Goal: Task Accomplishment & Management: Manage account settings

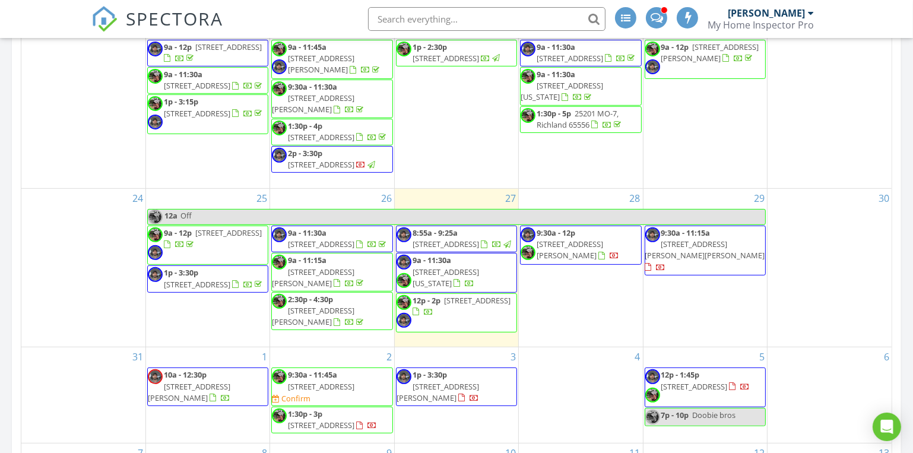
scroll to position [324, 0]
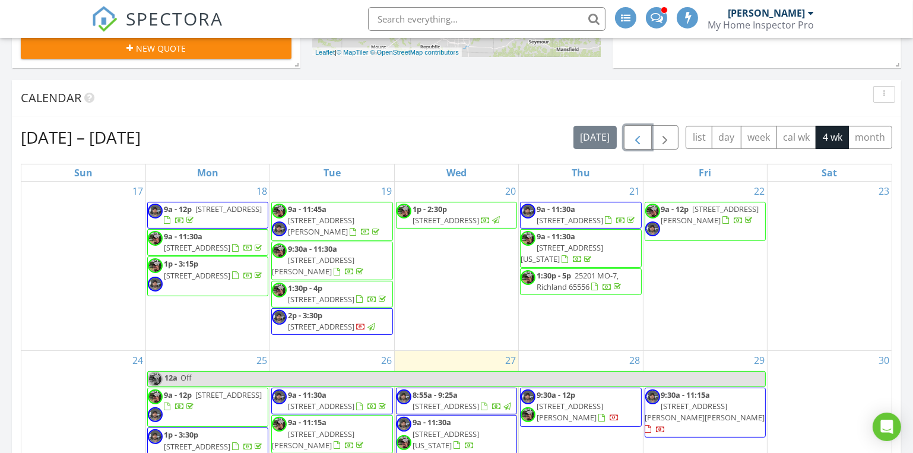
click at [647, 132] on button "button" at bounding box center [638, 137] width 28 height 24
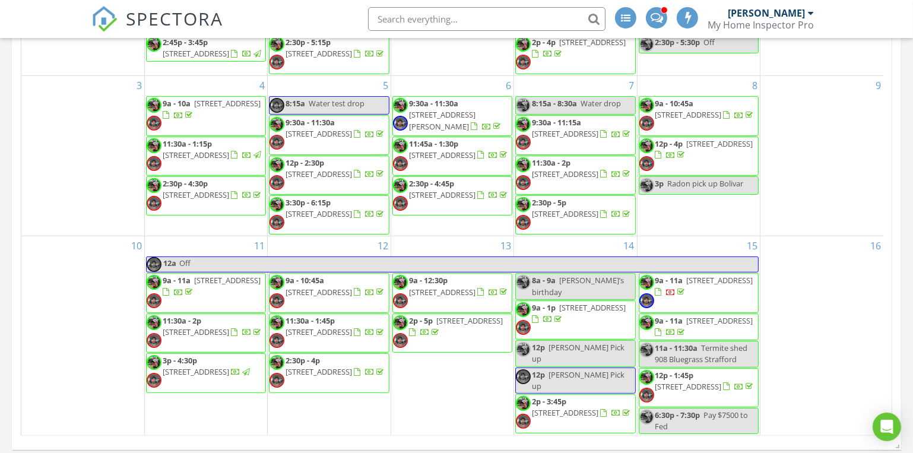
scroll to position [647, 0]
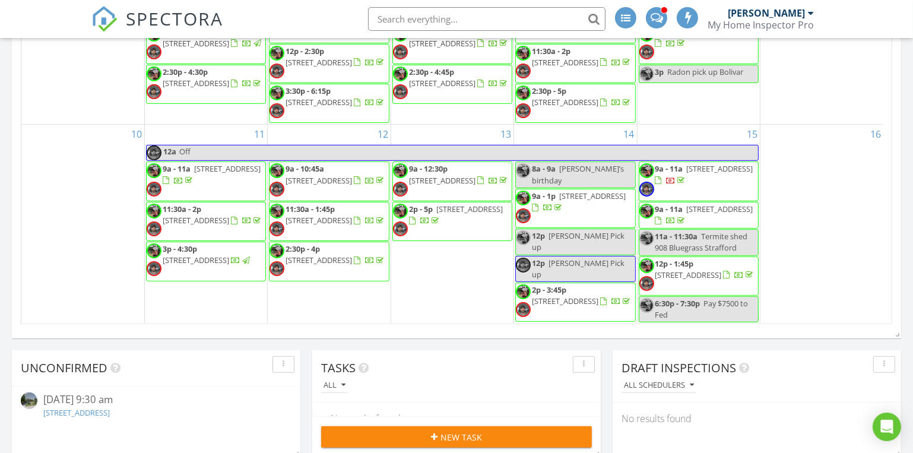
click at [673, 179] on span "9a - 11a 4823 S 129th Rd, Bolivar 65613" at bounding box center [698, 181] width 119 height 36
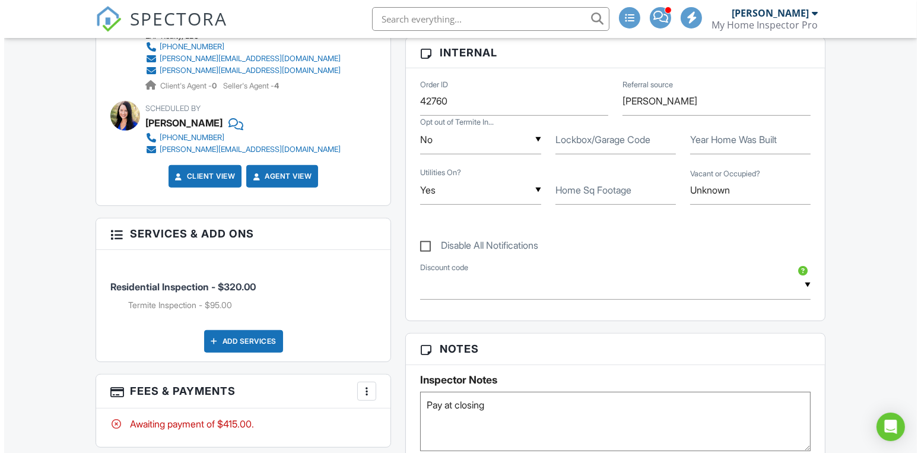
scroll to position [809, 0]
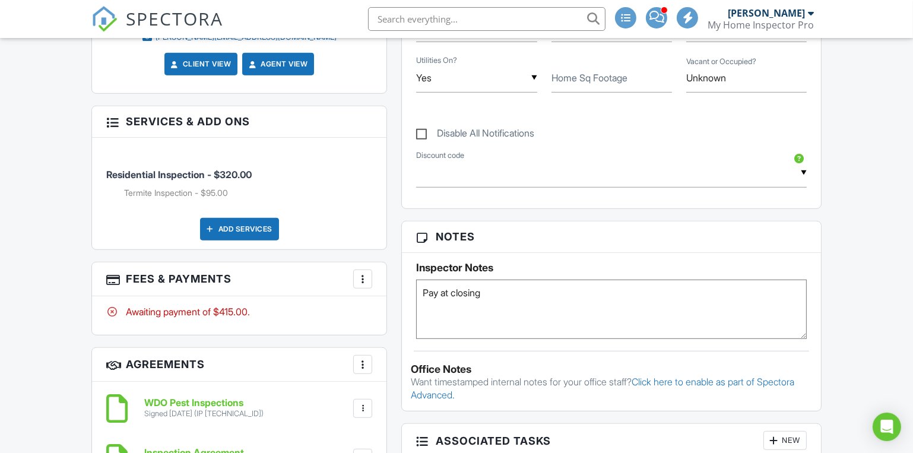
click at [356, 273] on div "More" at bounding box center [362, 279] width 19 height 19
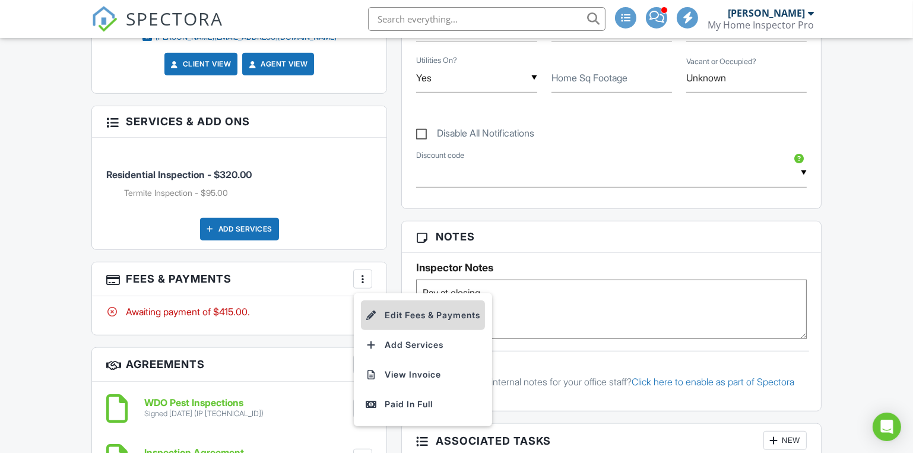
click at [410, 319] on li "Edit Fees & Payments" at bounding box center [423, 315] width 124 height 30
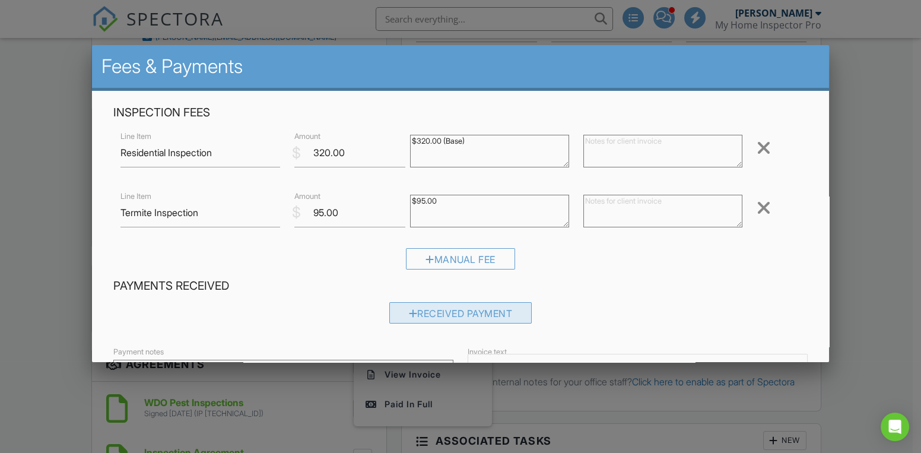
click at [451, 312] on div "Received Payment" at bounding box center [460, 312] width 143 height 21
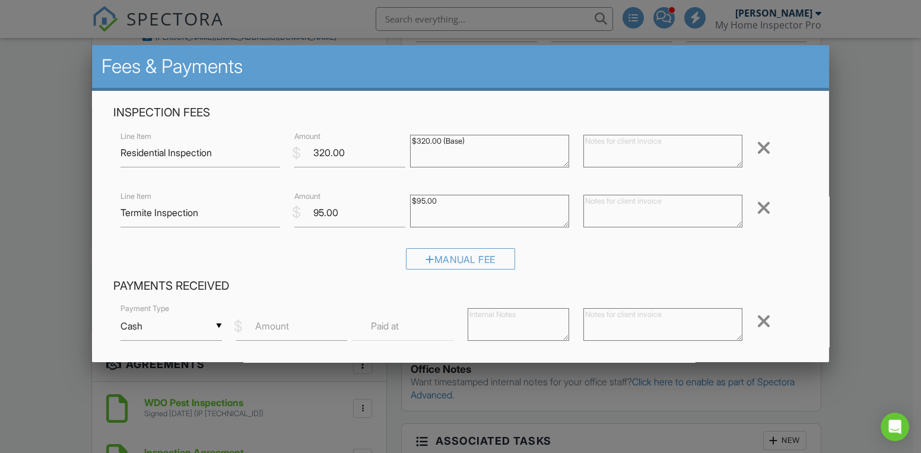
click at [176, 337] on input "Cash" at bounding box center [172, 326] width 102 height 29
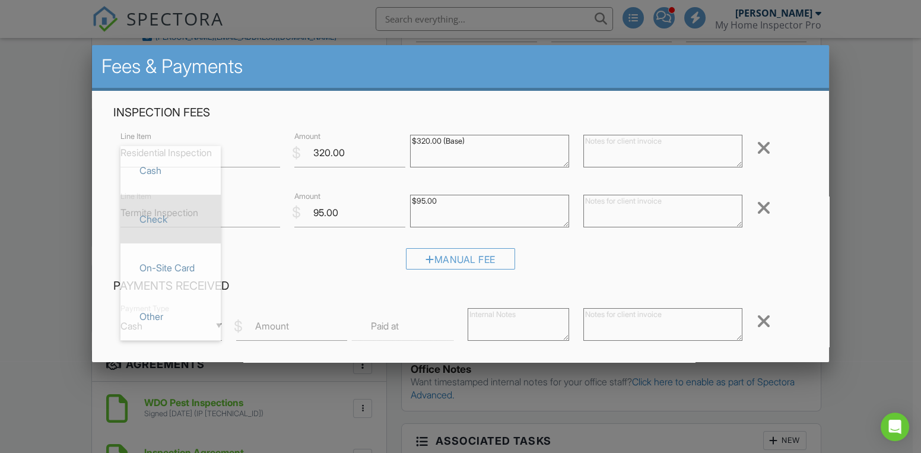
click at [157, 213] on span "Check" at bounding box center [170, 219] width 81 height 30
type input "Check"
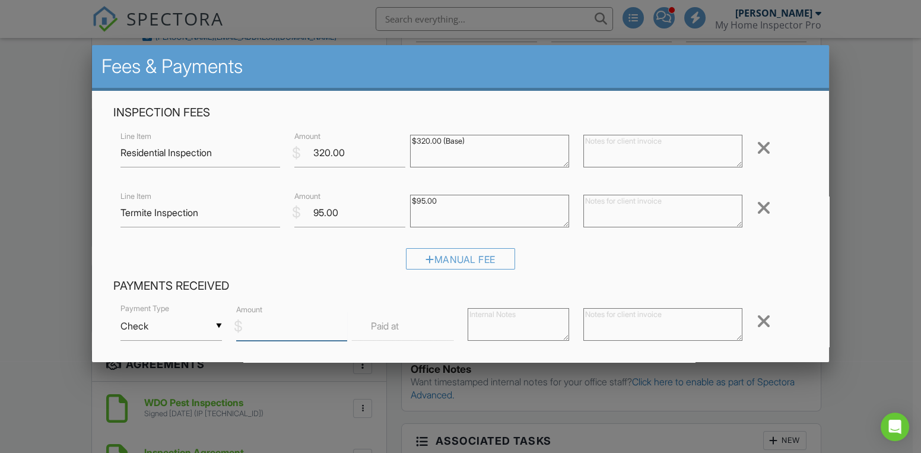
click at [273, 319] on input "Amount" at bounding box center [291, 326] width 111 height 29
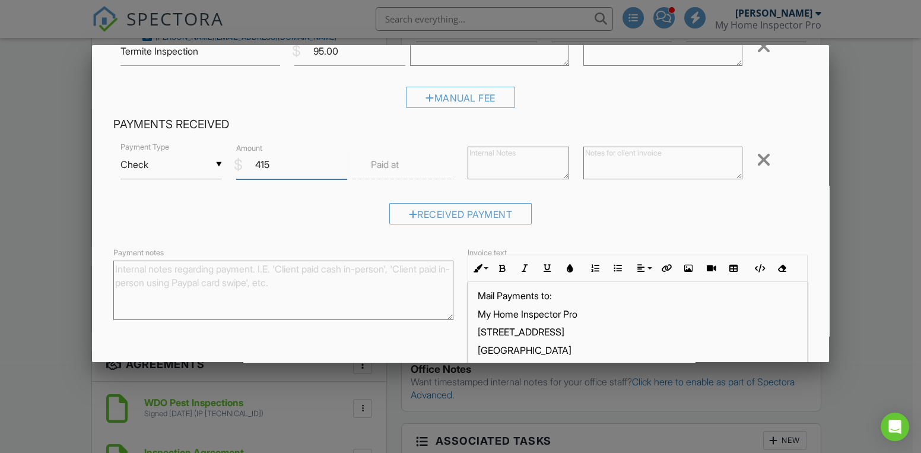
scroll to position [227, 0]
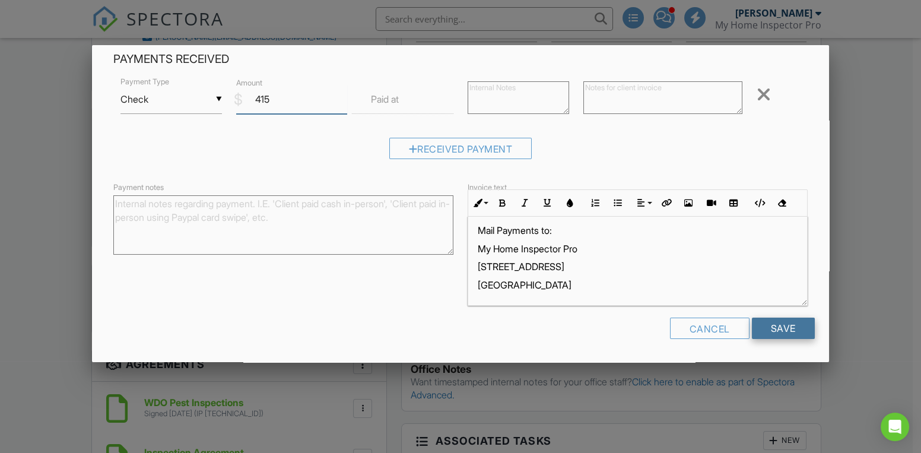
type input "415"
click at [777, 328] on input "Save" at bounding box center [783, 328] width 63 height 21
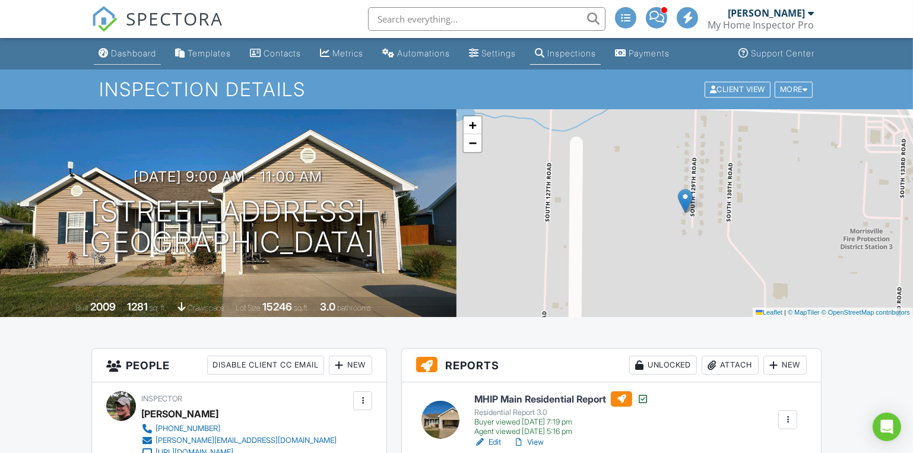
click at [134, 52] on div "Dashboard" at bounding box center [133, 53] width 45 height 10
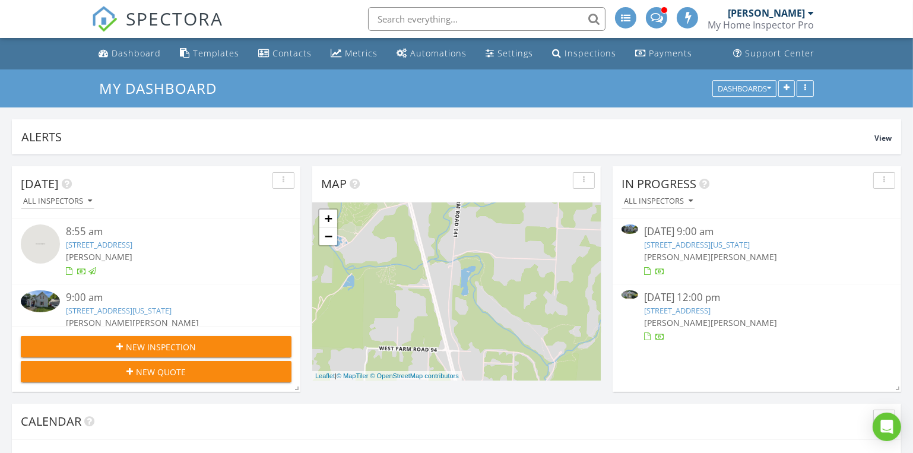
scroll to position [1276, 930]
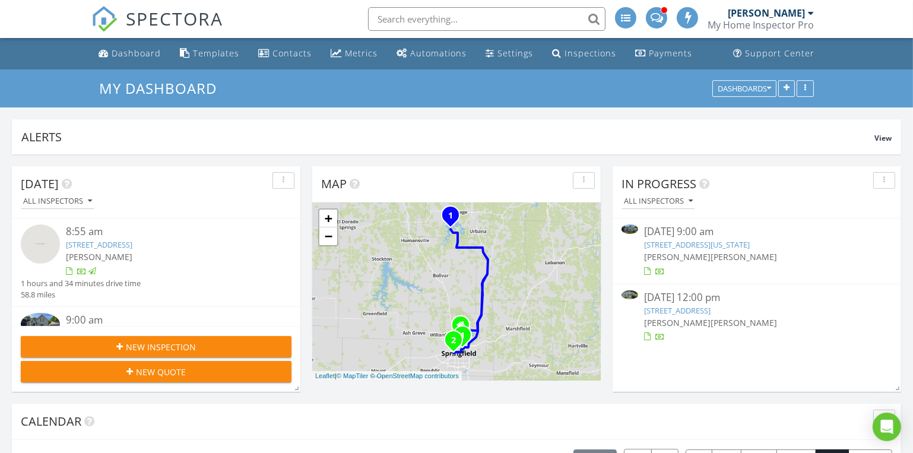
click at [696, 246] on link "[STREET_ADDRESS][US_STATE]" at bounding box center [697, 244] width 106 height 11
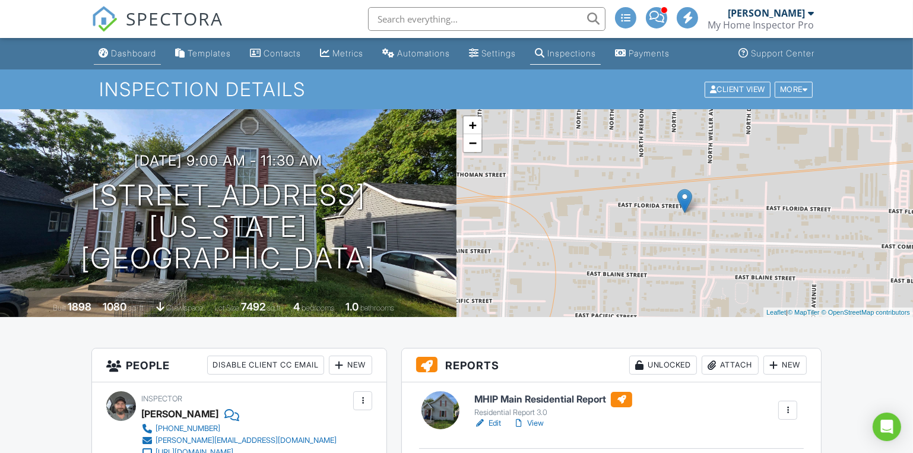
click at [129, 49] on div "Dashboard" at bounding box center [133, 53] width 45 height 10
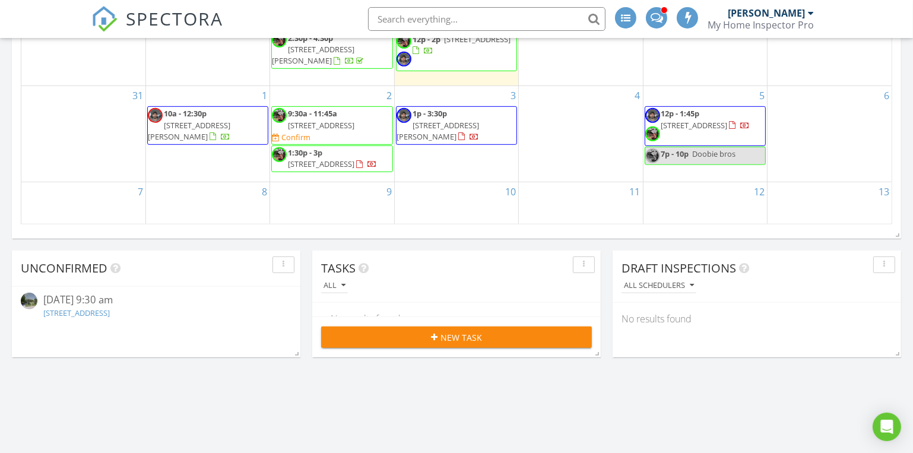
scroll to position [585, 0]
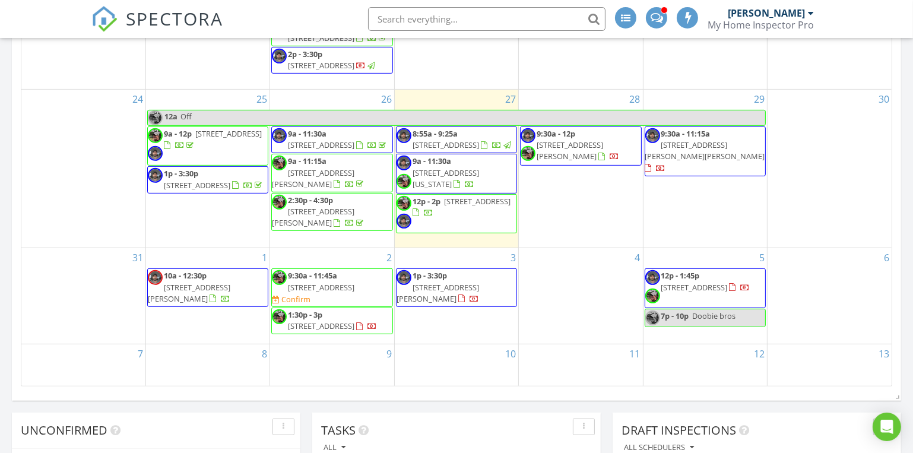
click at [448, 185] on span "[STREET_ADDRESS][US_STATE]" at bounding box center [446, 178] width 66 height 22
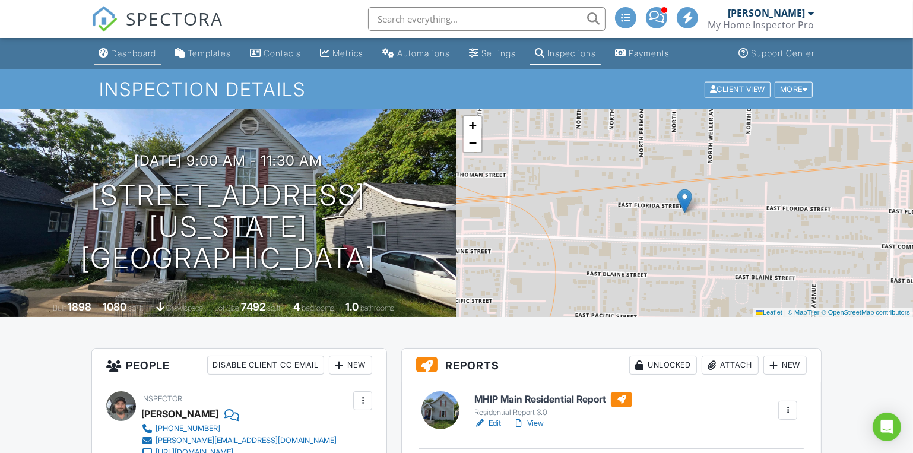
click at [138, 53] on div "Dashboard" at bounding box center [133, 53] width 45 height 10
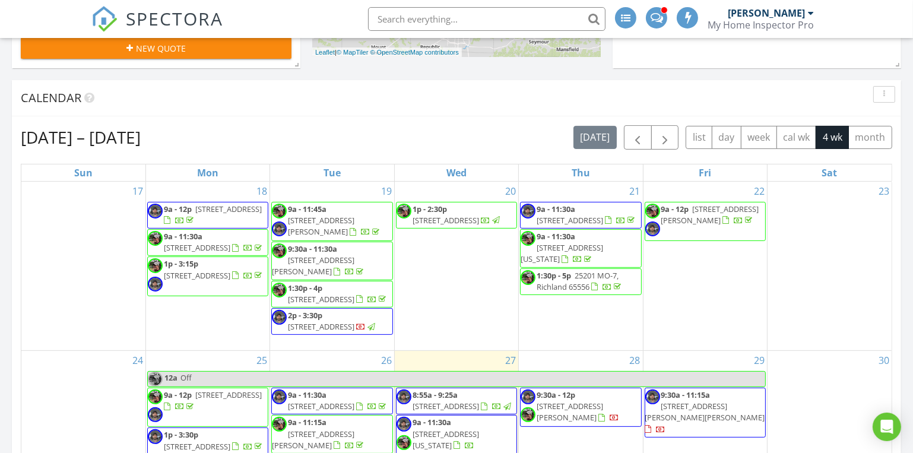
scroll to position [486, 0]
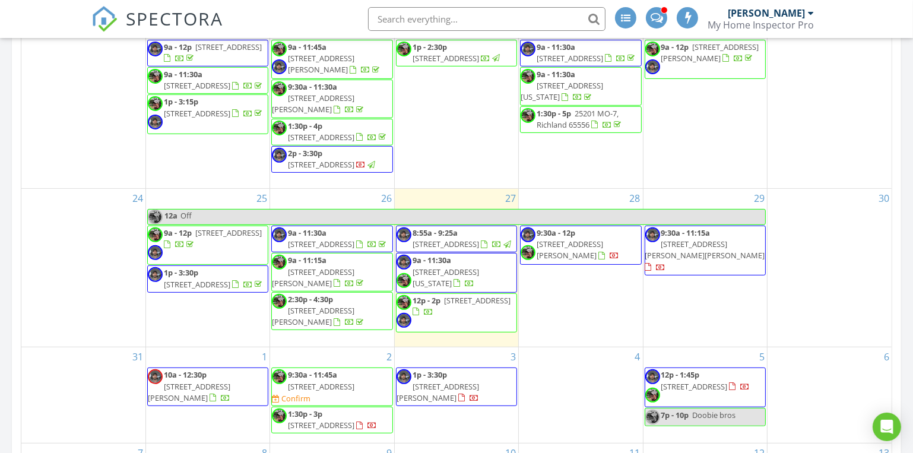
click at [457, 287] on span "[STREET_ADDRESS][US_STATE]" at bounding box center [446, 278] width 66 height 22
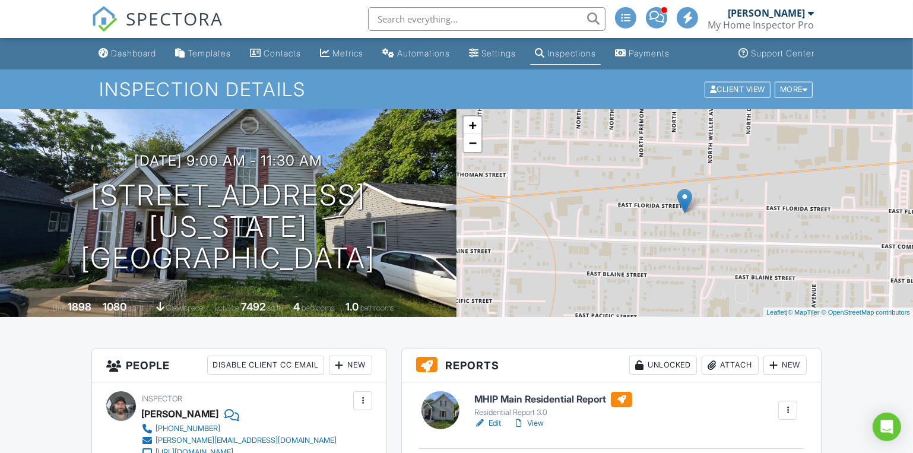
scroll to position [161, 0]
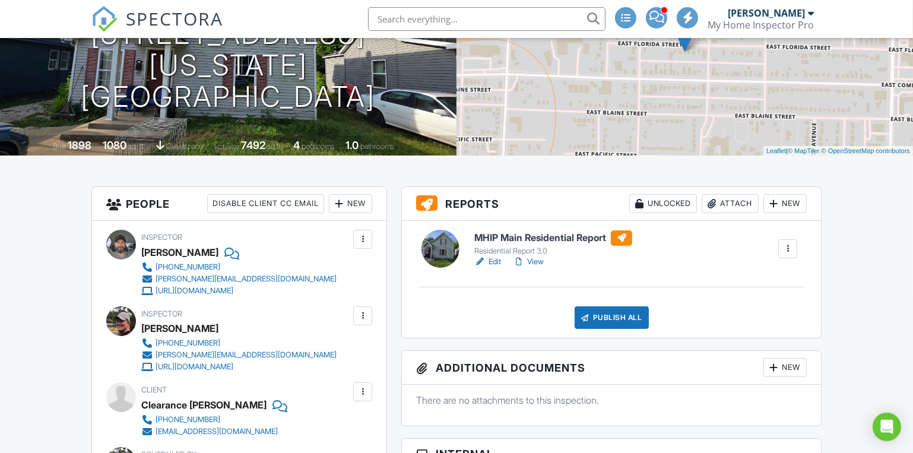
click at [524, 236] on h6 "MHIP Main Residential Report" at bounding box center [553, 237] width 158 height 15
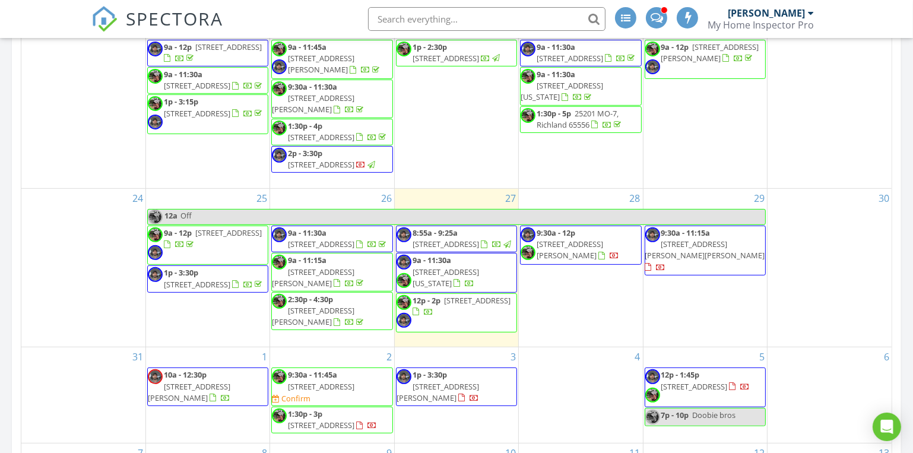
scroll to position [647, 0]
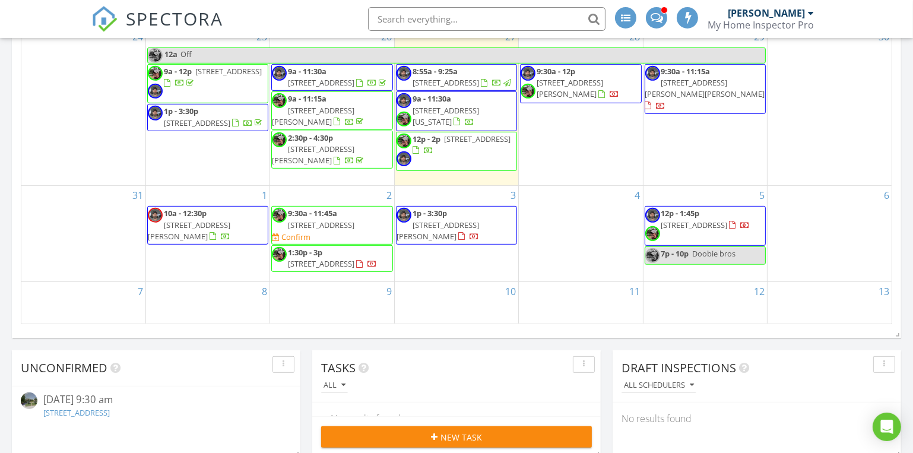
click at [330, 202] on div "2 9:30a - 11:45a [STREET_ADDRESS] Confirm 1:30p - 3p [STREET_ADDRESS]" at bounding box center [331, 233] width 123 height 95
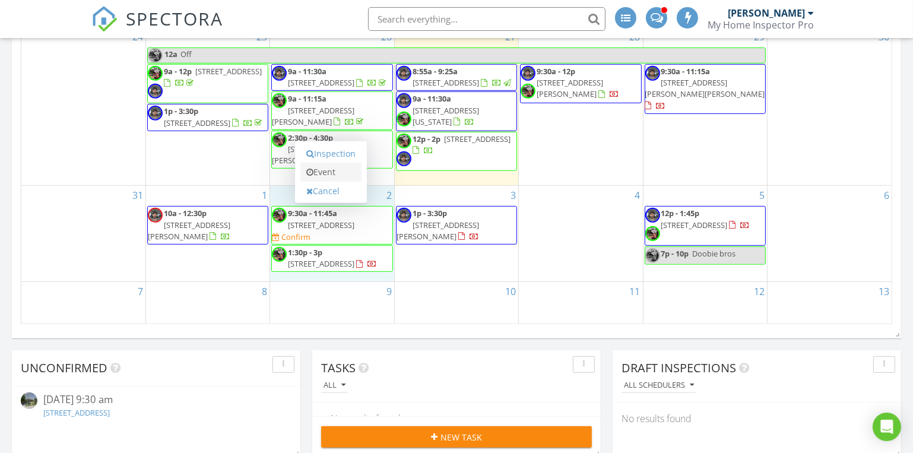
click at [323, 168] on link "Event" at bounding box center [330, 172] width 61 height 19
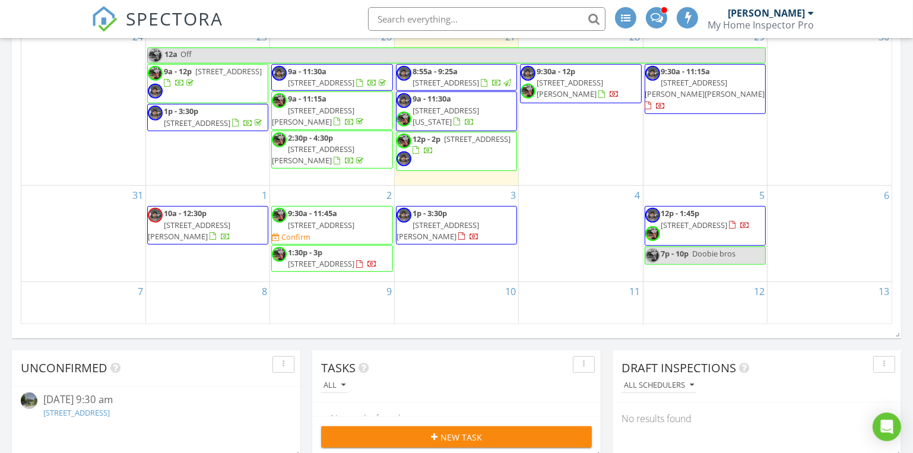
click at [168, 261] on div "Schedule Event Name Off Description arrow_drop_down Cancel Schedule Event" at bounding box center [456, 226] width 913 height 453
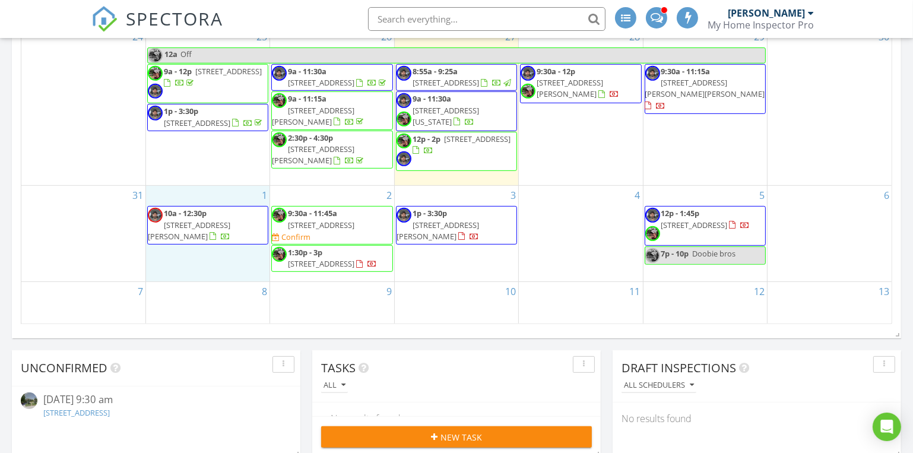
click at [170, 261] on div "1 10a - 12:30p 901 Silver Oaks Dr, Carl Junction 64834" at bounding box center [207, 233] width 123 height 95
click at [206, 232] on link "Event" at bounding box center [206, 230] width 61 height 19
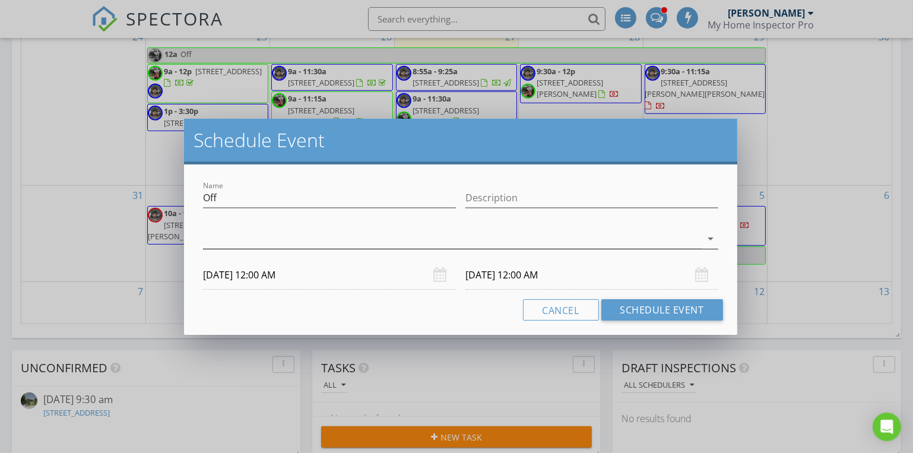
click at [287, 241] on div at bounding box center [452, 239] width 498 height 20
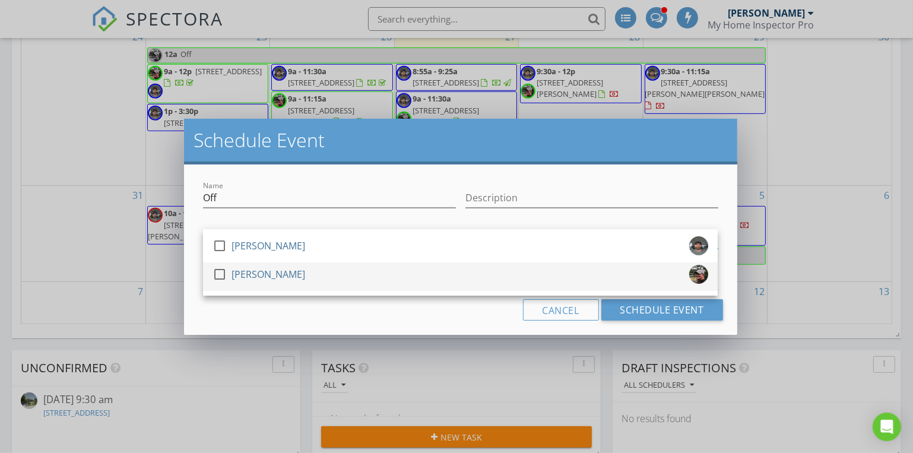
click at [219, 273] on div at bounding box center [220, 274] width 20 height 20
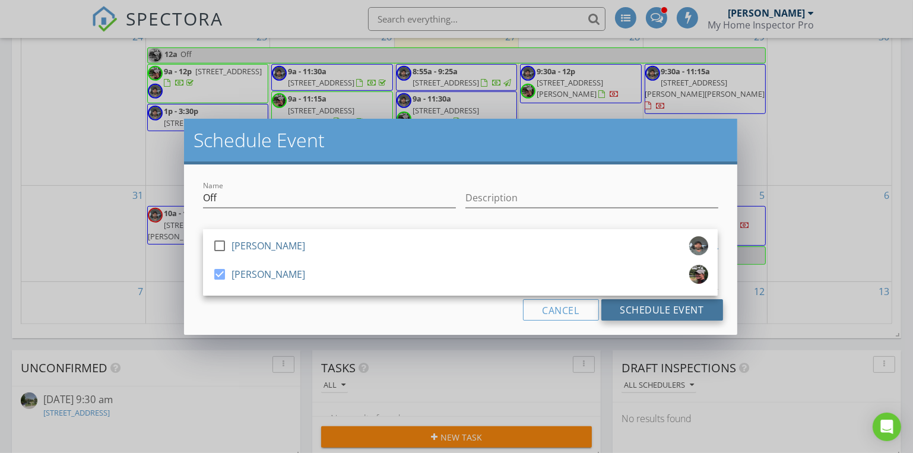
click at [647, 308] on button "Schedule Event" at bounding box center [662, 309] width 122 height 21
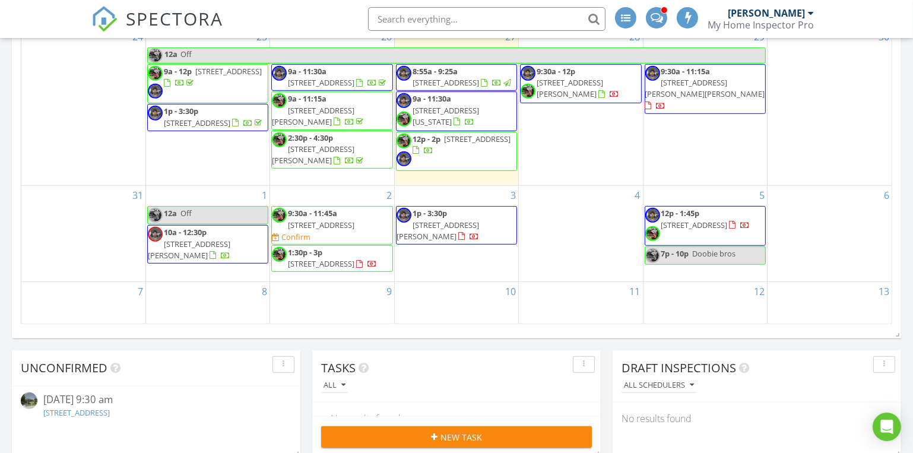
click at [318, 201] on div "2 9:30a - 11:45a 401 E Glendale St, Aurora 65605 Confirm 1:30p - 3p 2343 W West…" at bounding box center [331, 233] width 123 height 95
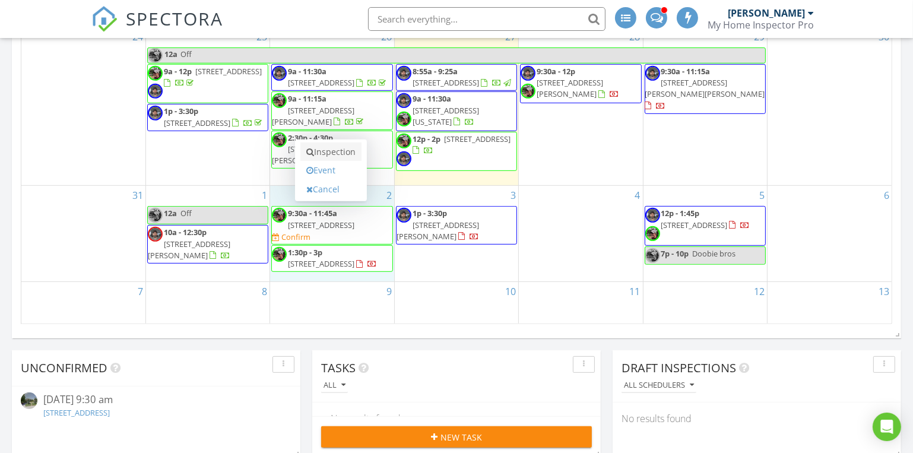
click at [335, 147] on link "Inspection" at bounding box center [330, 151] width 61 height 19
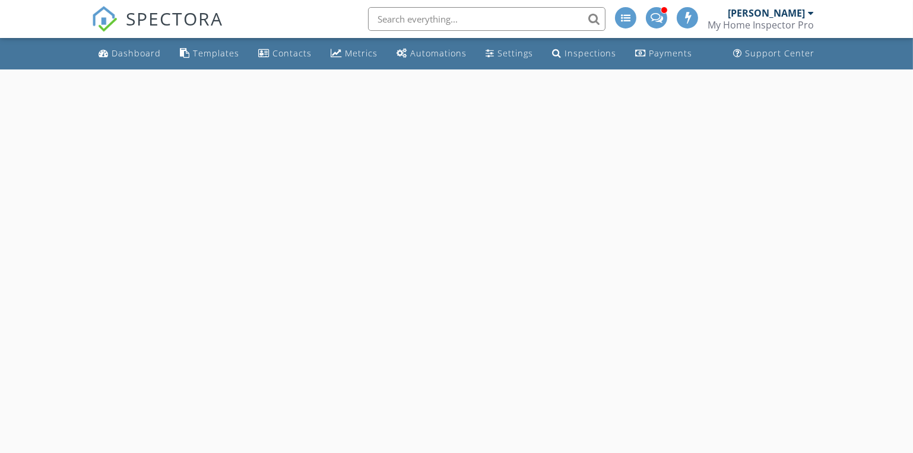
select select "8"
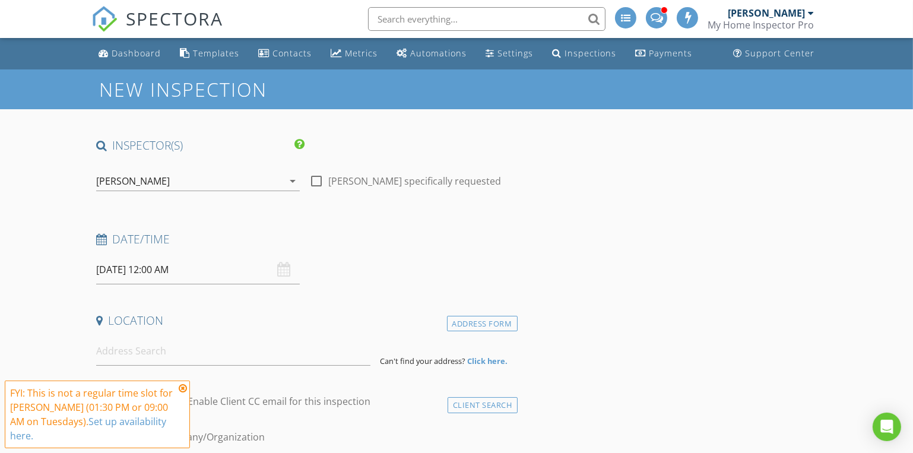
click at [173, 271] on input "[DATE] 12:00 AM" at bounding box center [198, 269] width 204 height 29
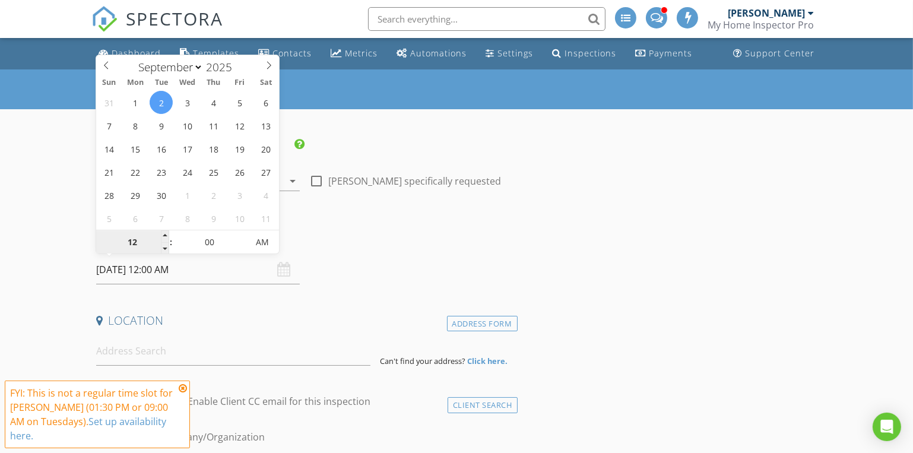
click at [160, 251] on input "12" at bounding box center [132, 243] width 73 height 24
type input "11"
type input "[DATE] 11:00 PM"
click at [164, 248] on span at bounding box center [165, 248] width 8 height 12
type input "10"
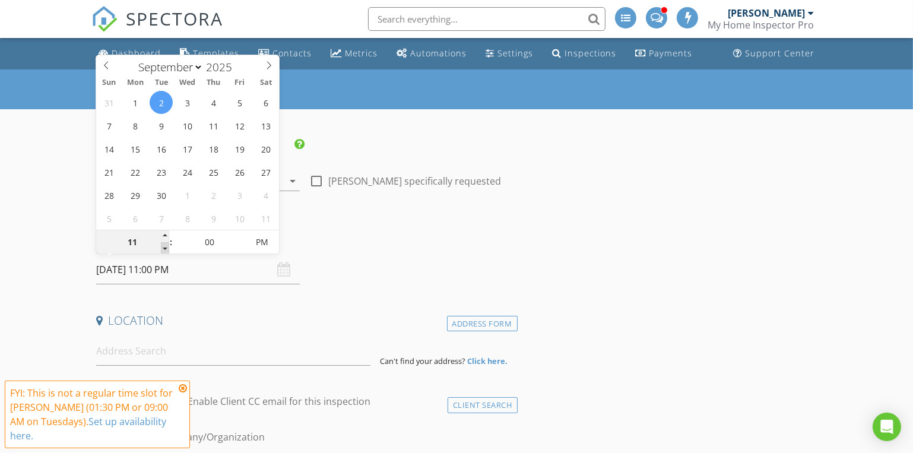
type input "[DATE] 10:00 PM"
click at [164, 248] on span at bounding box center [165, 248] width 8 height 12
click at [170, 233] on span ":" at bounding box center [171, 242] width 4 height 24
type input "11"
click at [164, 233] on span at bounding box center [165, 236] width 8 height 12
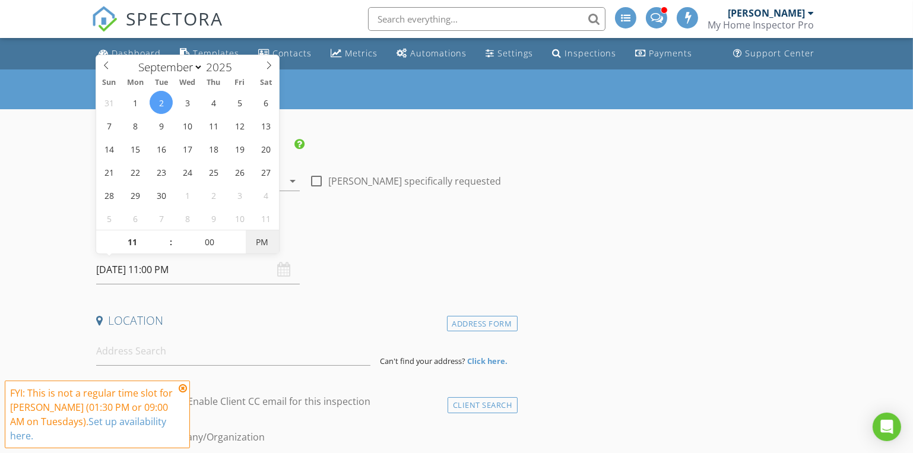
type input "09/02/2025 11:00 AM"
click at [268, 241] on span "AM" at bounding box center [262, 242] width 33 height 24
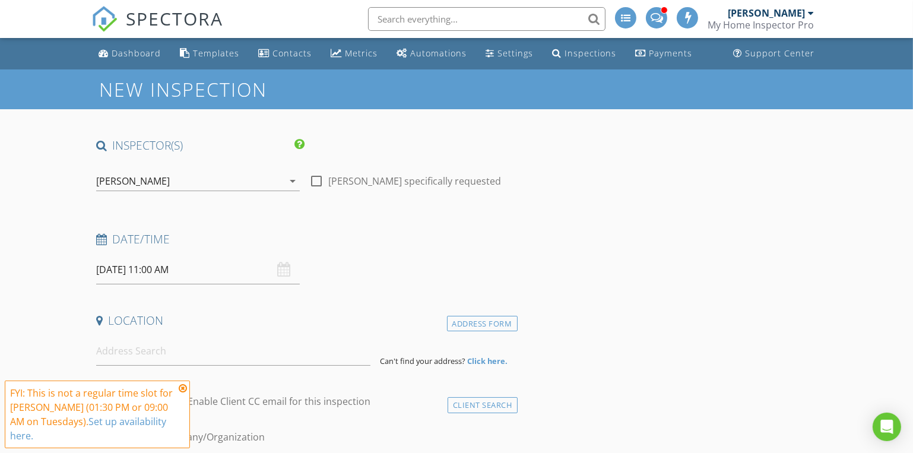
click at [414, 235] on h4 "Date/Time" at bounding box center [304, 239] width 417 height 15
click at [112, 350] on input at bounding box center [233, 351] width 274 height 29
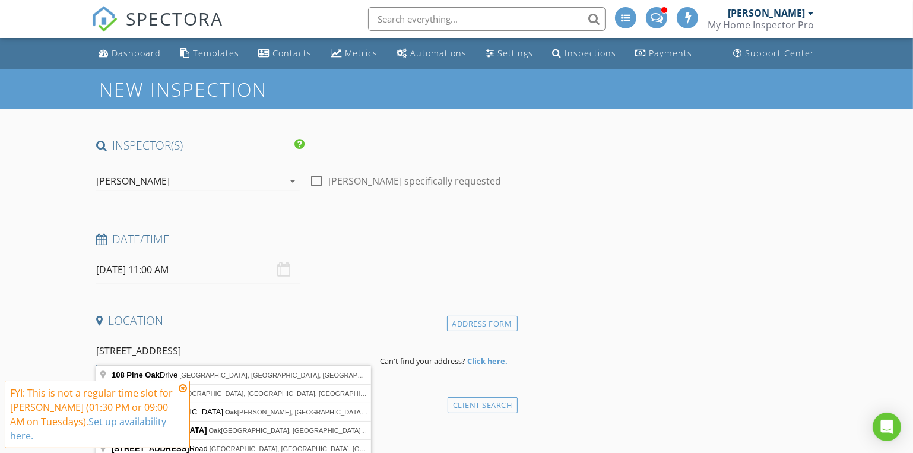
scroll to position [161, 0]
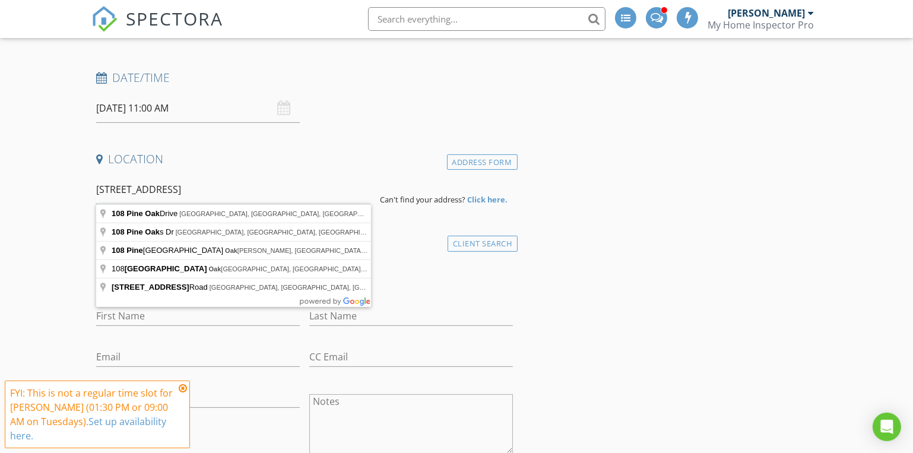
click at [135, 187] on input "108 Pine Oak" at bounding box center [233, 189] width 274 height 29
drag, startPoint x: 140, startPoint y: 188, endPoint x: 68, endPoint y: 188, distance: 71.2
drag, startPoint x: 110, startPoint y: 184, endPoint x: 77, endPoint y: 210, distance: 42.3
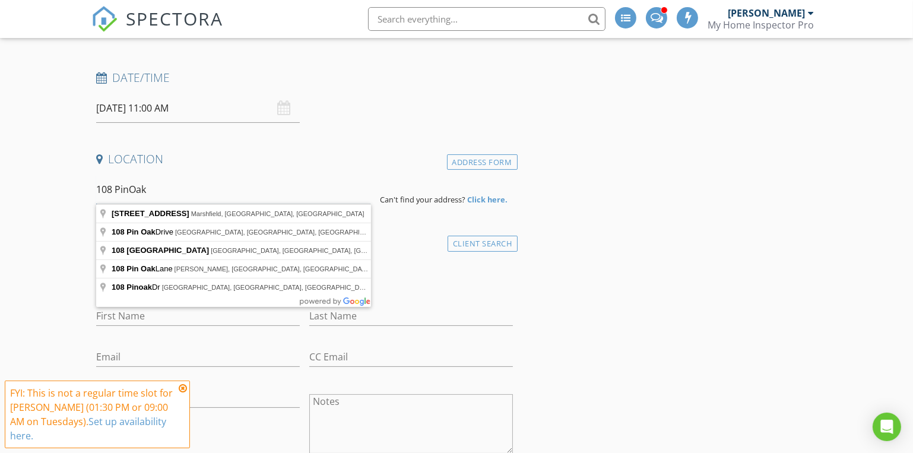
click at [129, 189] on input "108 PinOak" at bounding box center [233, 189] width 274 height 29
click at [176, 185] on input "108 Pine Oak" at bounding box center [233, 189] width 274 height 29
click at [155, 191] on input "108 Pine Oak aurora" at bounding box center [233, 189] width 274 height 29
click at [138, 191] on input "108 Pine Oak dr aurora" at bounding box center [233, 189] width 274 height 29
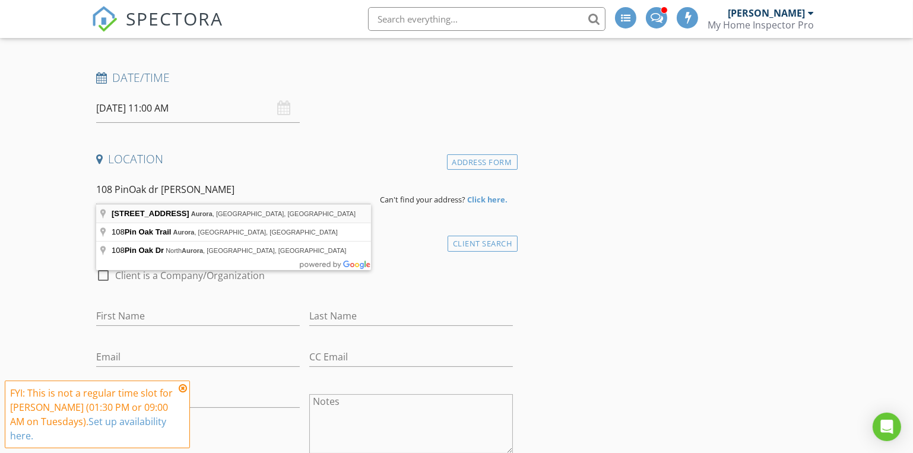
type input "108 Pin Oak Drive, Aurora, MO, USA"
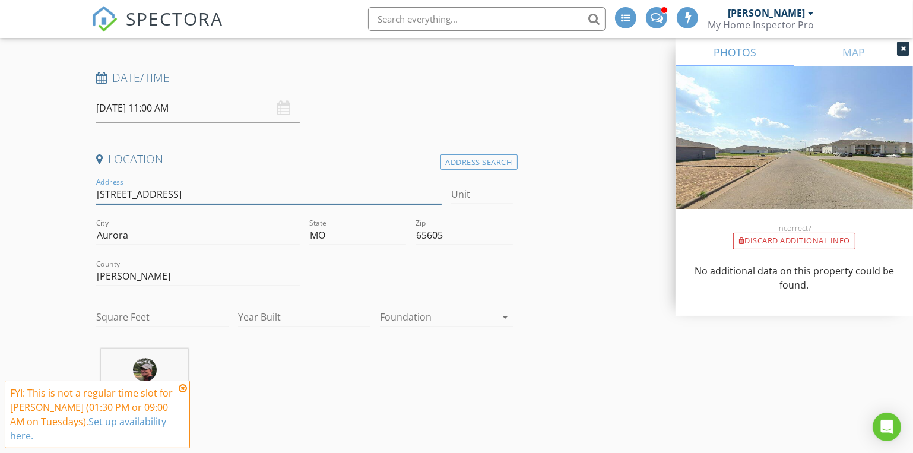
drag, startPoint x: 183, startPoint y: 195, endPoint x: 84, endPoint y: 194, distance: 99.7
click at [117, 315] on input "Square Feet" at bounding box center [162, 318] width 132 height 20
type input "1585"
type input "2022"
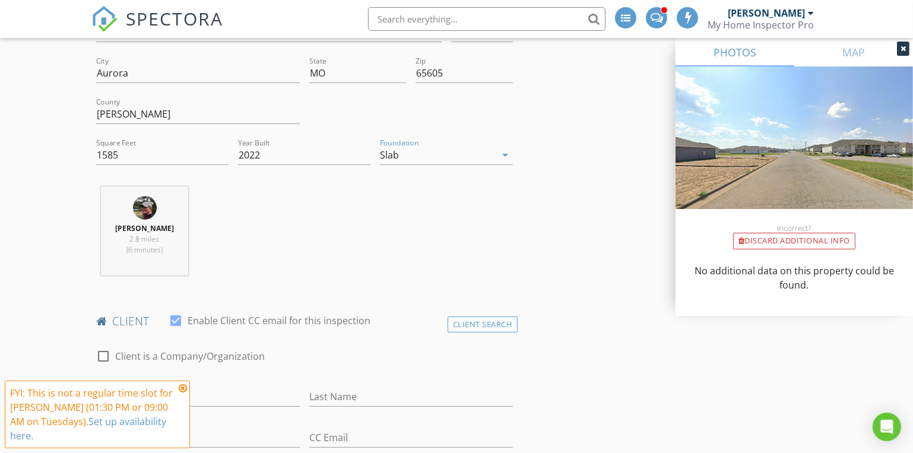
scroll to position [486, 0]
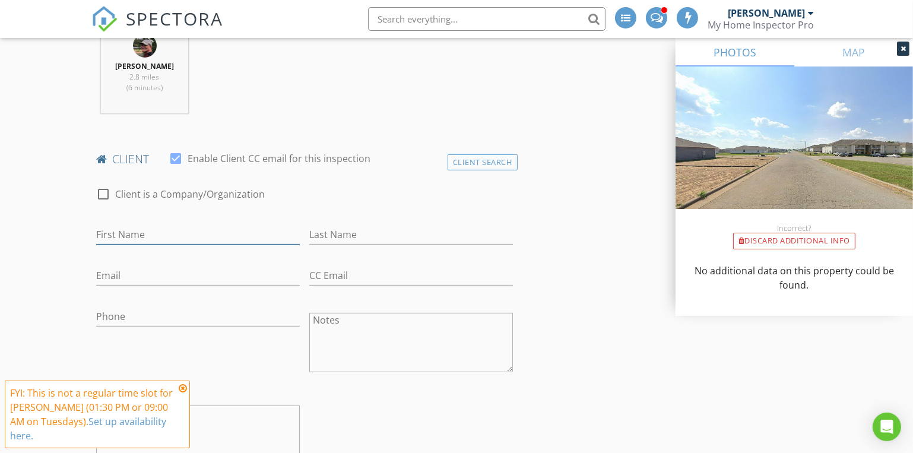
click at [134, 233] on input "First Name" at bounding box center [198, 235] width 204 height 20
type input "Darion"
type input "Adams"
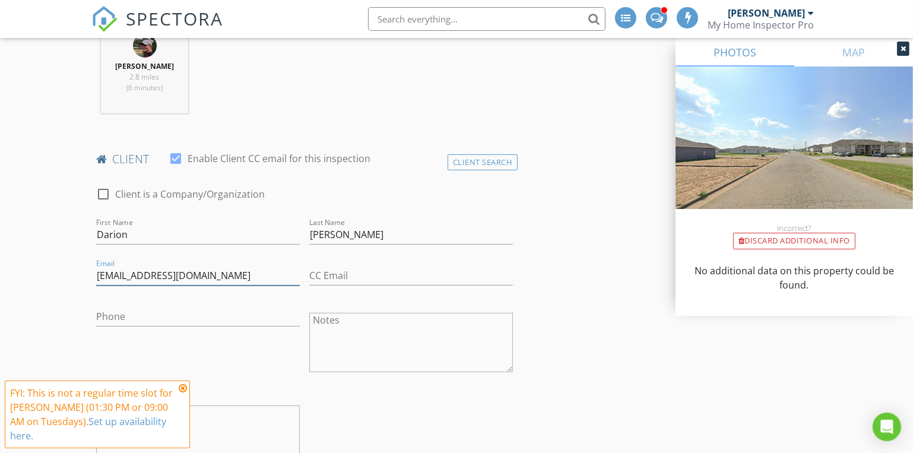
type input "darionadams1998@gmail.com"
click at [122, 316] on input "Phone" at bounding box center [198, 317] width 204 height 20
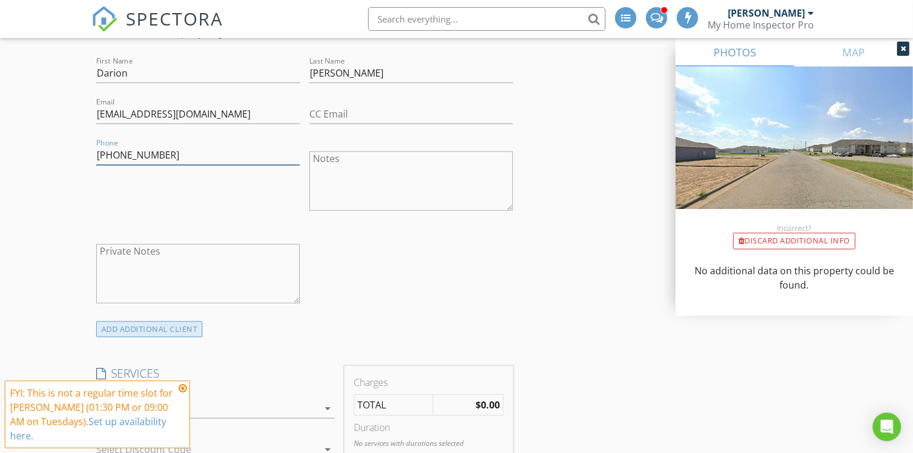
scroll to position [809, 0]
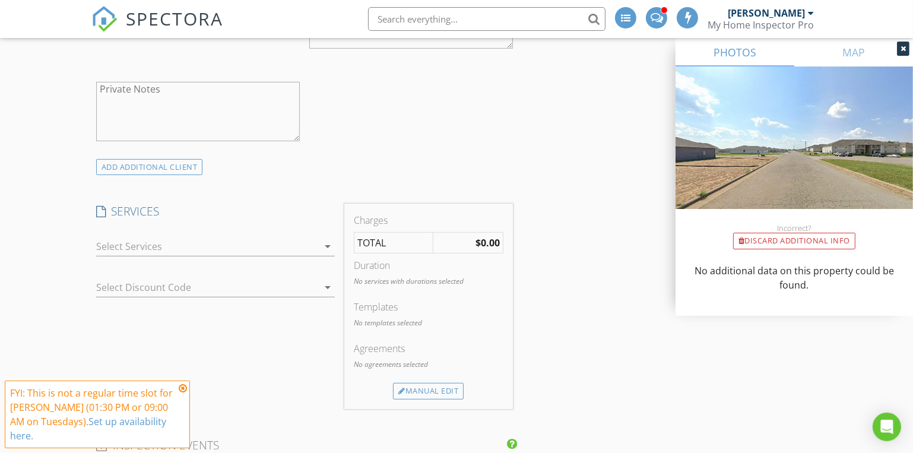
type input "417-665-9492"
click at [172, 247] on div at bounding box center [207, 246] width 223 height 19
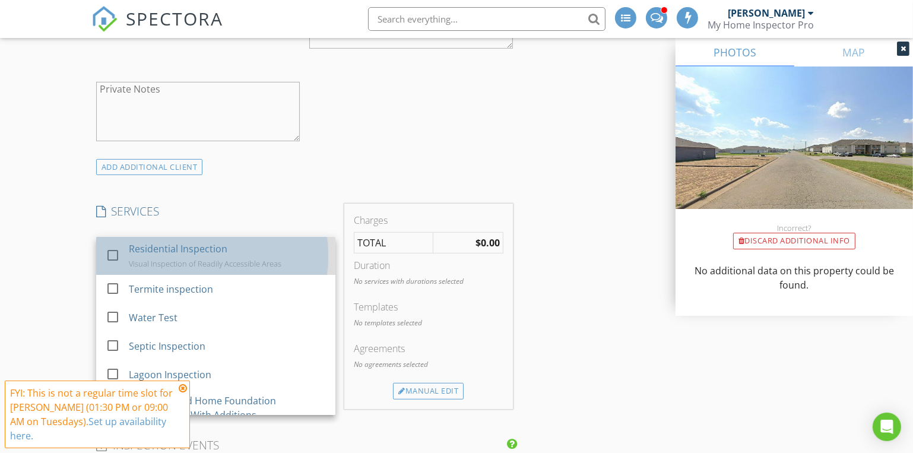
click at [154, 252] on div "Residential Inspection" at bounding box center [178, 249] width 99 height 14
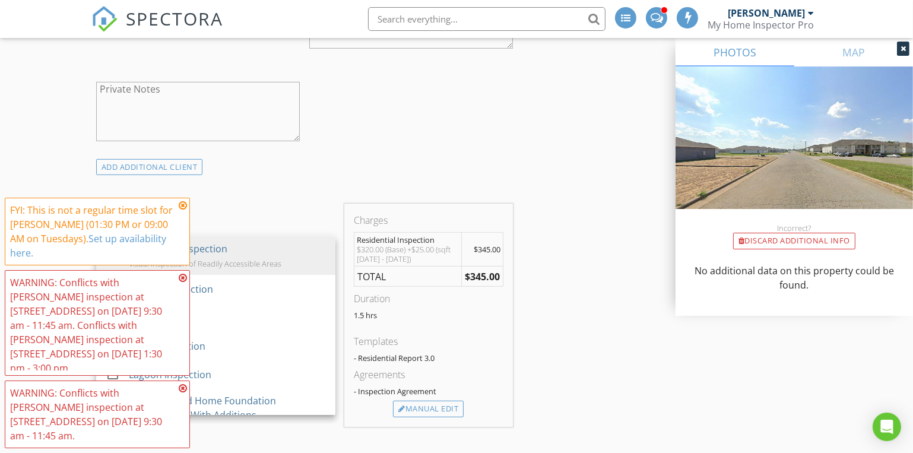
click at [181, 283] on icon at bounding box center [183, 277] width 8 height 9
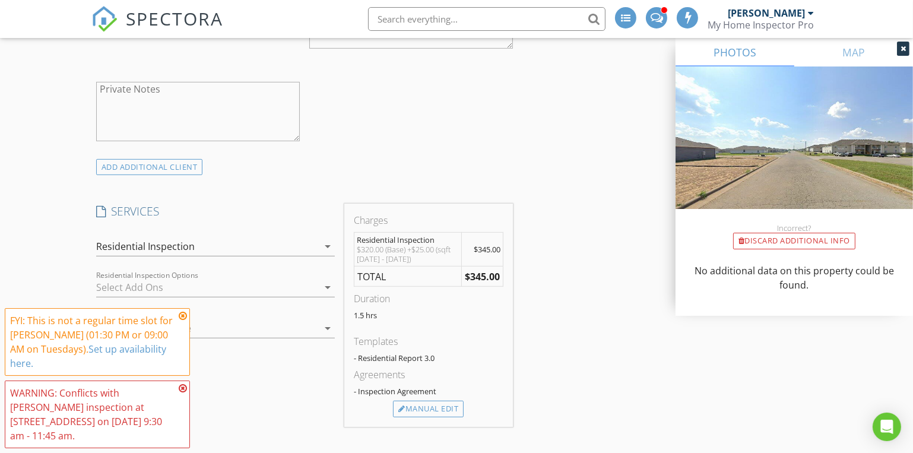
click at [182, 393] on icon at bounding box center [183, 388] width 8 height 9
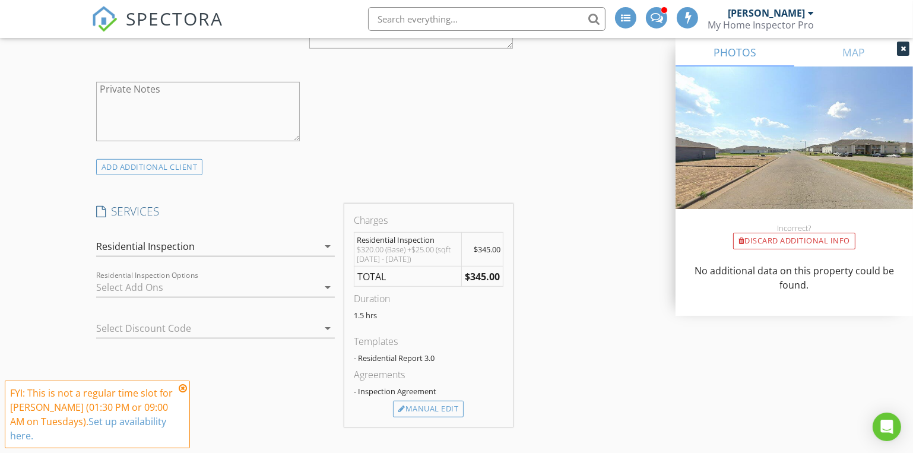
click at [181, 388] on icon at bounding box center [183, 388] width 8 height 9
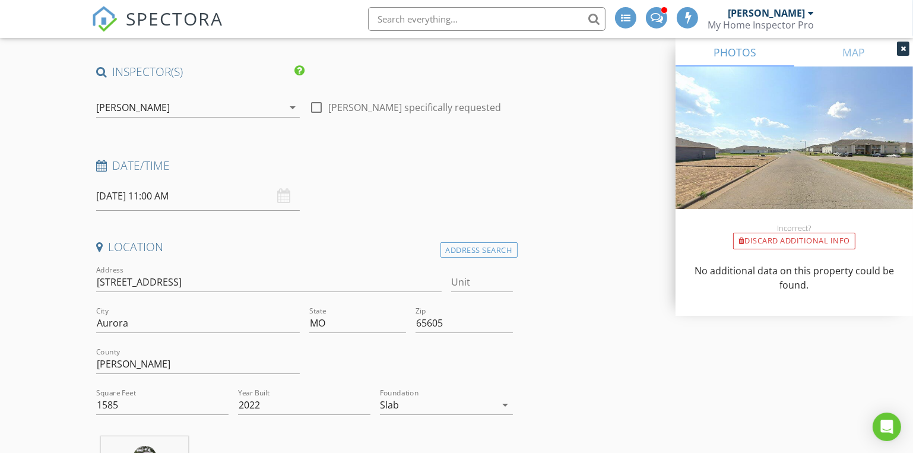
scroll to position [0, 0]
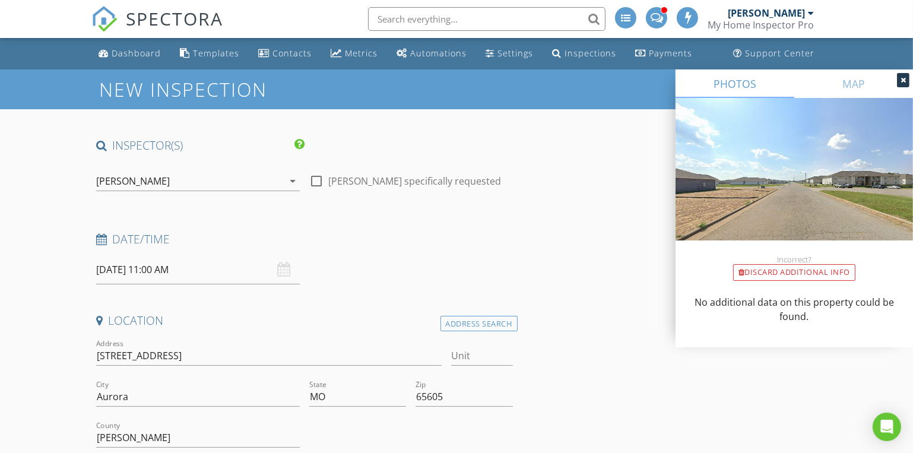
click at [196, 180] on div "[PERSON_NAME]" at bounding box center [189, 181] width 187 height 19
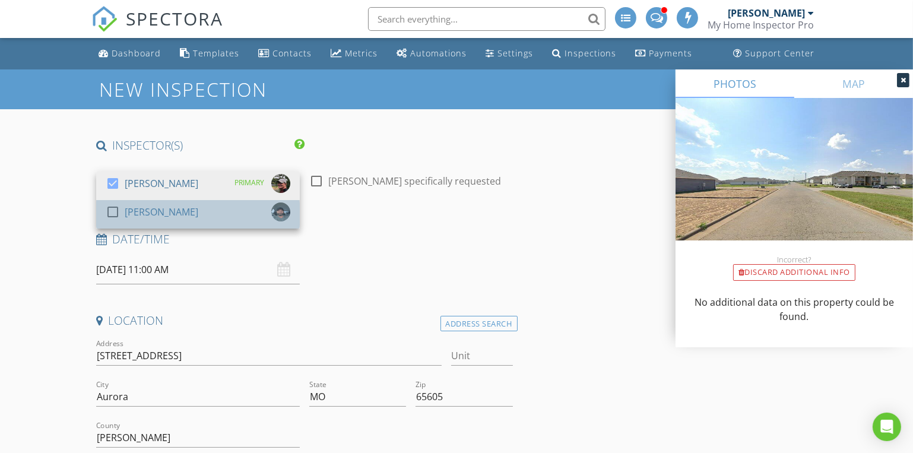
click at [171, 207] on div "check_box_outline_blank Josh Gress" at bounding box center [198, 214] width 185 height 24
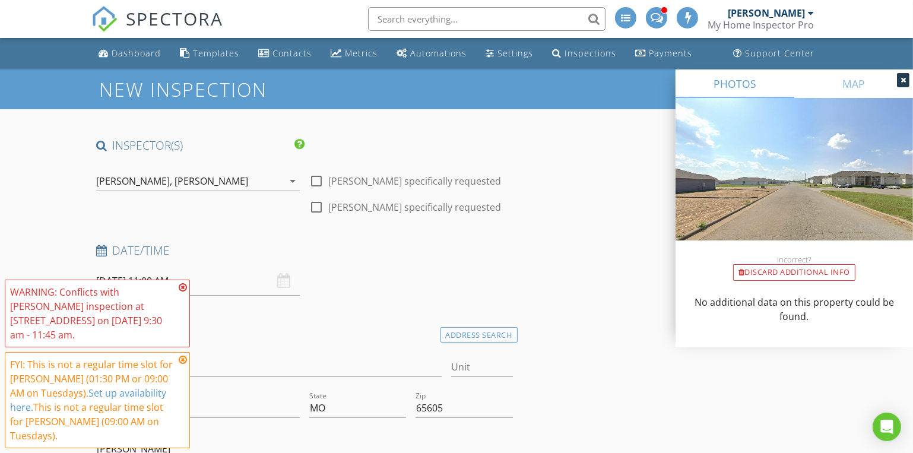
click at [184, 292] on icon at bounding box center [183, 287] width 8 height 9
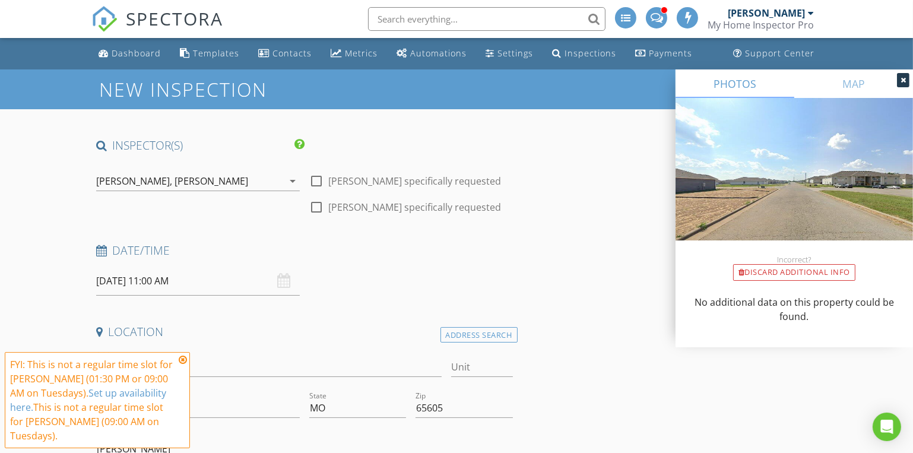
click at [183, 362] on icon at bounding box center [183, 359] width 8 height 9
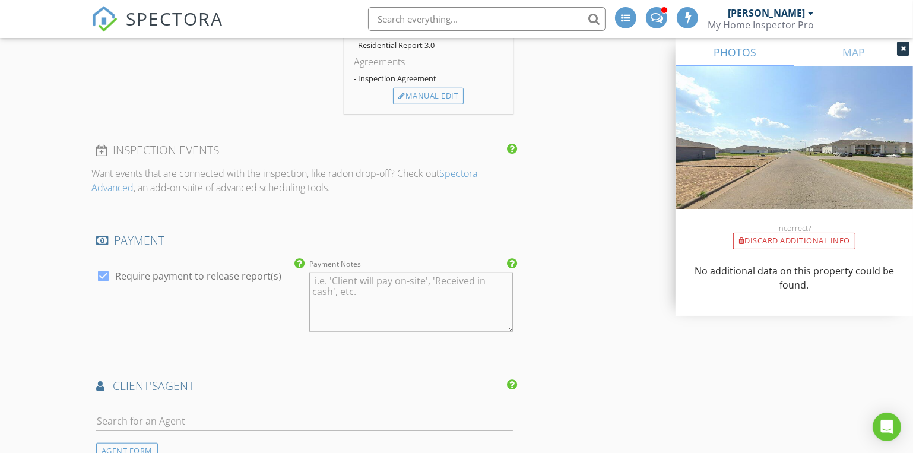
scroll to position [1295, 0]
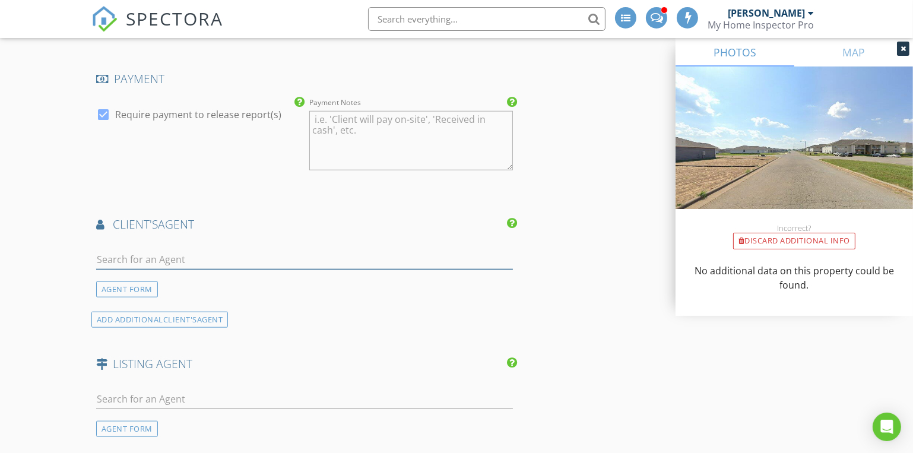
click at [129, 259] on input "text" at bounding box center [304, 260] width 417 height 20
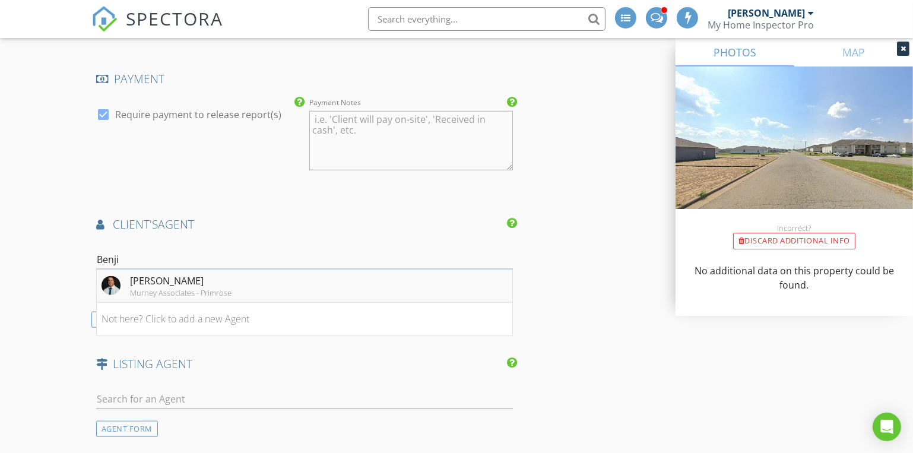
type input "Benji"
click at [139, 278] on div "Benji Bowman" at bounding box center [181, 281] width 102 height 14
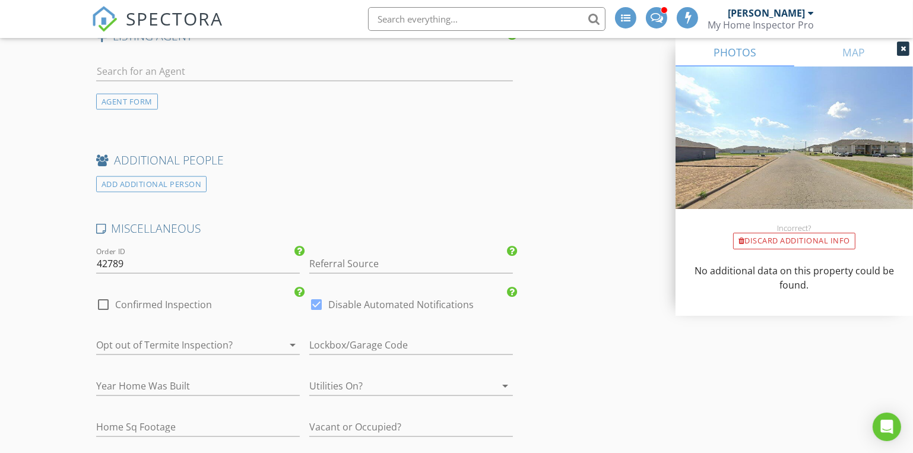
scroll to position [1781, 0]
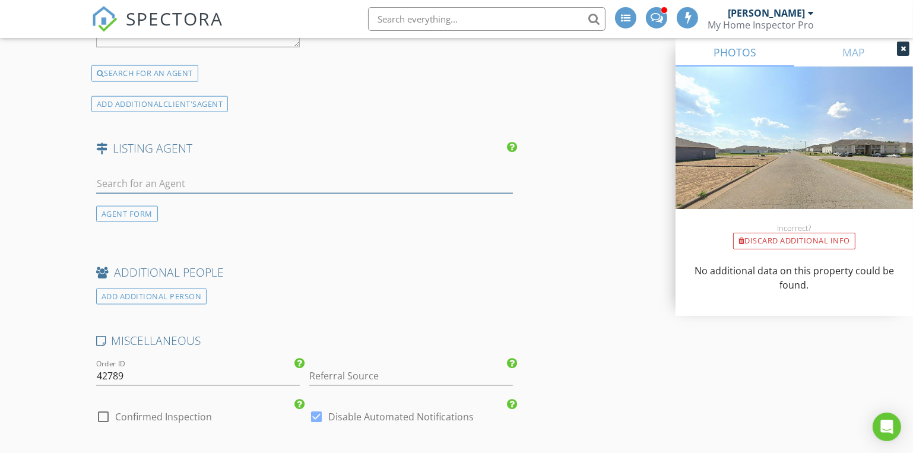
click at [122, 182] on input "text" at bounding box center [304, 184] width 417 height 20
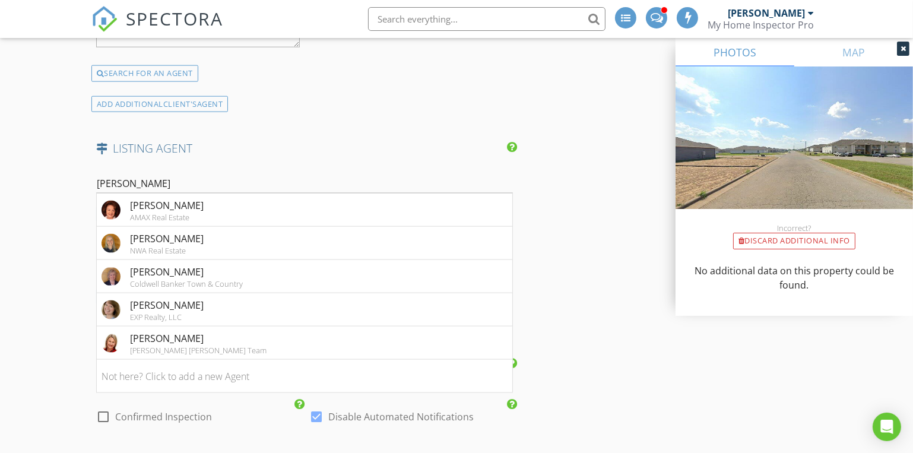
click at [128, 185] on input "lind" at bounding box center [304, 184] width 417 height 20
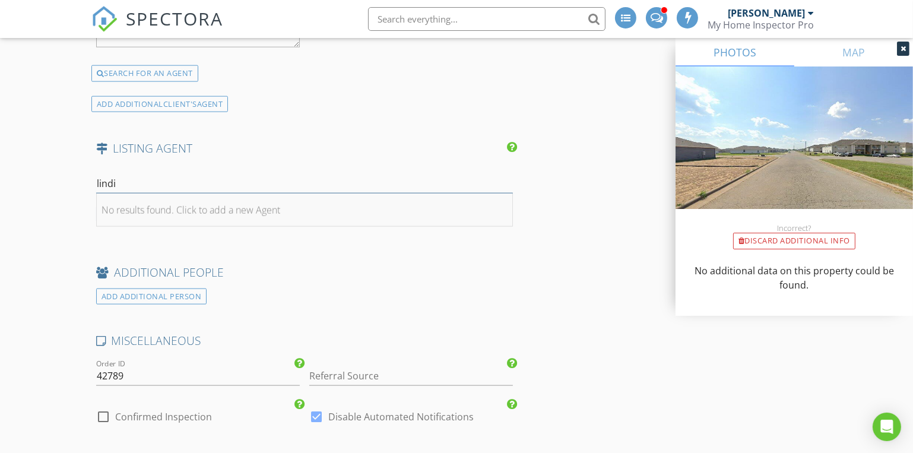
type input "lindi"
click at [144, 207] on div "No results found. Click to add a new Agent" at bounding box center [191, 210] width 179 height 14
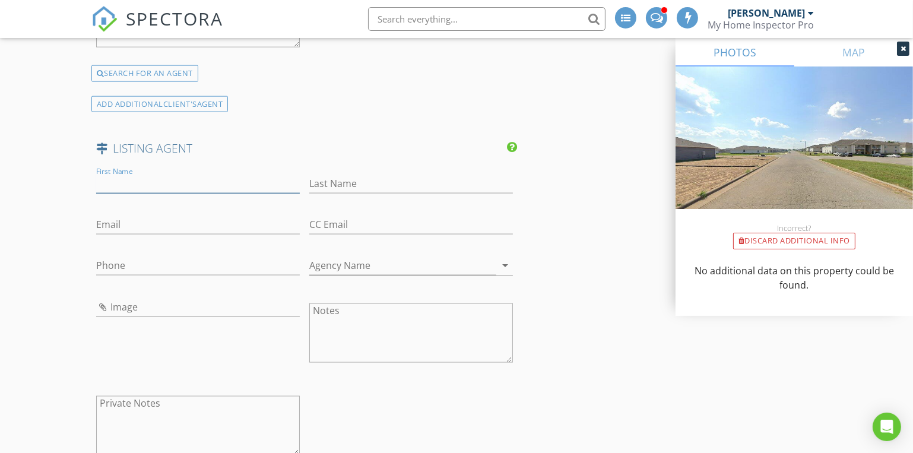
click at [124, 177] on input "First Name" at bounding box center [198, 184] width 204 height 20
type input "Lindy"
click at [335, 180] on input "Cronkite" at bounding box center [411, 184] width 204 height 20
type input "Cronkhite"
click at [327, 267] on input "Agency Name" at bounding box center [402, 266] width 187 height 20
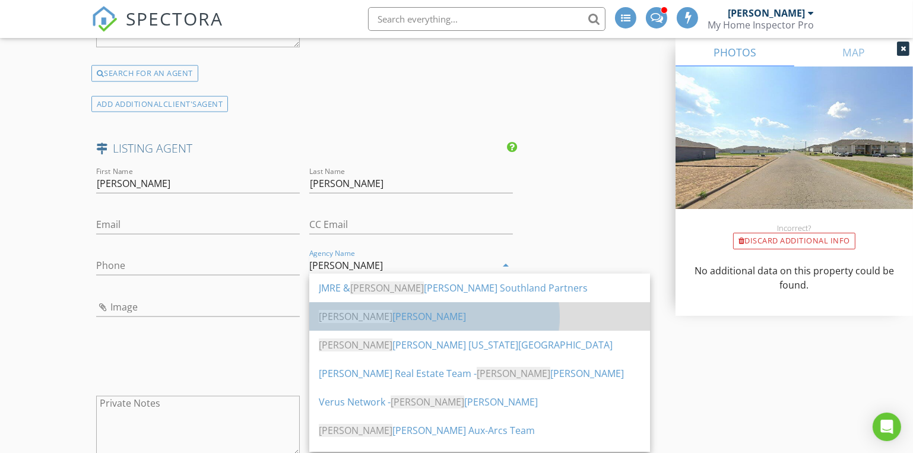
click at [349, 314] on div "Keller Williams" at bounding box center [480, 316] width 322 height 14
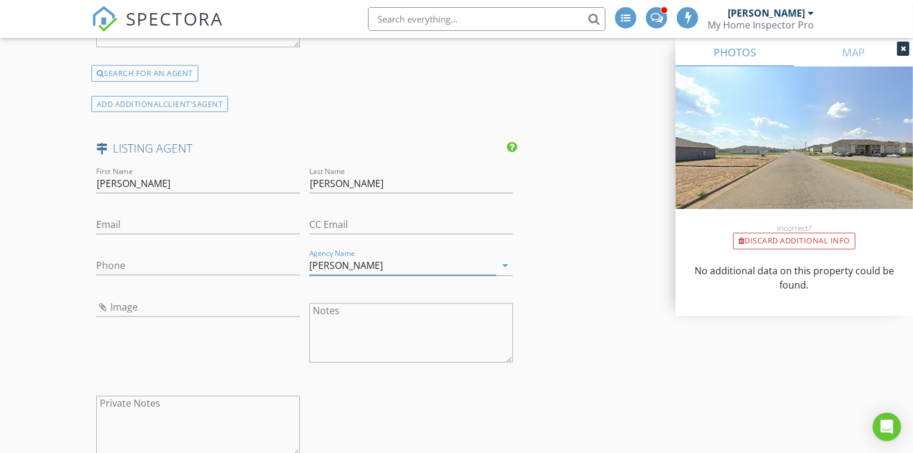
type input "Keller Williams"
click at [109, 262] on input "Phone" at bounding box center [198, 266] width 204 height 20
paste input "text"
paste input "mlcpsales@eppmllc.com"
type input "mlcpsales@eppmllc.com"
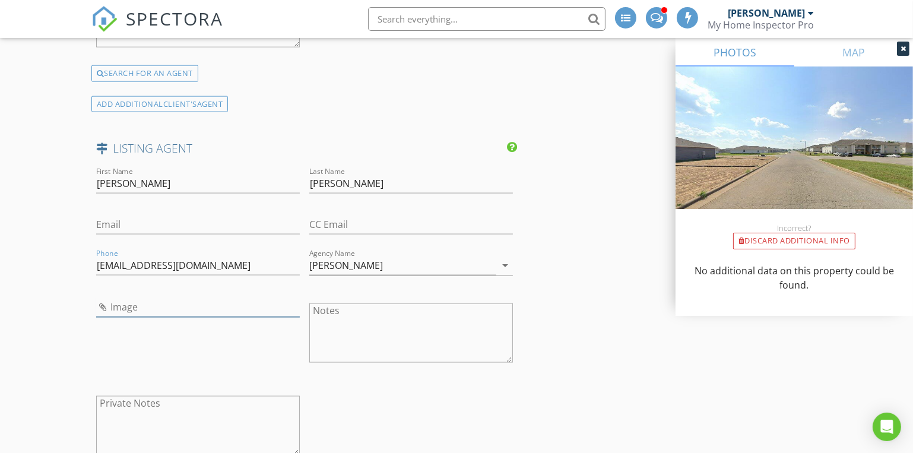
click at [184, 303] on input "Image" at bounding box center [198, 307] width 204 height 20
click at [345, 314] on textarea "Notes" at bounding box center [411, 332] width 204 height 59
paste textarea "417-631-3299"
type textarea "417-631-3299"
drag, startPoint x: 237, startPoint y: 255, endPoint x: 69, endPoint y: 263, distance: 167.6
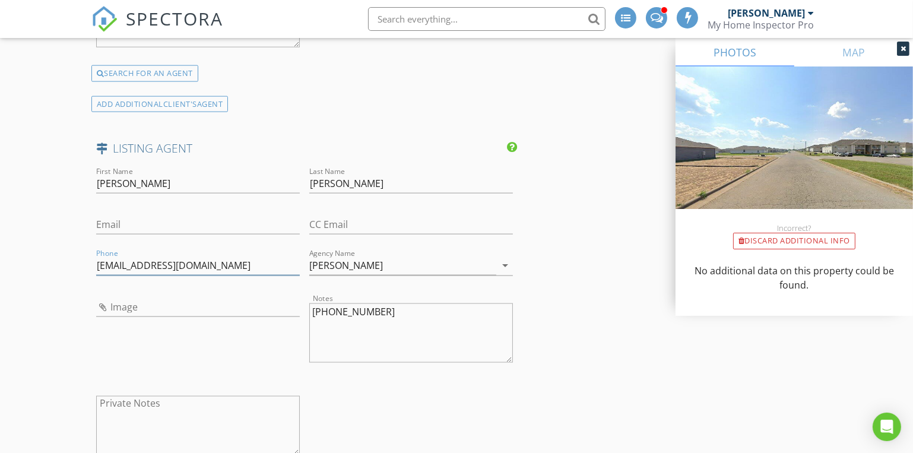
click at [107, 215] on input "Email" at bounding box center [198, 225] width 204 height 20
paste input "mlcpsales@eppmllc.com"
type input "mlcpsales@eppmllc.com"
drag, startPoint x: 217, startPoint y: 264, endPoint x: 58, endPoint y: 267, distance: 158.5
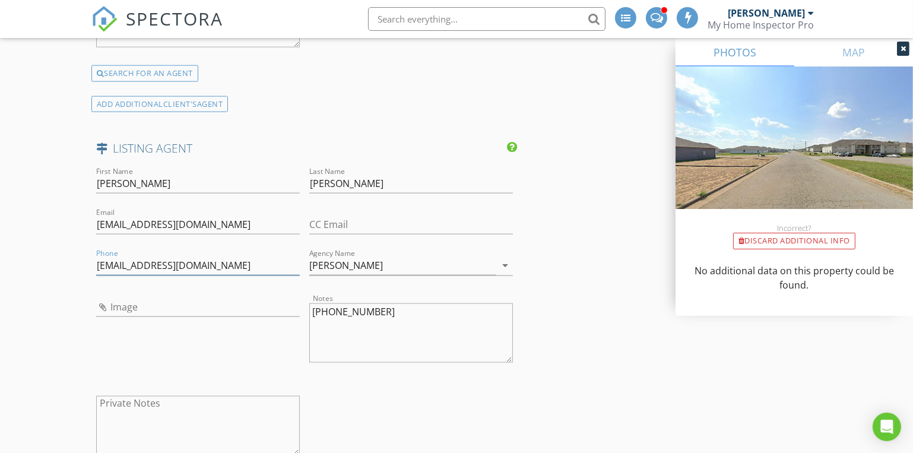
drag, startPoint x: 387, startPoint y: 312, endPoint x: 259, endPoint y: 314, distance: 127.1
click at [259, 314] on div "First Name Lindy Last Name Cronkhite Email mlcpsales@eppmllc.com CC Email Phone…" at bounding box center [304, 318] width 426 height 309
drag, startPoint x: 217, startPoint y: 261, endPoint x: 49, endPoint y: 264, distance: 168.7
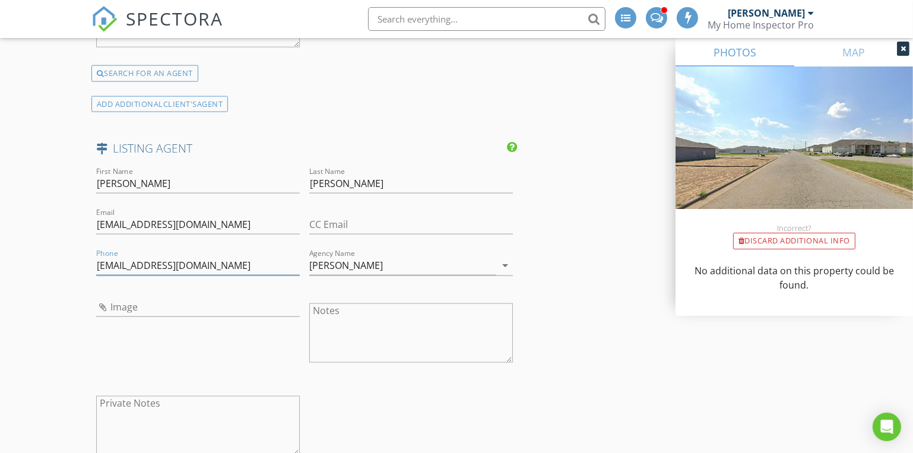
paste input "417-631-3299"
type input "417-631-3299"
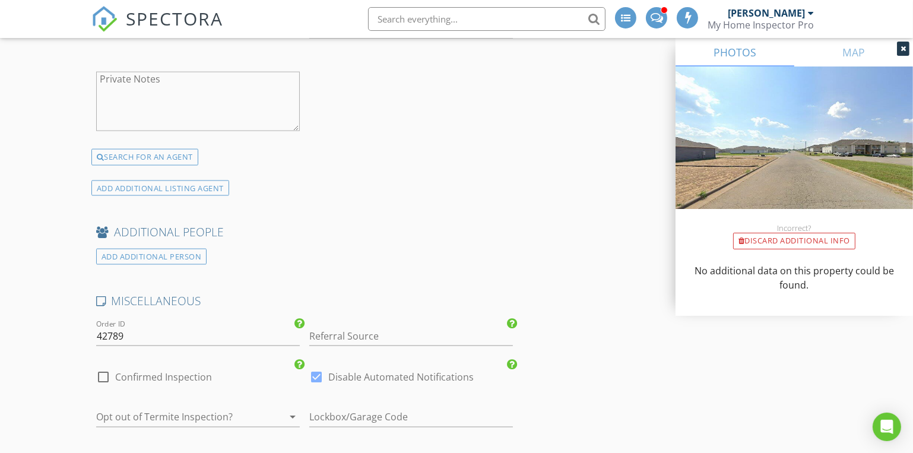
scroll to position [2267, 0]
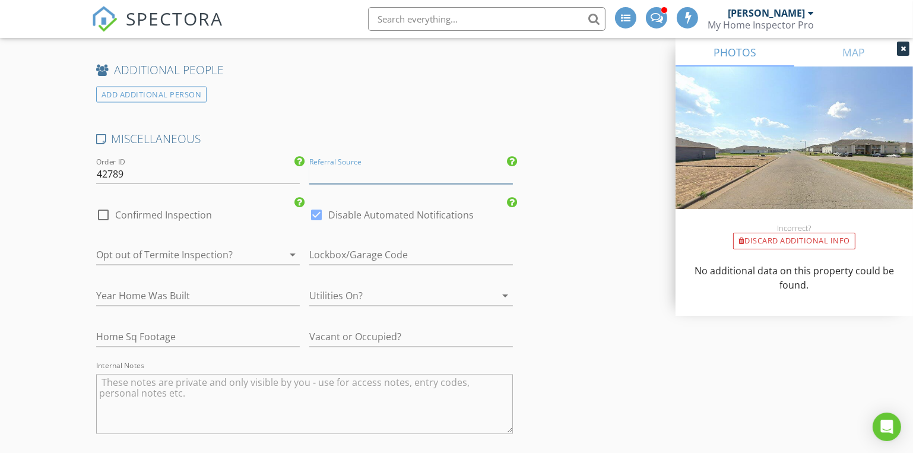
click at [323, 170] on input "Referral Source" at bounding box center [411, 174] width 204 height 20
type input "Benji Bowman"
click at [351, 293] on div at bounding box center [394, 296] width 170 height 19
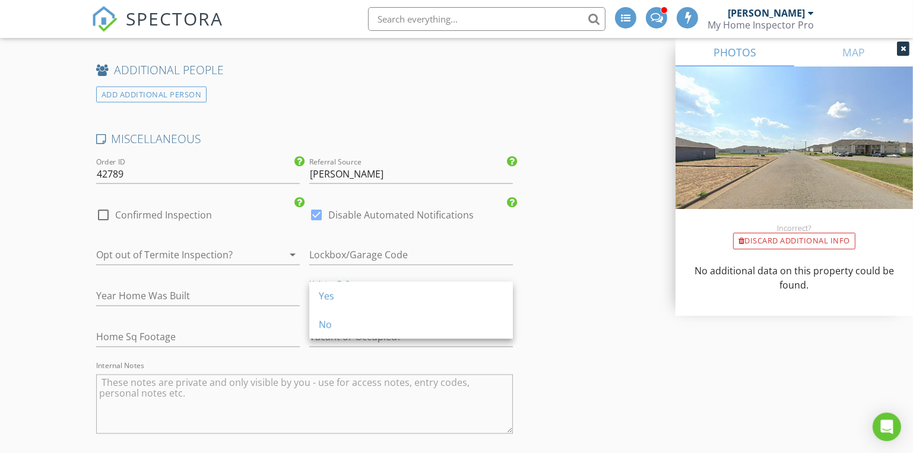
click at [351, 293] on div "Yes" at bounding box center [411, 296] width 185 height 14
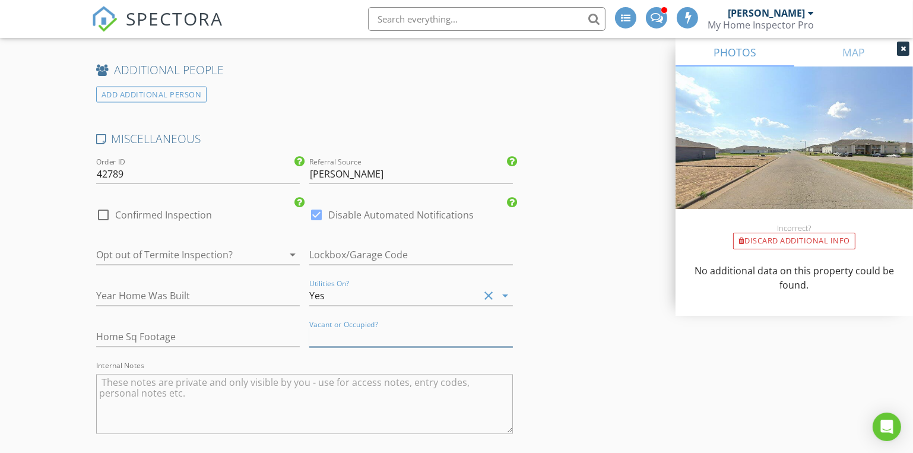
click at [343, 328] on input "text" at bounding box center [411, 338] width 204 height 20
type input "Vacant not attend"
click at [107, 210] on div at bounding box center [103, 215] width 20 height 20
checkbox input "true"
click at [128, 252] on div at bounding box center [181, 255] width 170 height 19
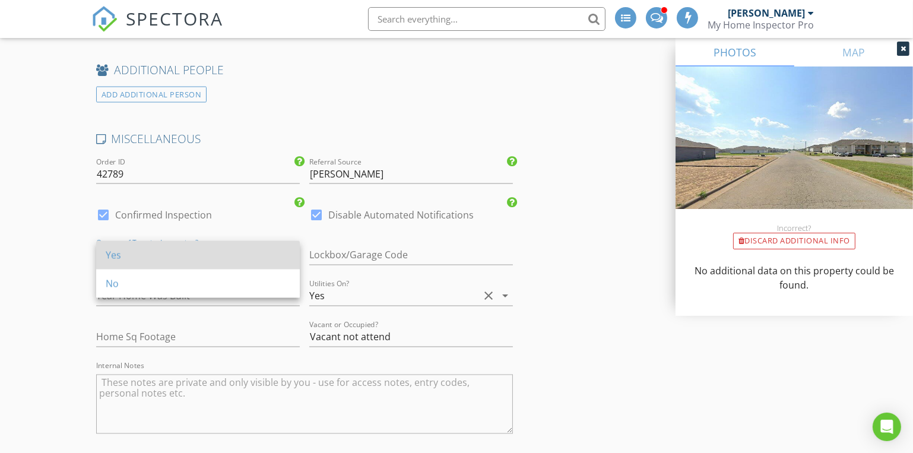
click at [128, 252] on div "Yes" at bounding box center [198, 255] width 185 height 14
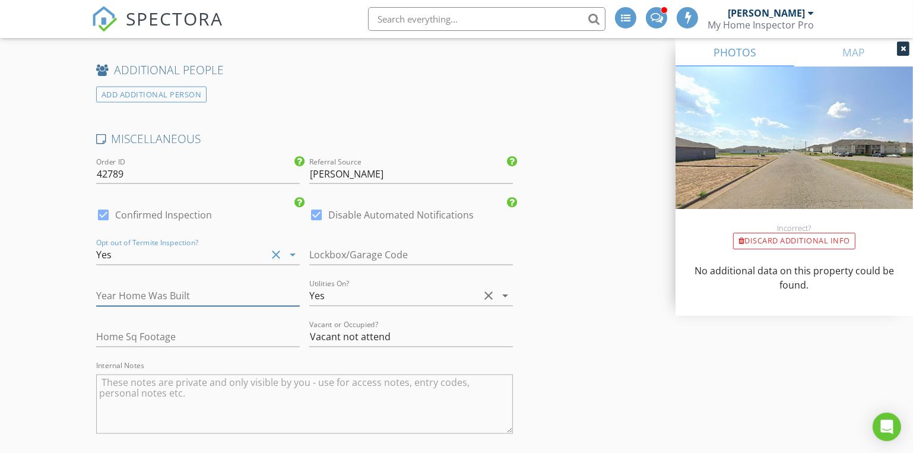
click at [123, 294] on input "number" at bounding box center [198, 297] width 204 height 20
type input "2022"
click at [140, 335] on input "number" at bounding box center [198, 338] width 204 height 20
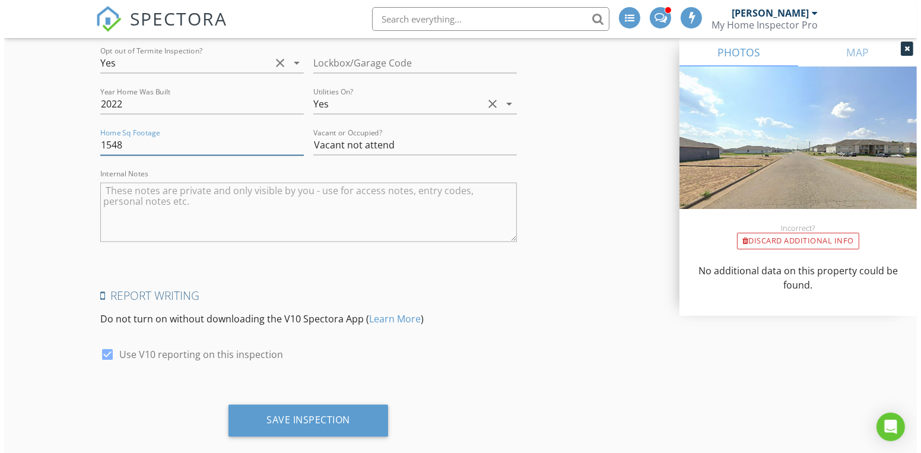
scroll to position [2475, 0]
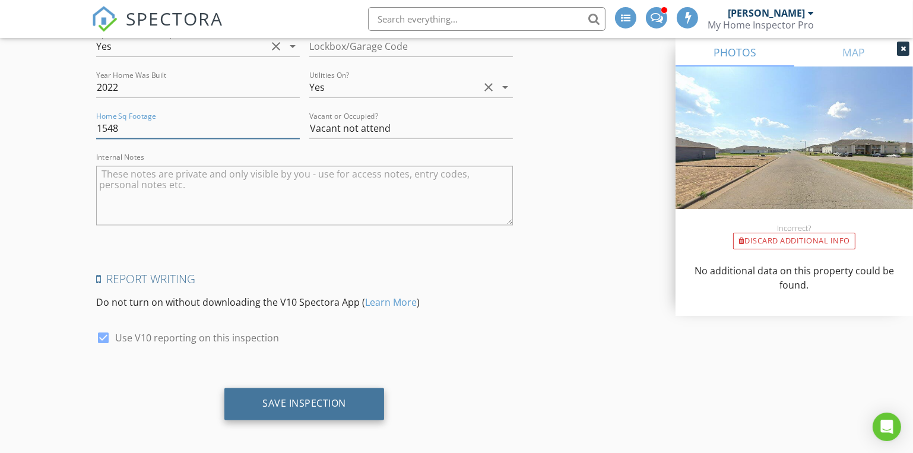
type input "1548"
click at [302, 414] on div "Save Inspection" at bounding box center [304, 404] width 160 height 32
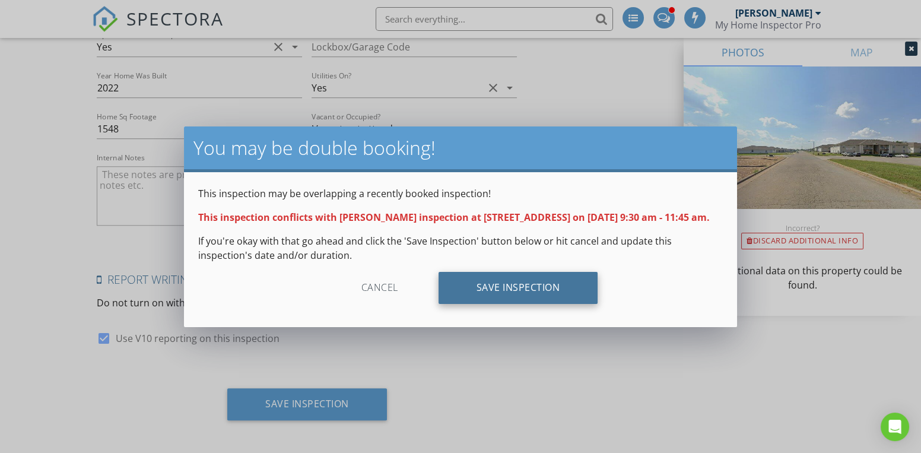
click at [527, 280] on div "Save Inspection" at bounding box center [519, 288] width 160 height 32
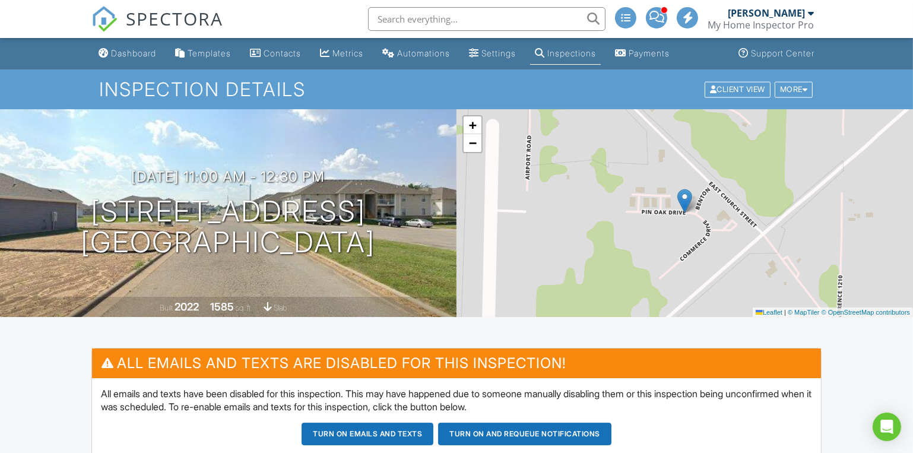
click at [516, 437] on button "Turn on and Requeue Notifications" at bounding box center [524, 434] width 173 height 23
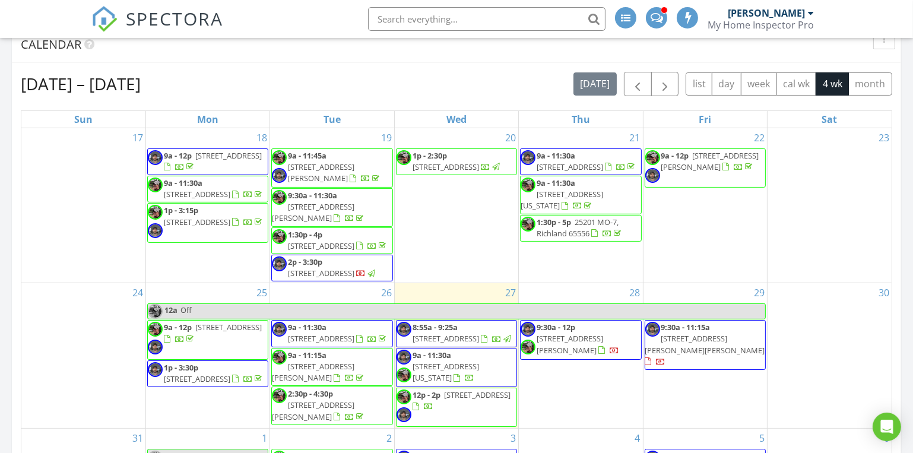
scroll to position [486, 0]
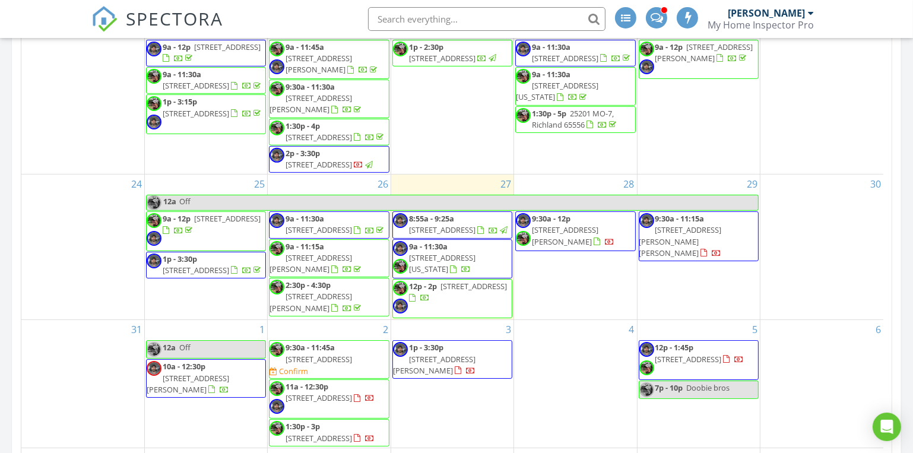
click at [321, 235] on span "[STREET_ADDRESS]" at bounding box center [319, 229] width 66 height 11
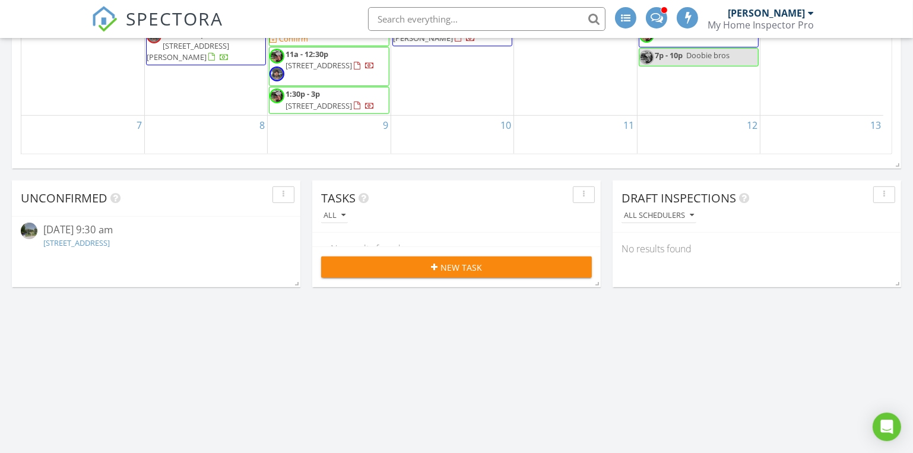
scroll to position [647, 0]
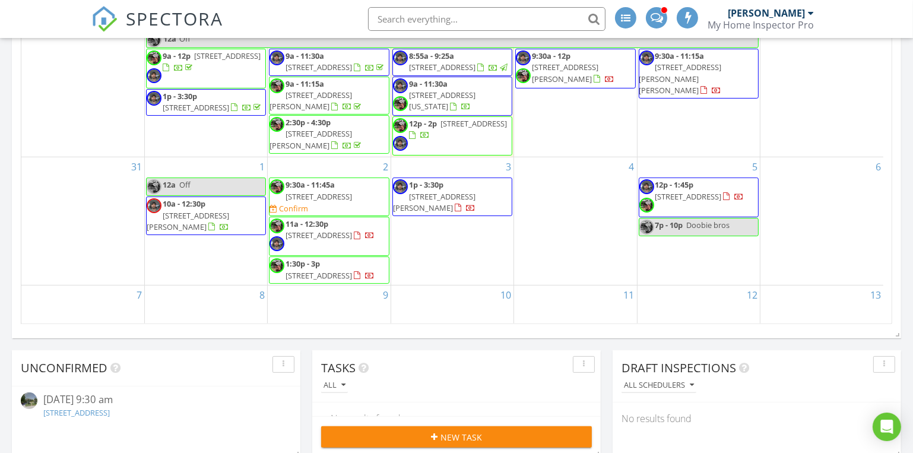
click at [306, 197] on span "401 E Glendale St, Aurora 65605" at bounding box center [319, 196] width 66 height 11
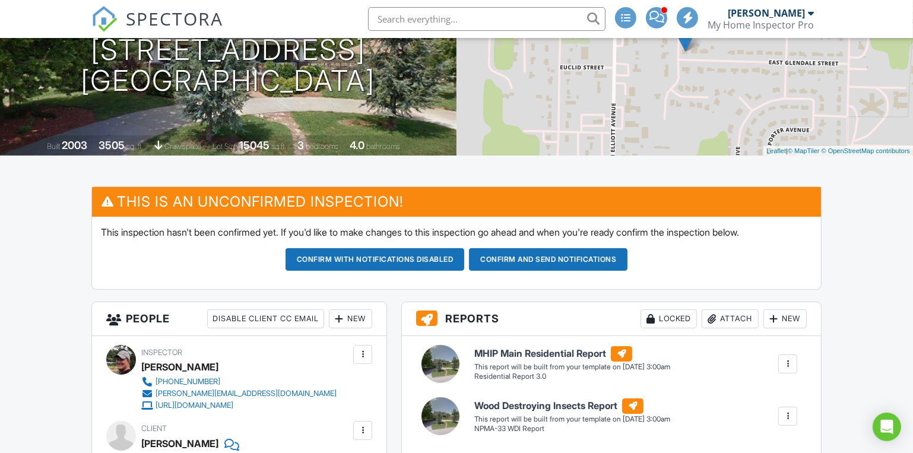
click at [354, 320] on div "New" at bounding box center [350, 318] width 43 height 19
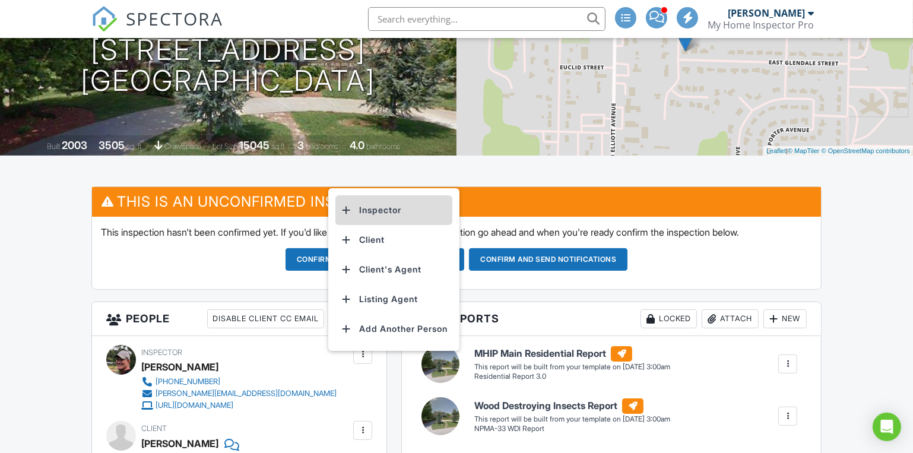
click at [370, 210] on li "Inspector" at bounding box center [393, 210] width 117 height 30
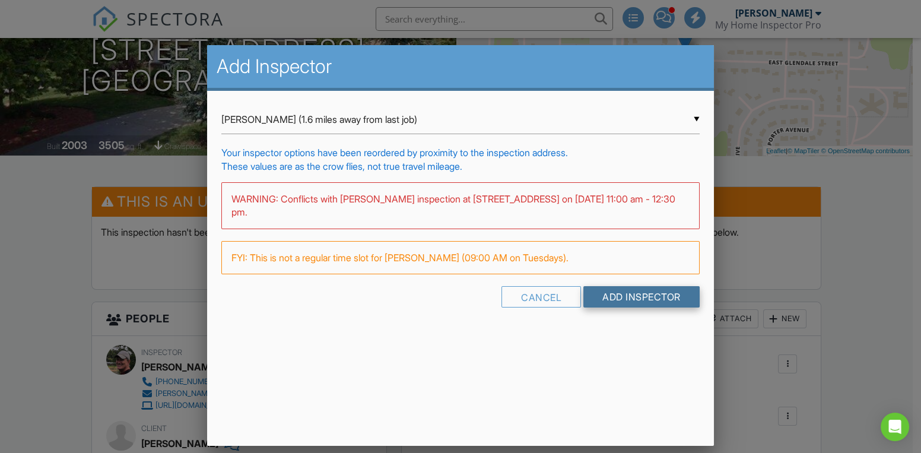
click at [630, 295] on input "Add Inspector" at bounding box center [642, 296] width 116 height 21
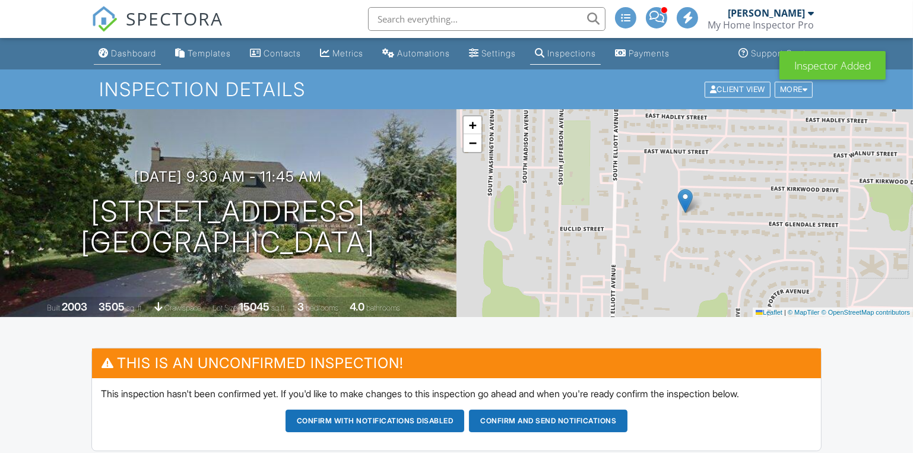
click at [118, 45] on link "Dashboard" at bounding box center [127, 54] width 67 height 22
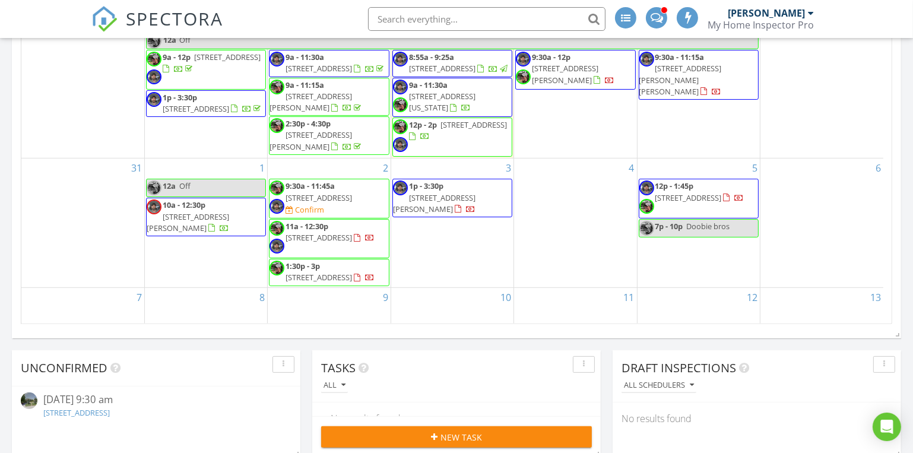
scroll to position [20, 0]
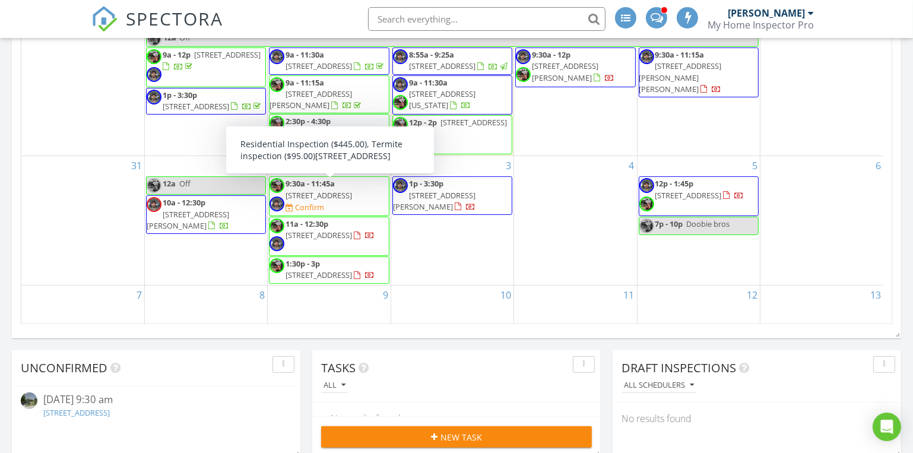
click at [305, 193] on span "[STREET_ADDRESS]" at bounding box center [319, 195] width 66 height 11
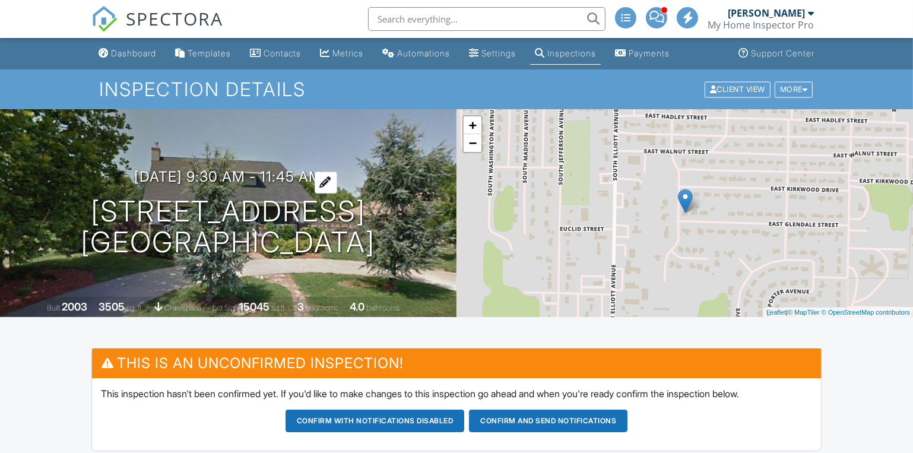
click at [296, 173] on h3 "09/02/2025 9:30 am - 11:45 am" at bounding box center [229, 177] width 188 height 16
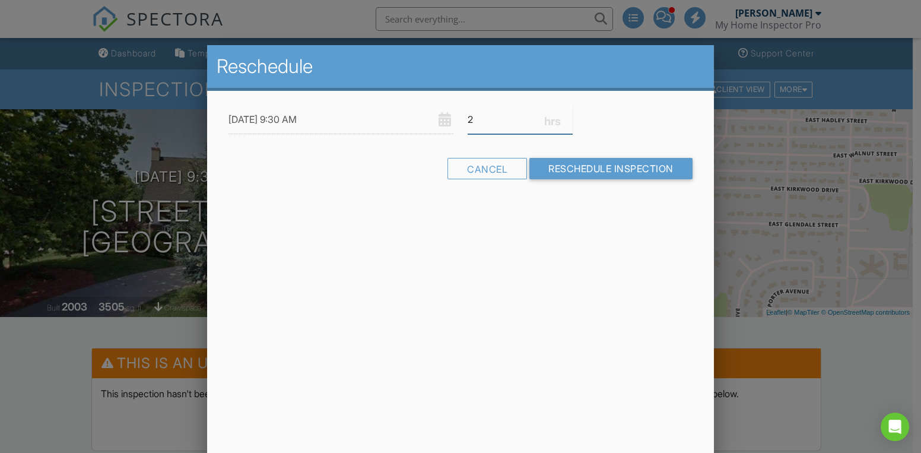
click at [568, 121] on input "2" at bounding box center [520, 119] width 105 height 29
click at [568, 121] on input "1.75" at bounding box center [520, 119] width 105 height 29
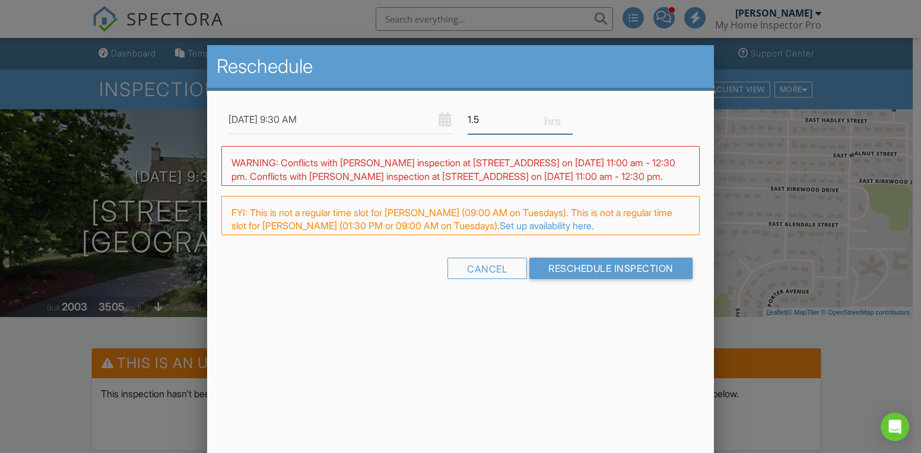
type input "1.5"
click at [568, 121] on input "1.5" at bounding box center [520, 119] width 105 height 29
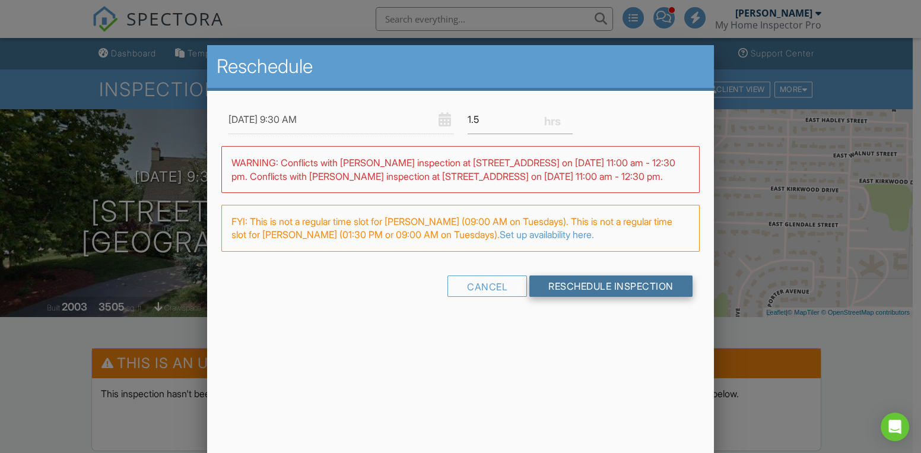
click at [582, 288] on input "Reschedule Inspection" at bounding box center [611, 285] width 163 height 21
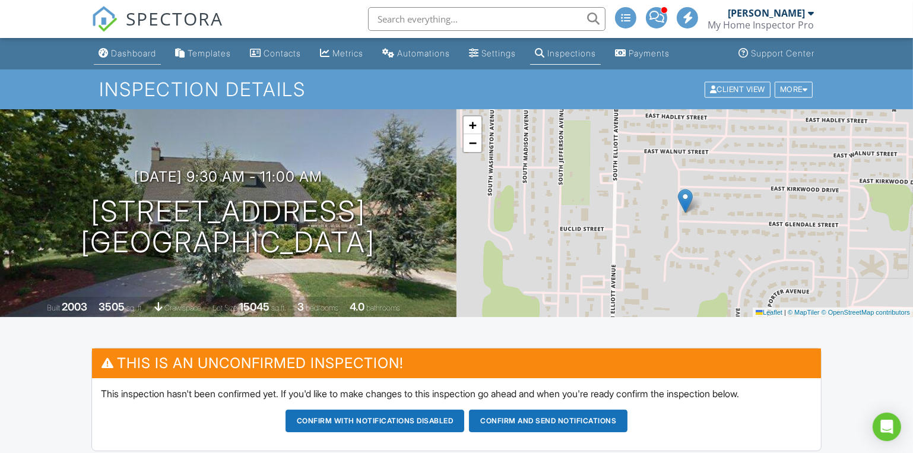
click at [141, 53] on div "Dashboard" at bounding box center [133, 53] width 45 height 10
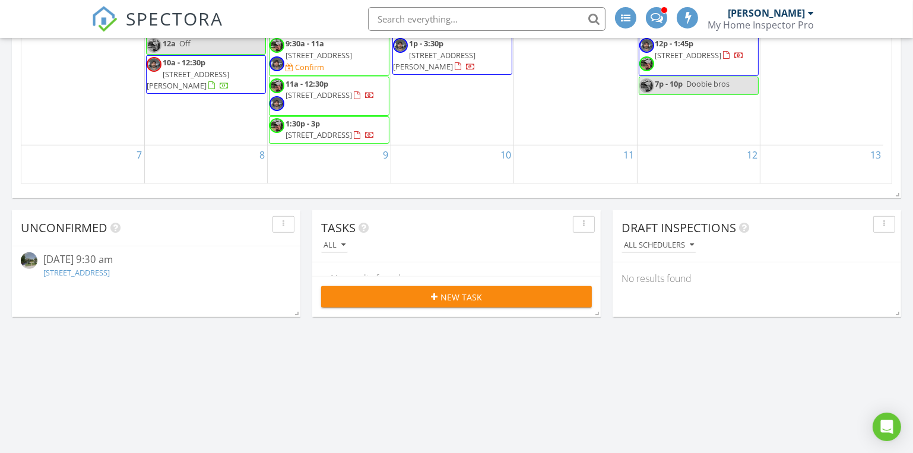
scroll to position [809, 0]
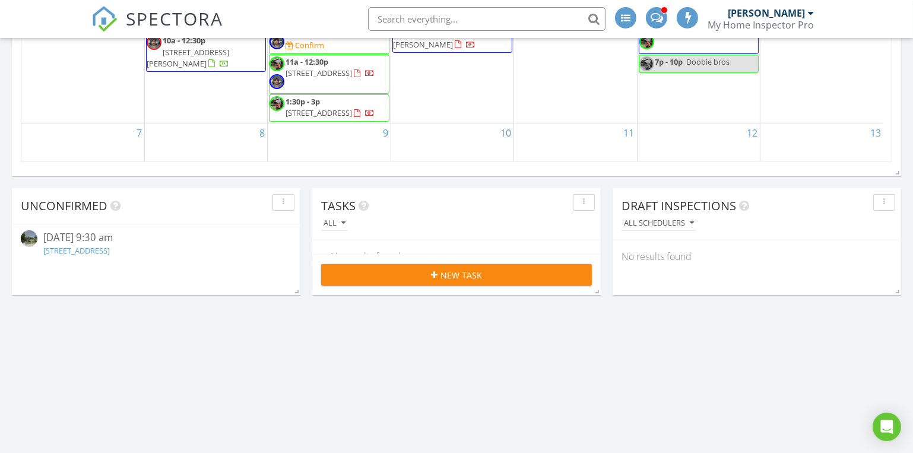
click at [328, 112] on span "2343 W Westview St, Springfield 65807" at bounding box center [319, 112] width 66 height 11
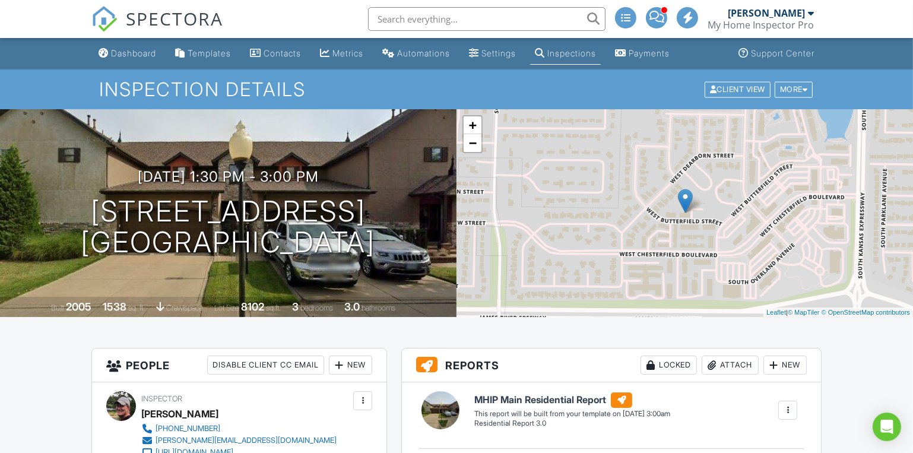
click at [337, 369] on div at bounding box center [339, 365] width 12 height 12
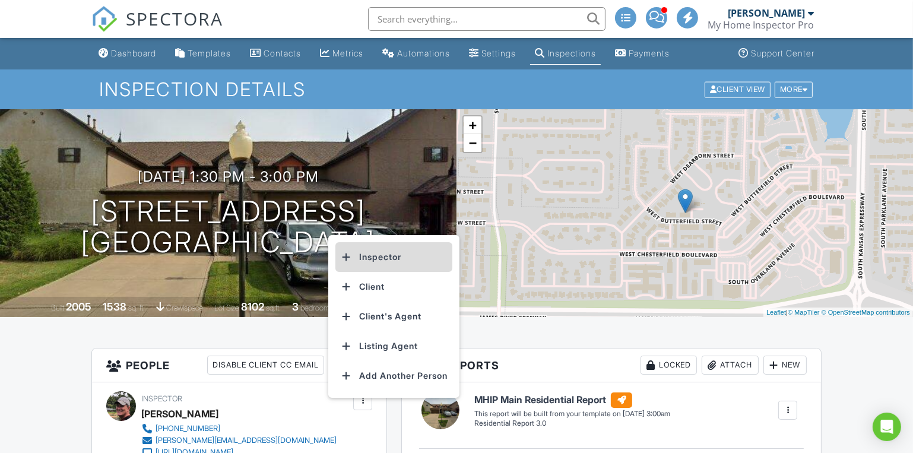
click at [366, 256] on li "Inspector" at bounding box center [393, 257] width 117 height 30
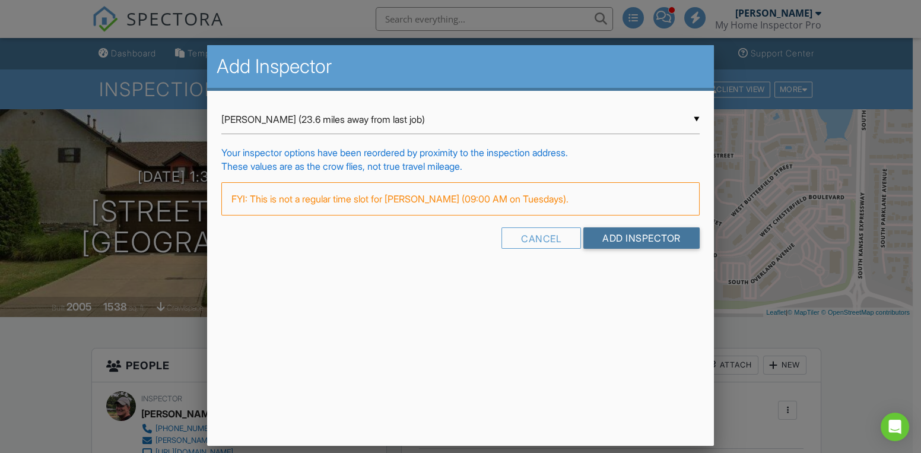
click at [651, 237] on input "Add Inspector" at bounding box center [642, 237] width 116 height 21
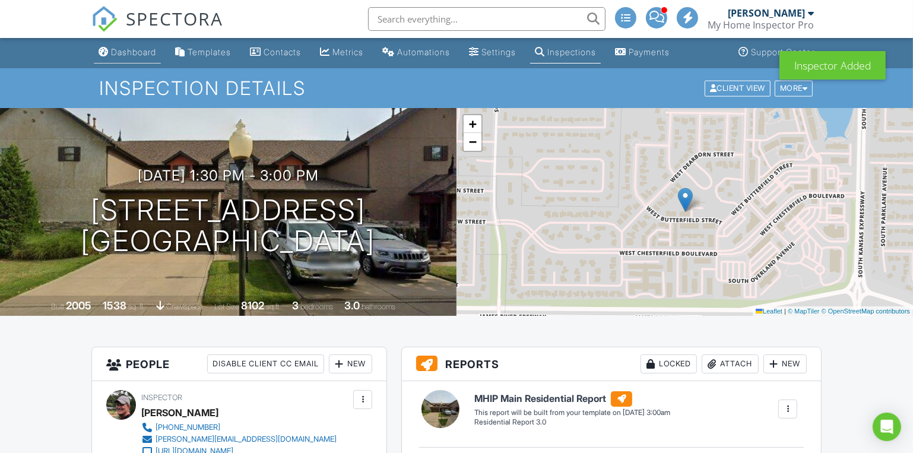
click at [138, 50] on div "Dashboard" at bounding box center [133, 52] width 45 height 10
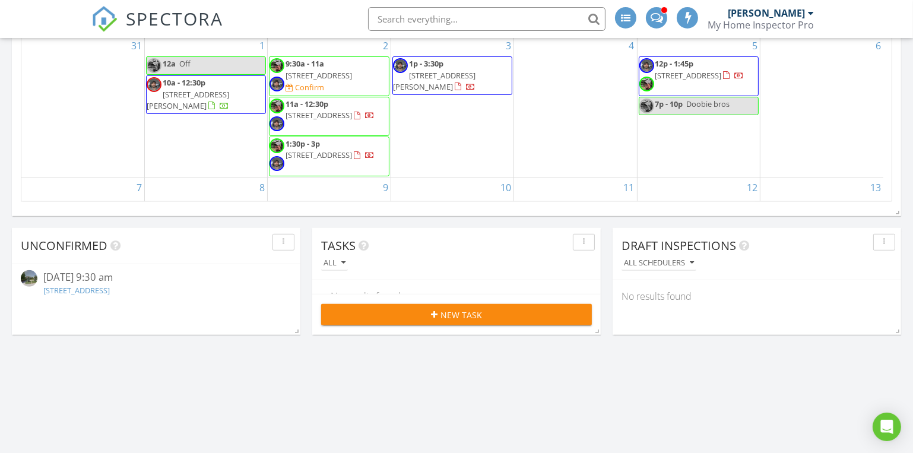
scroll to position [809, 0]
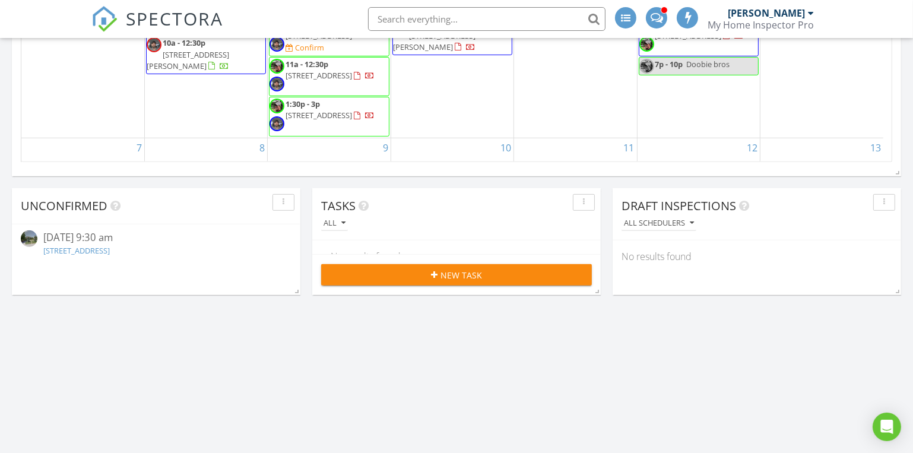
click at [88, 245] on div "401 E Glendale St, Aurora, MO 65605" at bounding box center [156, 250] width 226 height 11
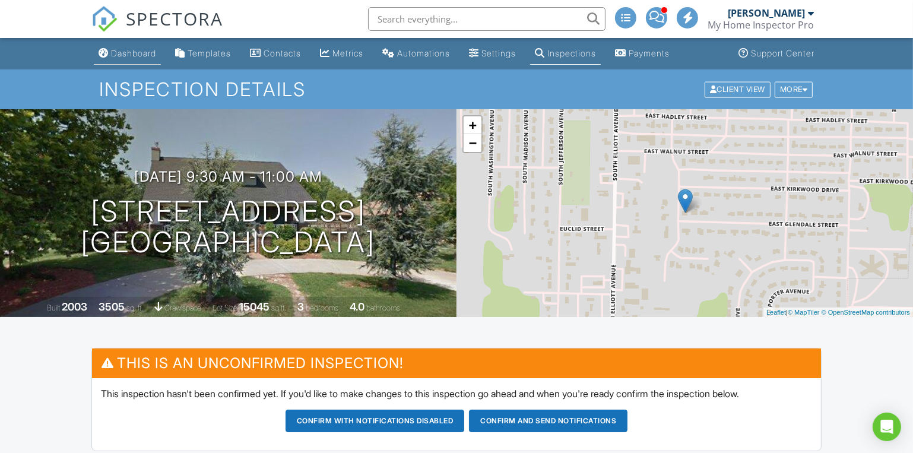
click at [128, 49] on div "Dashboard" at bounding box center [133, 53] width 45 height 10
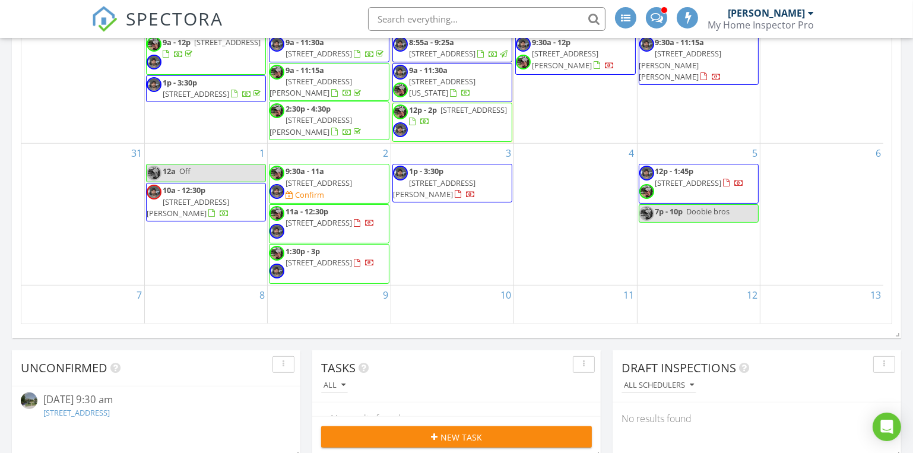
scroll to position [486, 0]
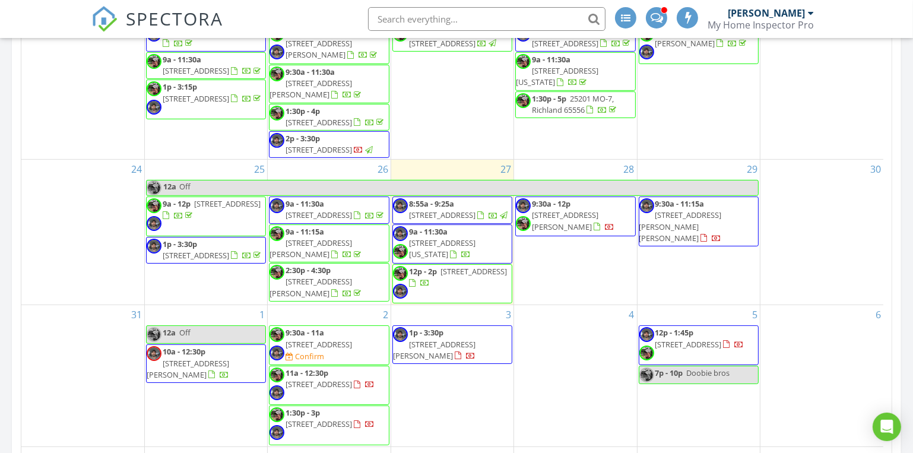
click at [455, 244] on span "[STREET_ADDRESS][US_STATE]" at bounding box center [442, 248] width 66 height 22
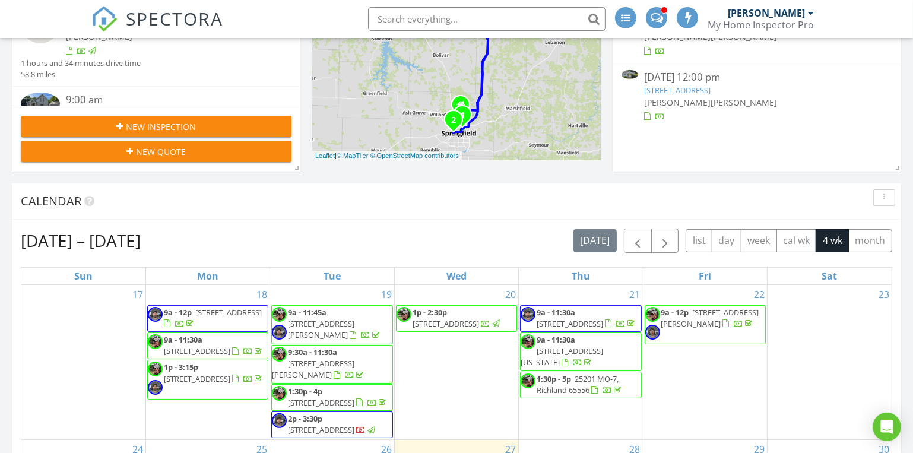
scroll to position [486, 0]
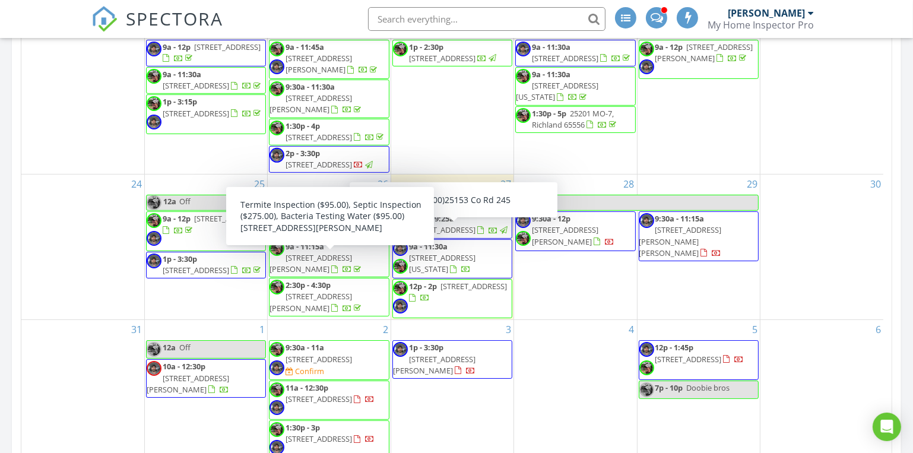
click at [302, 271] on span "[STREET_ADDRESS][PERSON_NAME]" at bounding box center [311, 263] width 83 height 22
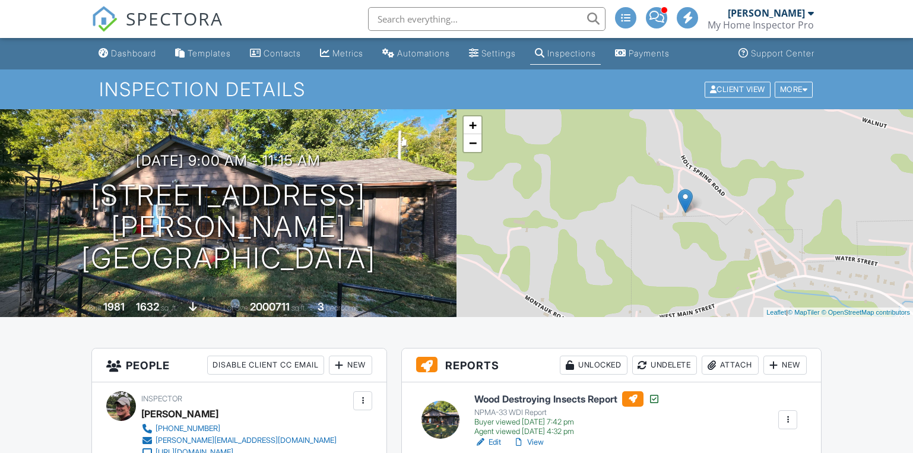
click at [725, 356] on div "Attach" at bounding box center [730, 365] width 57 height 19
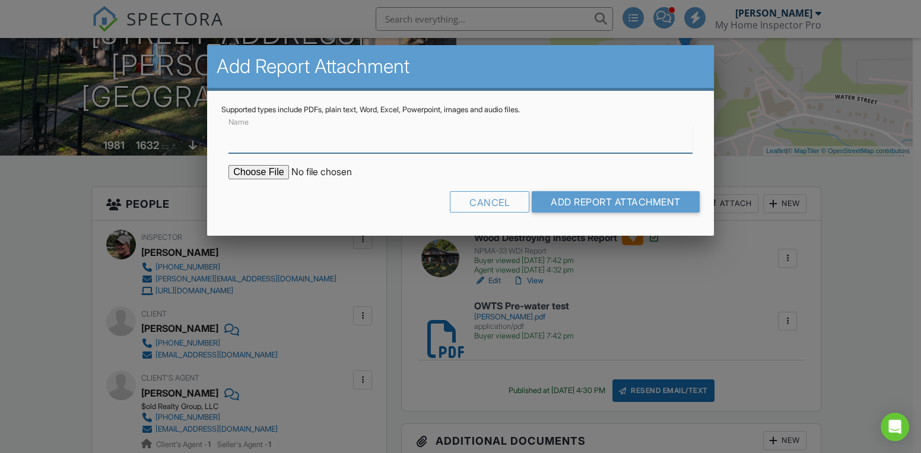
click at [237, 140] on input "Name" at bounding box center [461, 138] width 464 height 29
type input "Water Test Results"
click at [268, 167] on input "file" at bounding box center [330, 172] width 202 height 14
type input "C:\fakepath\Holt.pdf"
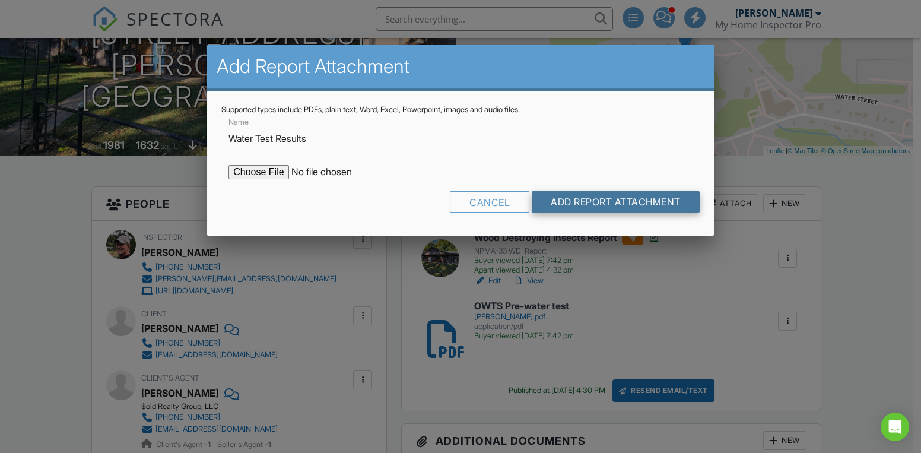
click at [574, 197] on input "Add Report Attachment" at bounding box center [616, 201] width 168 height 21
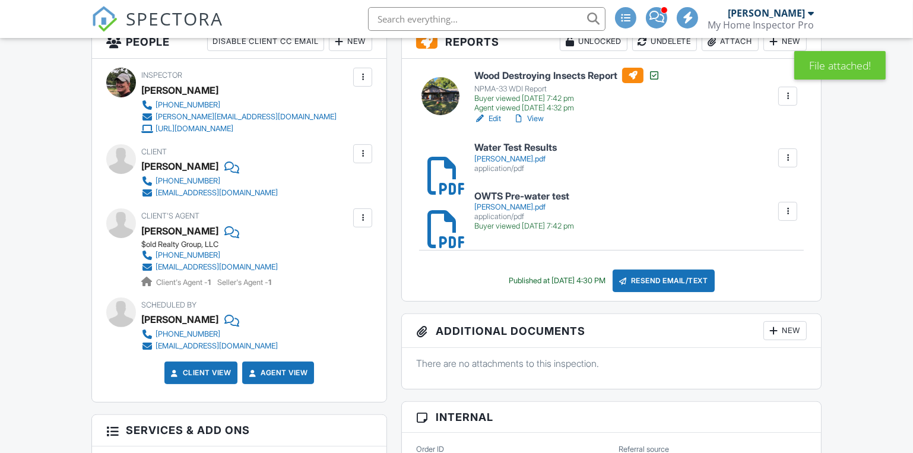
click at [676, 280] on div "Resend Email/Text" at bounding box center [664, 281] width 102 height 23
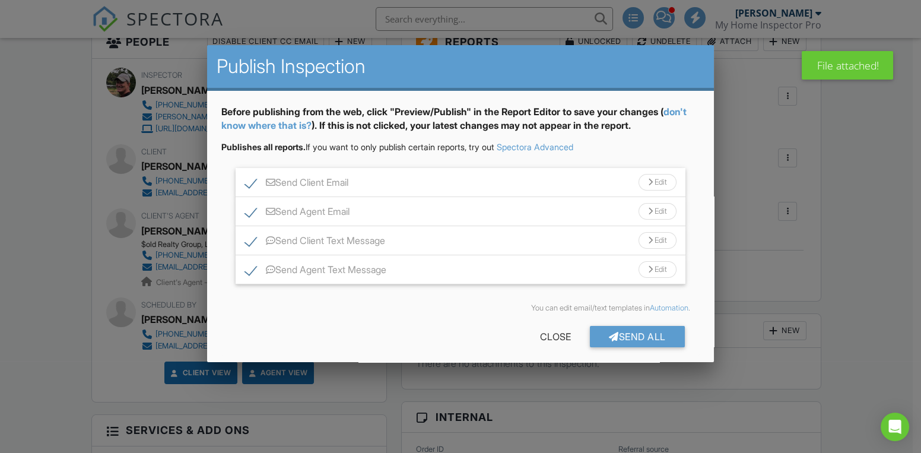
click at [658, 265] on div "Edit" at bounding box center [658, 269] width 38 height 17
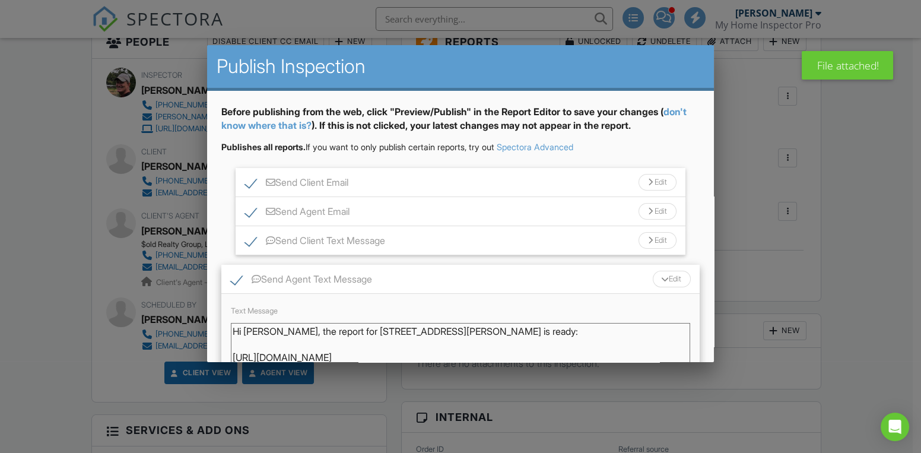
click at [291, 330] on textarea "Hi Marti, the report for 348 Holt Spring Rd is ready: https://app.spectora.com/…" at bounding box center [461, 352] width 460 height 59
type textarea "Hi Marti, the water report for 348 Holt Spring Rd is ready: https://app.spector…"
click at [652, 242] on div "Edit" at bounding box center [658, 240] width 38 height 17
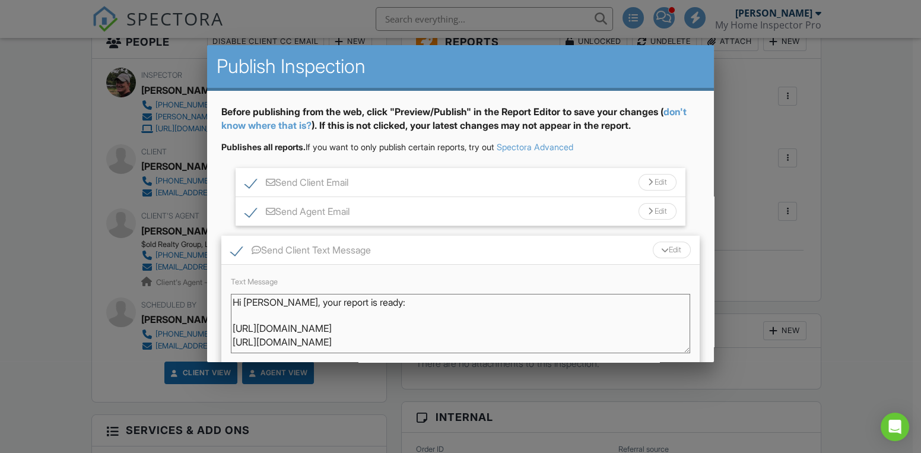
click at [298, 303] on textarea "Hi Steve, your report is ready: https://app.spectora.com/u/Yjradh4 https://app.…" at bounding box center [461, 323] width 460 height 59
type textarea "Hi Steve, your water report is ready: https://app.spectora.com/u/Yjradh4 https:…"
click at [644, 209] on div "Edit" at bounding box center [658, 211] width 38 height 17
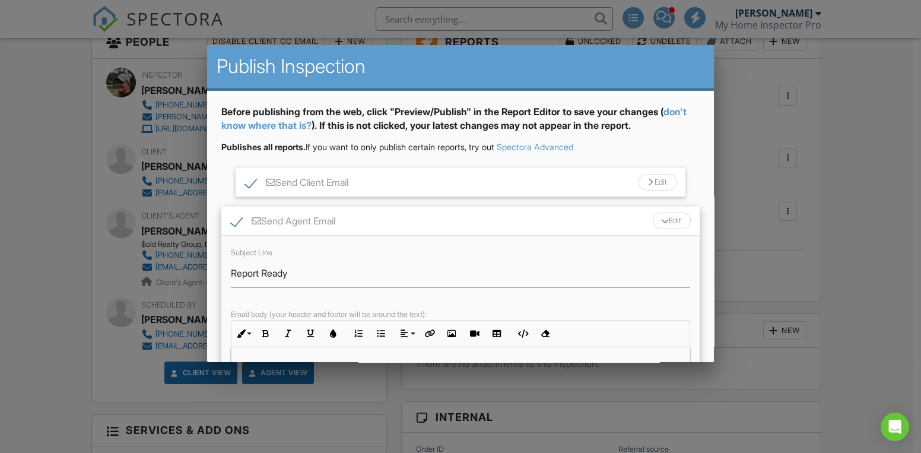
click at [229, 270] on div "Subject Line Report Ready Email body (your header and footer will be around the…" at bounding box center [460, 341] width 479 height 211
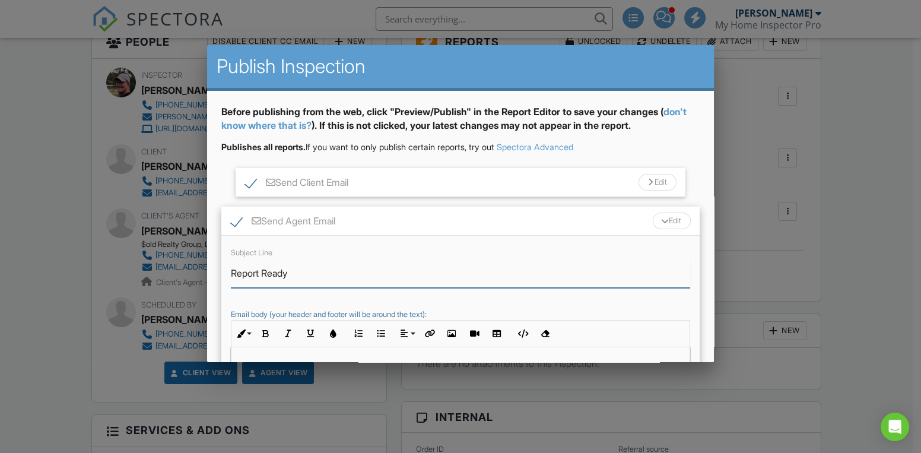
click at [232, 275] on input "Report Ready" at bounding box center [461, 273] width 460 height 29
type input "Water Report Ready"
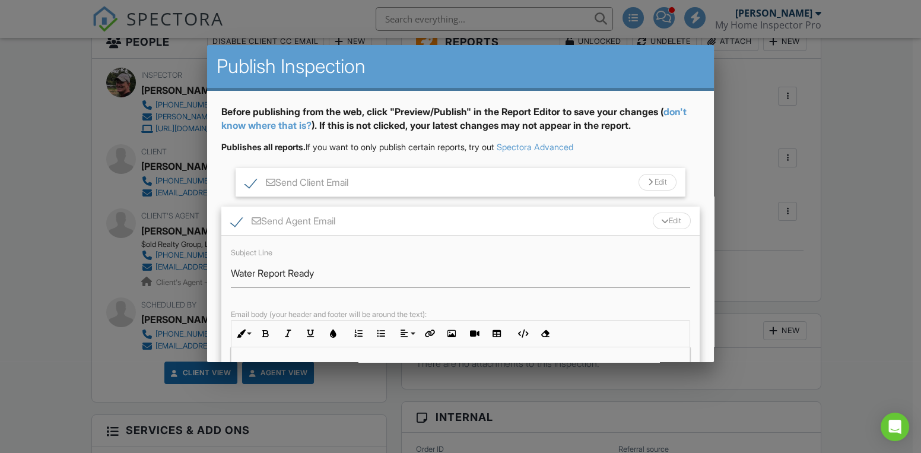
click at [647, 178] on div "Edit" at bounding box center [658, 182] width 38 height 17
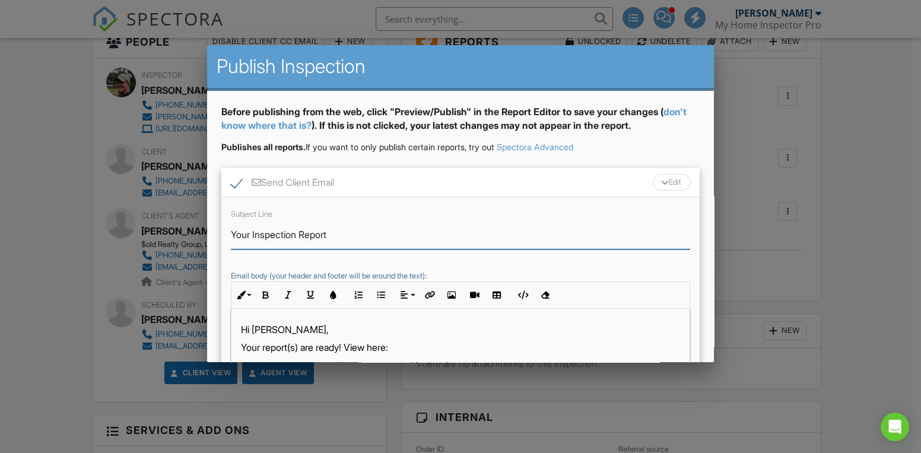
drag, startPoint x: 254, startPoint y: 235, endPoint x: 299, endPoint y: 233, distance: 45.2
click at [299, 233] on input "Your Inspection Report" at bounding box center [461, 234] width 460 height 29
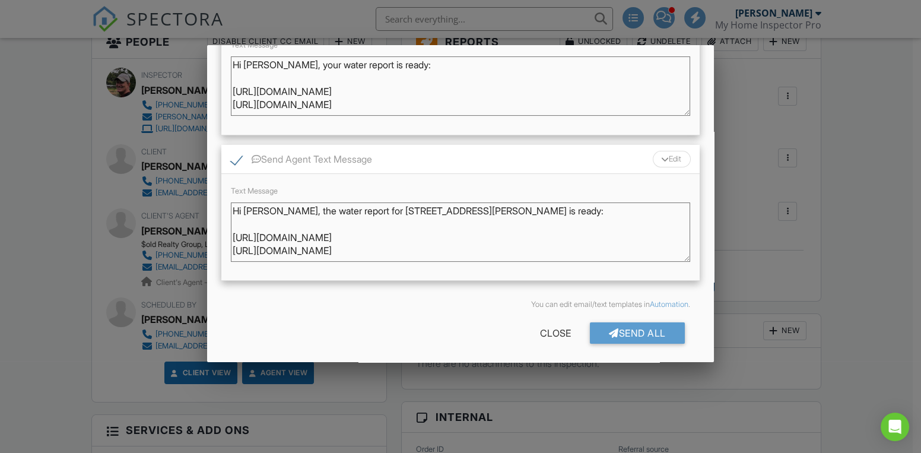
scroll to position [670, 0]
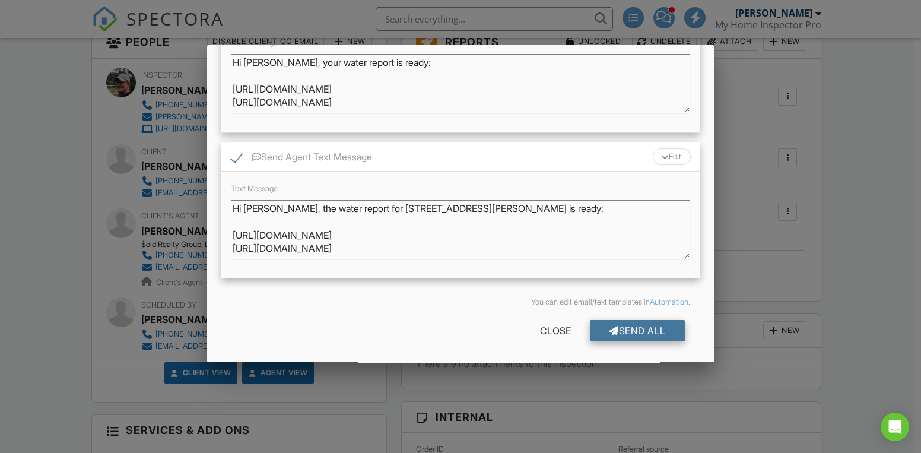
type input "Your Water Report"
click at [623, 325] on div "Send All" at bounding box center [637, 330] width 95 height 21
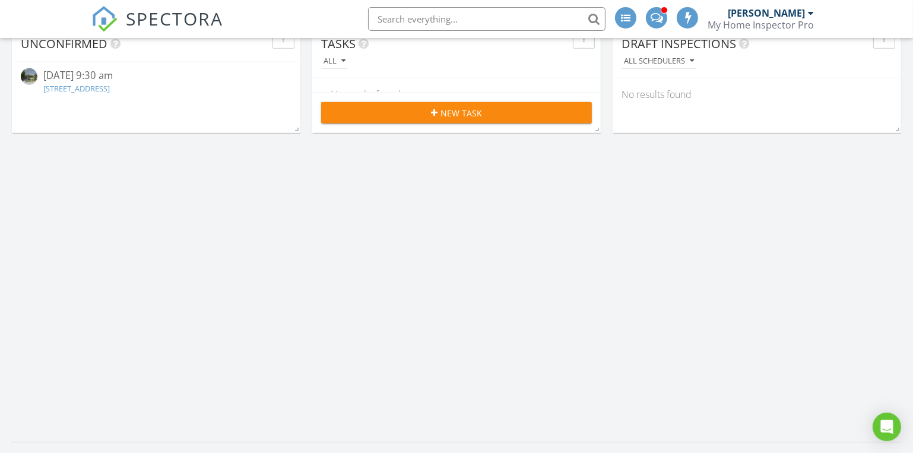
scroll to position [809, 0]
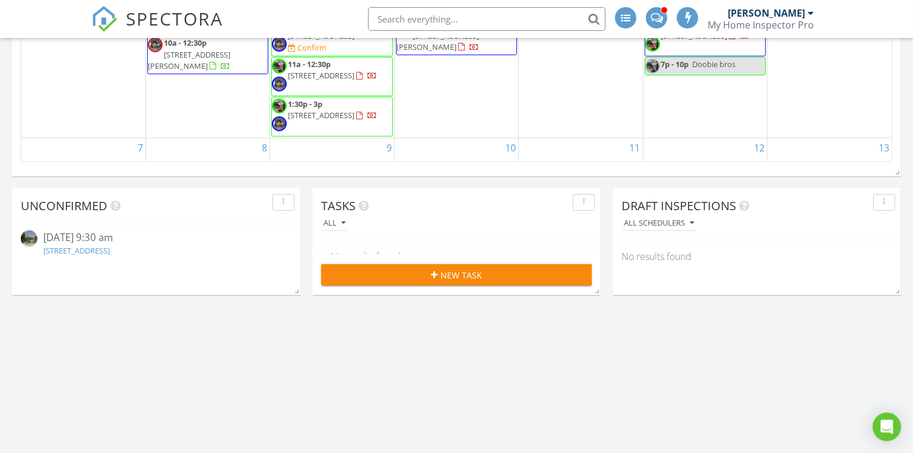
click at [110, 251] on link "401 E Glendale St, Aurora, MO 65605" at bounding box center [76, 250] width 66 height 11
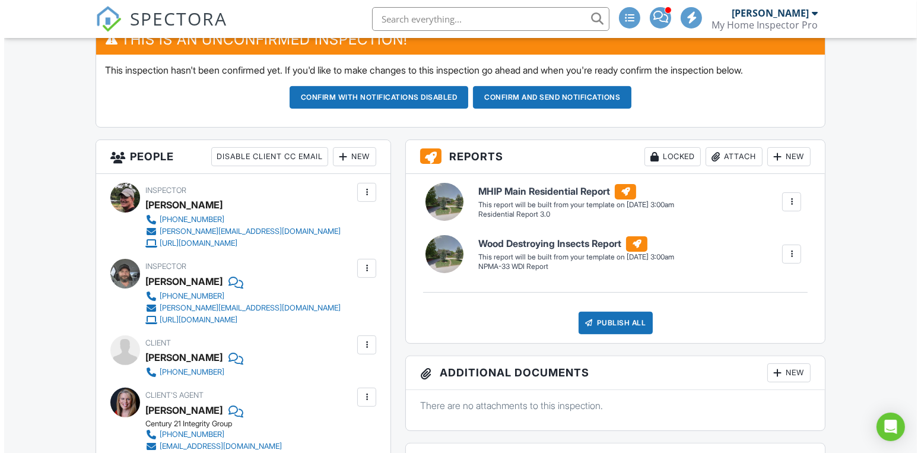
scroll to position [486, 0]
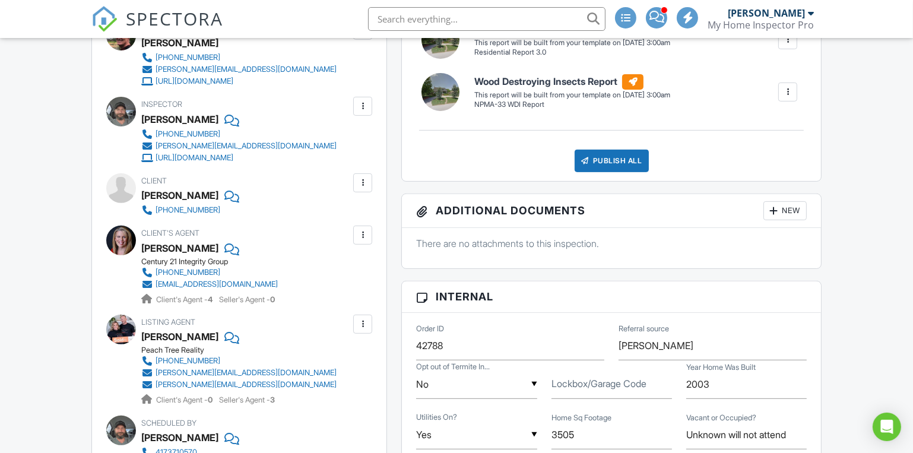
click at [368, 186] on div at bounding box center [363, 183] width 12 height 12
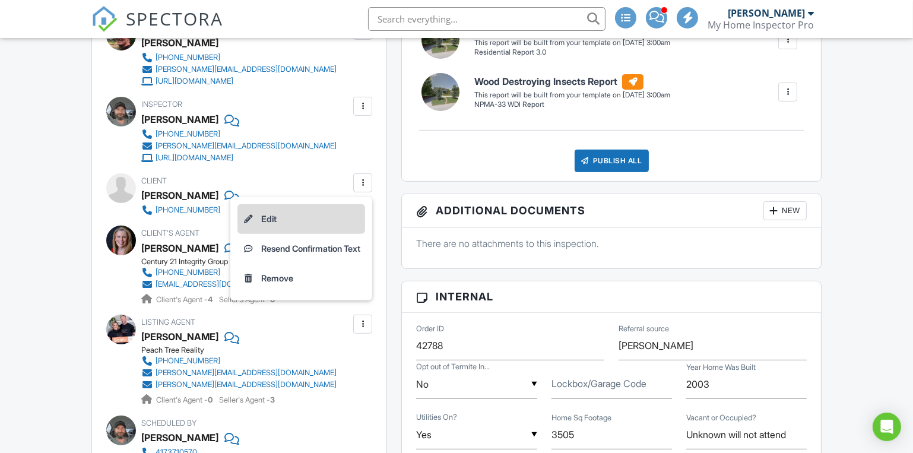
click at [267, 217] on li "Edit" at bounding box center [301, 219] width 128 height 30
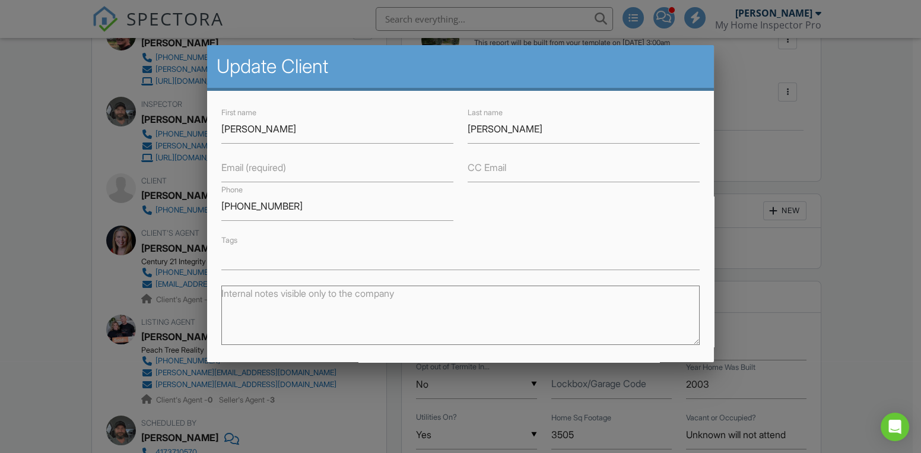
click at [222, 164] on label "Email (required)" at bounding box center [253, 167] width 65 height 13
click at [222, 164] on input "Email (required)" at bounding box center [337, 167] width 232 height 29
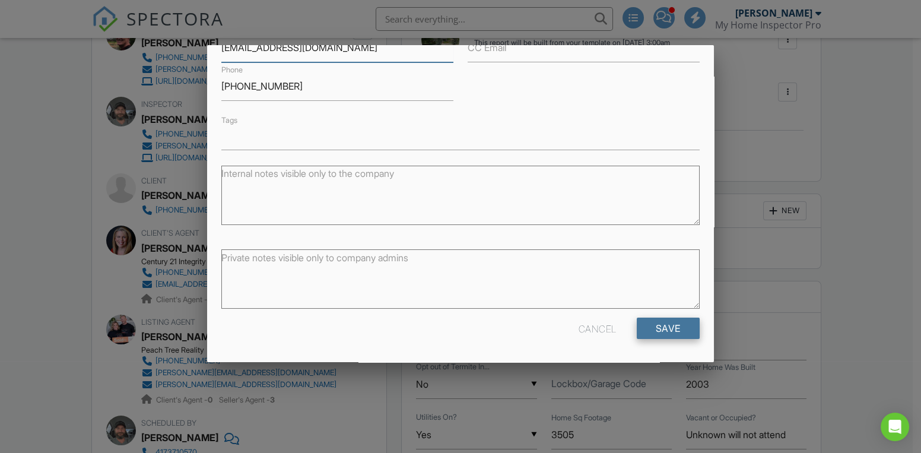
type input "[EMAIL_ADDRESS][DOMAIN_NAME]"
click at [653, 327] on input "Save" at bounding box center [668, 328] width 63 height 21
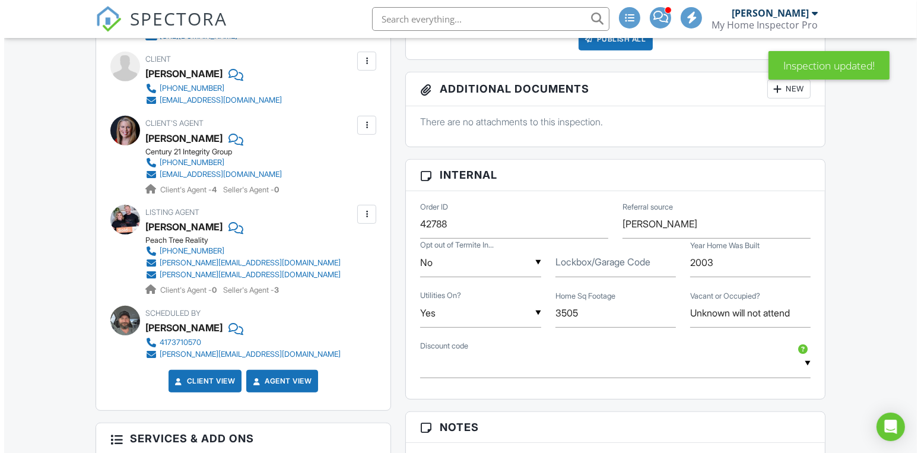
scroll to position [809, 0]
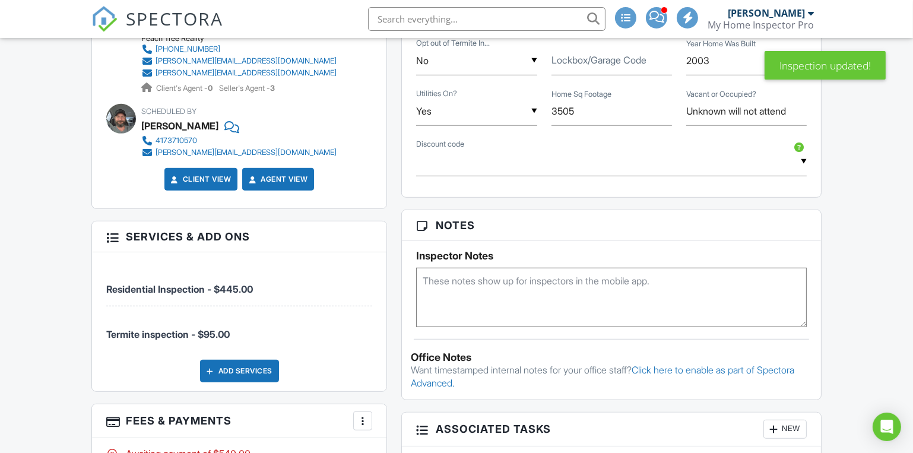
click at [237, 368] on div "Add Services" at bounding box center [239, 371] width 79 height 23
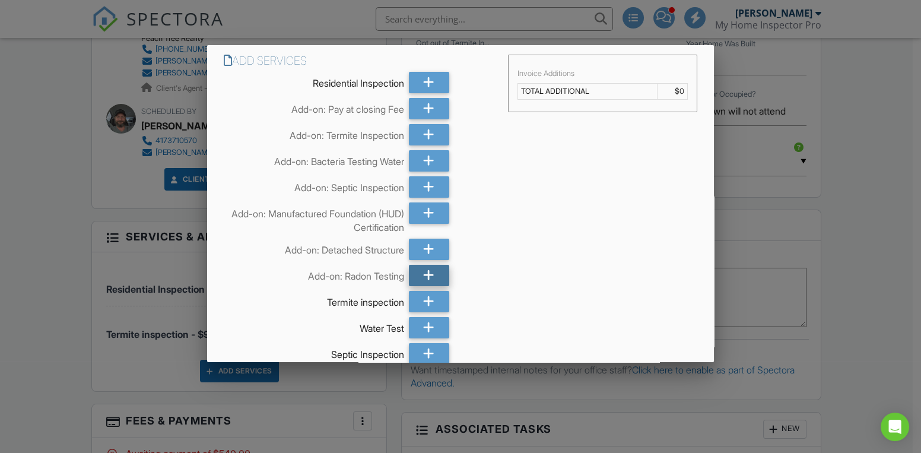
scroll to position [161, 0]
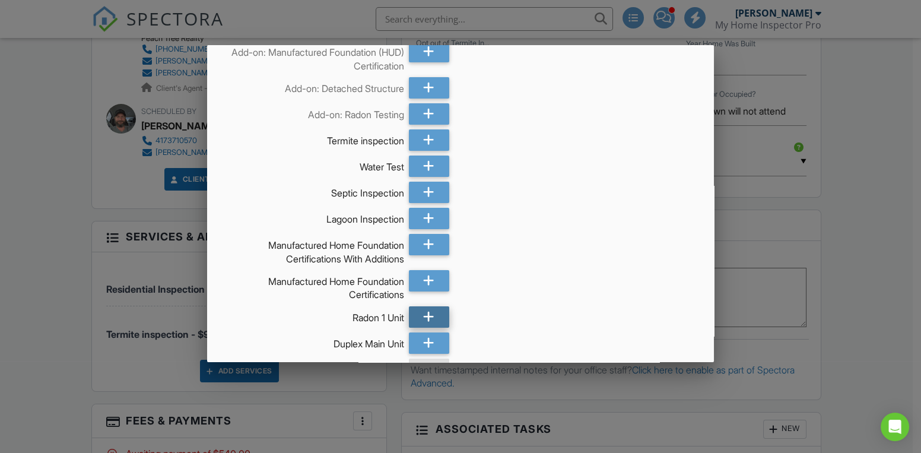
click at [425, 321] on icon at bounding box center [428, 316] width 11 height 21
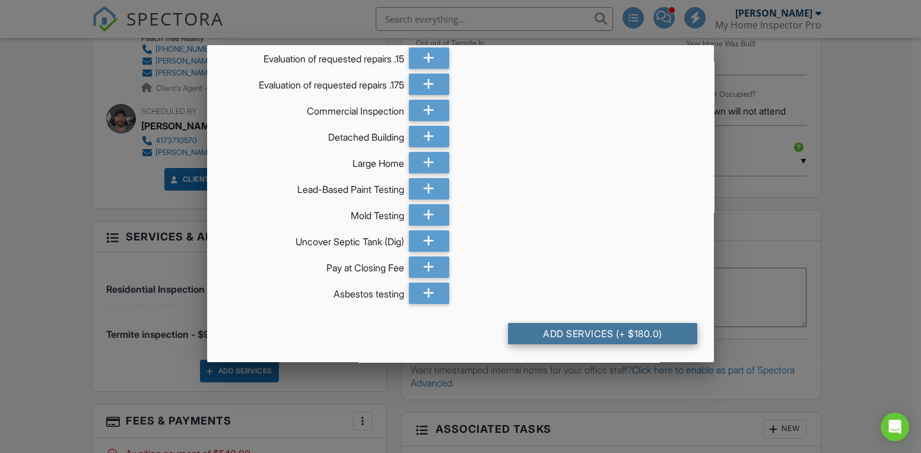
click at [598, 341] on div "Add Services (+ $180.0)" at bounding box center [602, 333] width 189 height 21
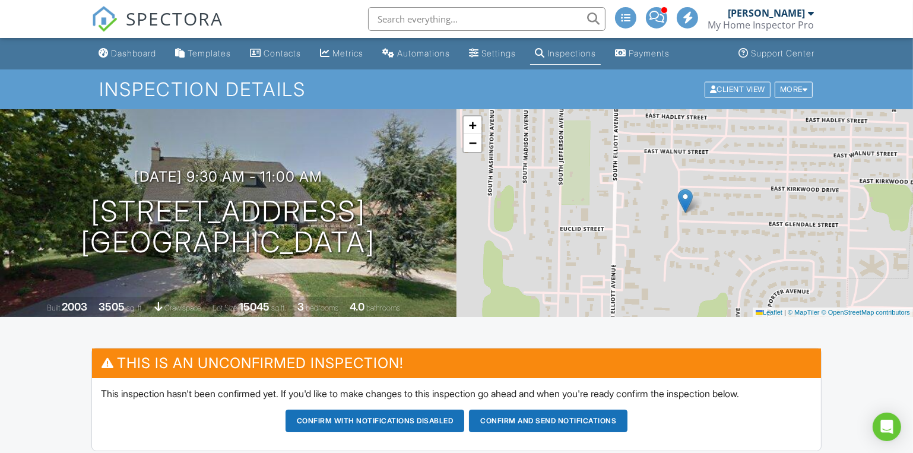
click at [465, 419] on button "Confirm and send notifications" at bounding box center [375, 421] width 179 height 23
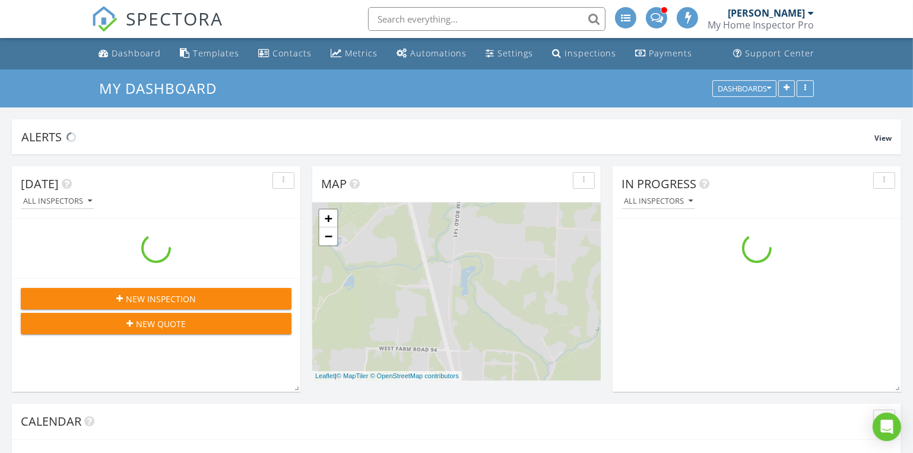
scroll to position [1276, 930]
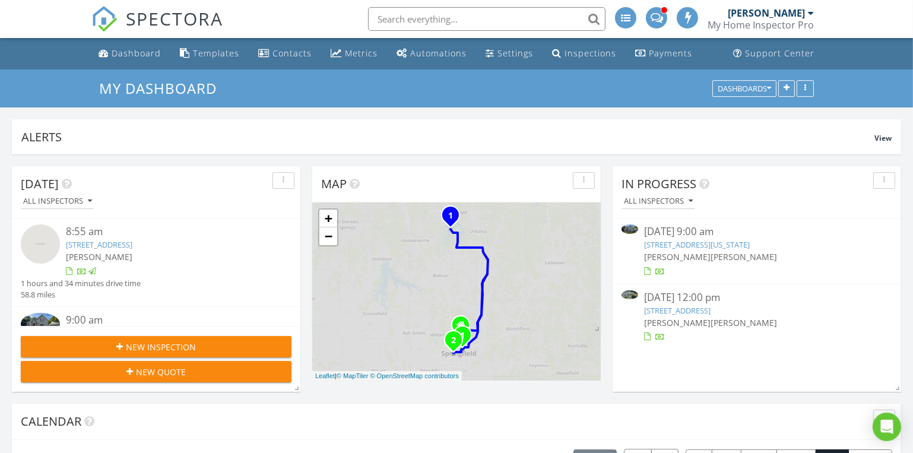
click at [668, 243] on link "[STREET_ADDRESS][US_STATE]" at bounding box center [697, 244] width 106 height 11
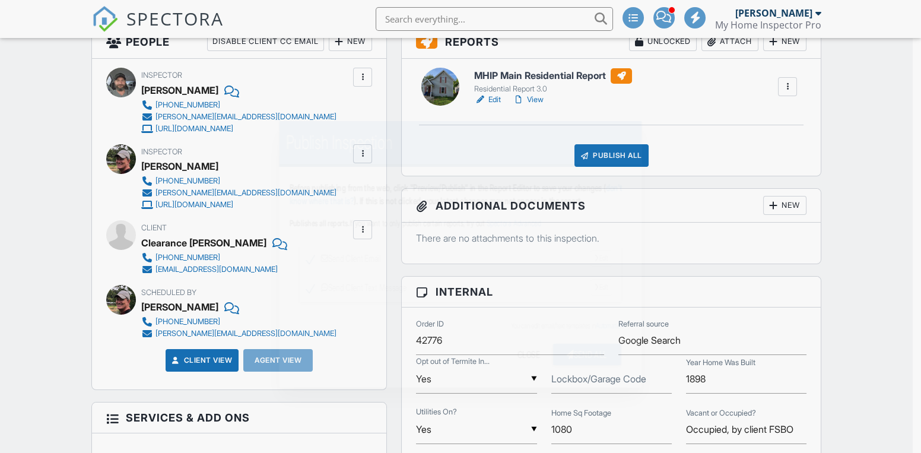
scroll to position [324, 0]
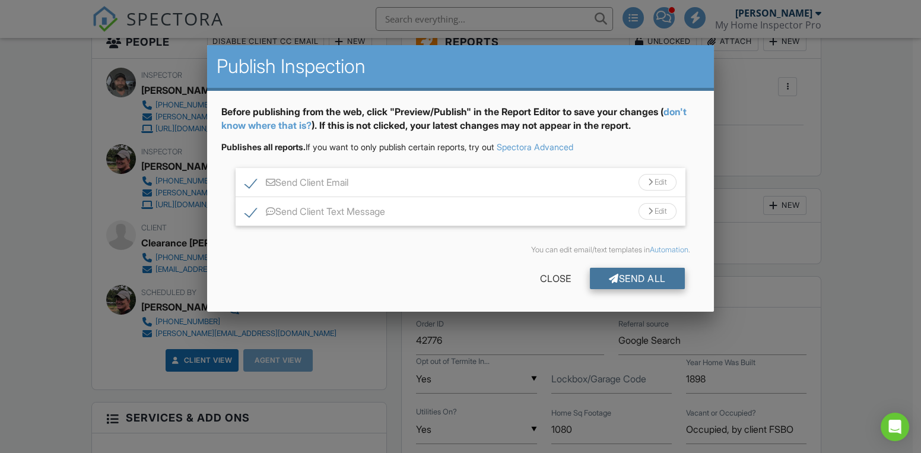
click at [625, 282] on div "Send All" at bounding box center [637, 278] width 95 height 21
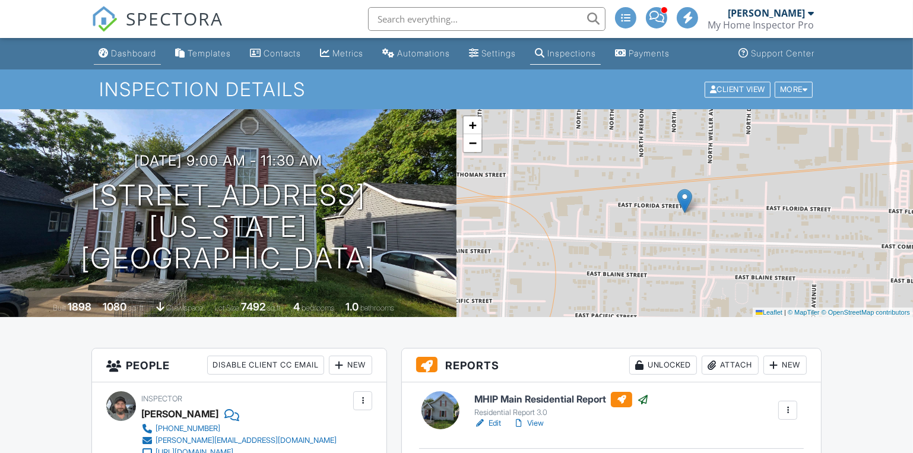
click at [127, 50] on div "Dashboard" at bounding box center [133, 53] width 45 height 10
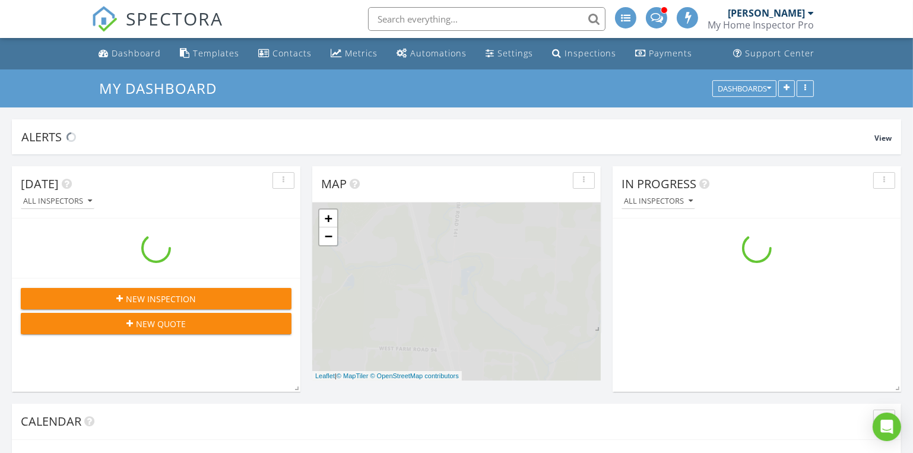
scroll to position [1276, 930]
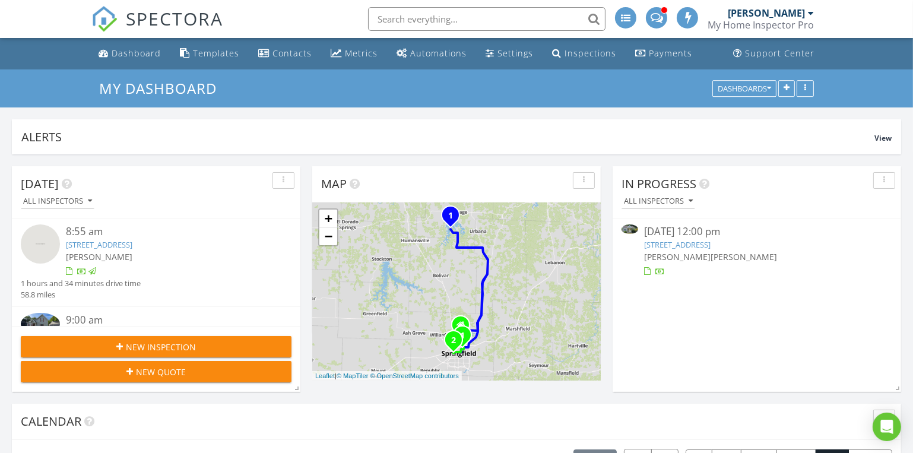
click at [690, 242] on link "[STREET_ADDRESS]" at bounding box center [677, 244] width 66 height 11
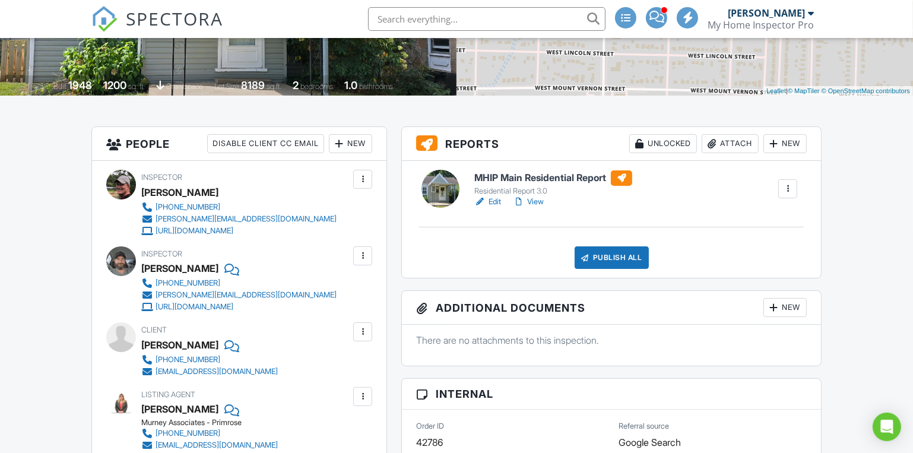
scroll to position [161, 0]
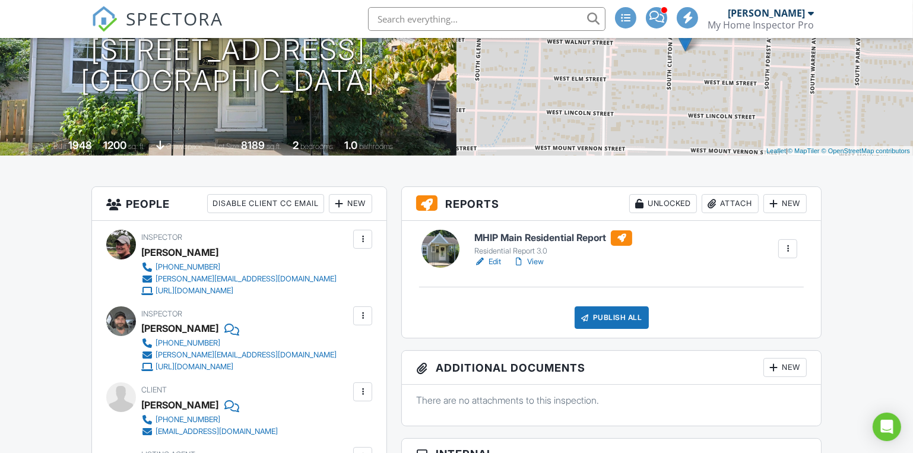
click at [511, 237] on h6 "MHIP Main Residential Report" at bounding box center [553, 237] width 158 height 15
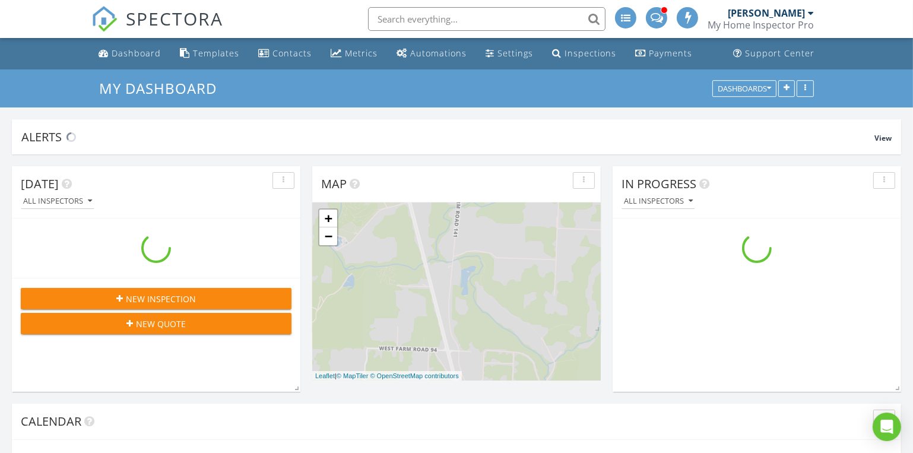
scroll to position [1276, 930]
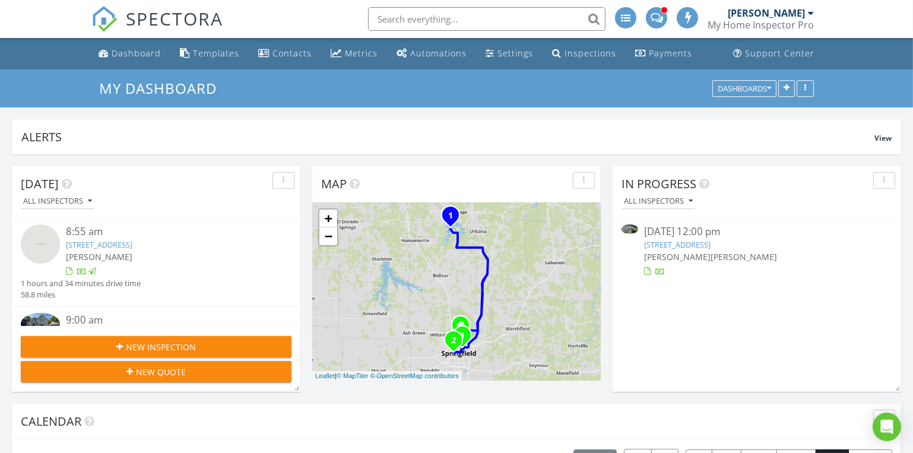
click at [701, 245] on link "[STREET_ADDRESS]" at bounding box center [677, 244] width 66 height 11
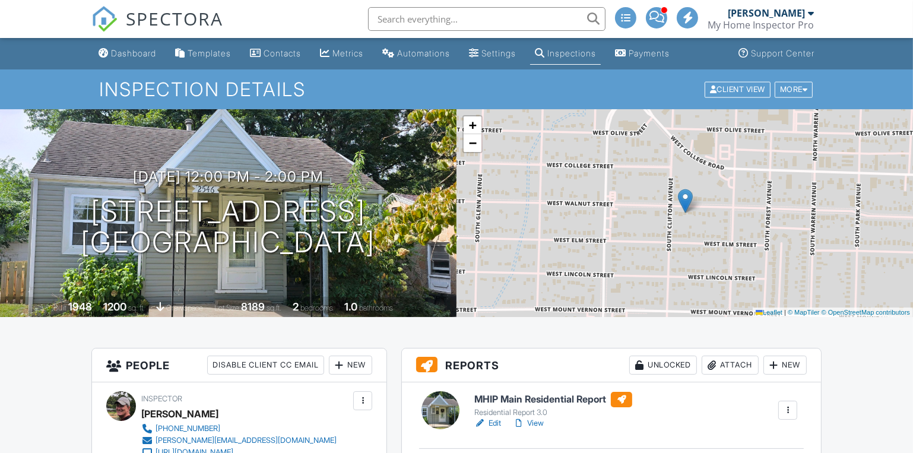
scroll to position [161, 0]
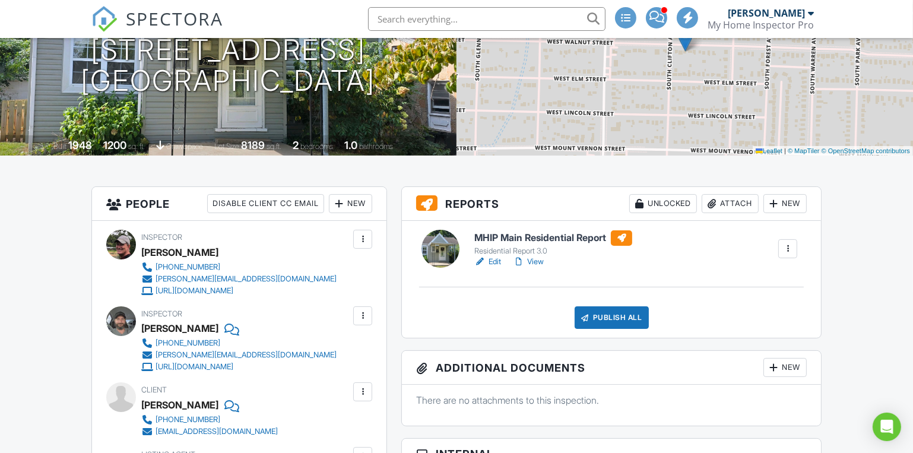
click at [533, 236] on h6 "MHIP Main Residential Report" at bounding box center [553, 237] width 158 height 15
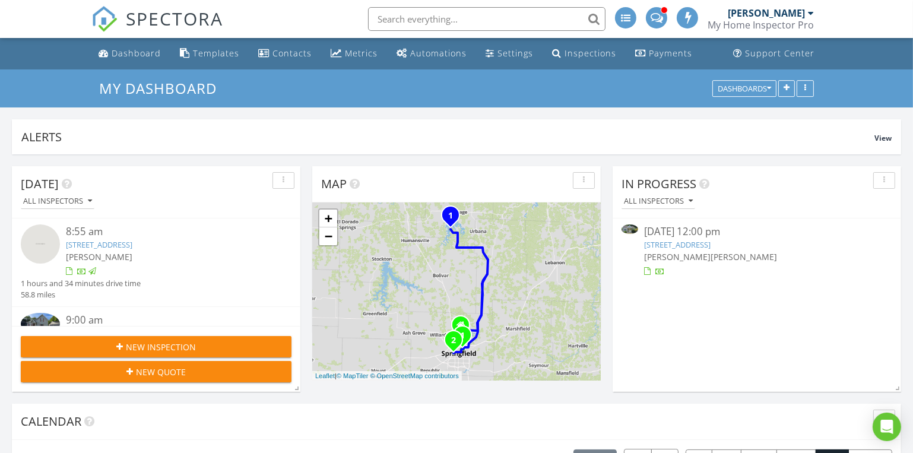
scroll to position [1276, 930]
click at [669, 242] on link "[STREET_ADDRESS]" at bounding box center [677, 244] width 66 height 11
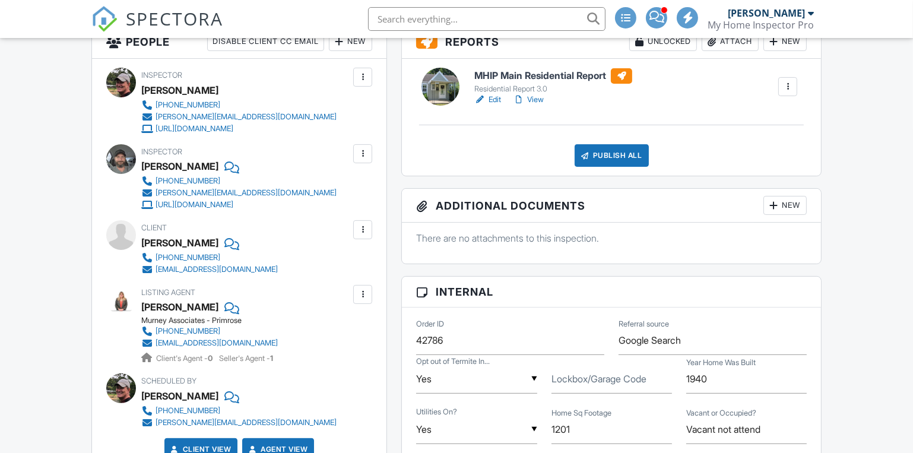
click at [616, 160] on div "Publish All" at bounding box center [612, 155] width 74 height 23
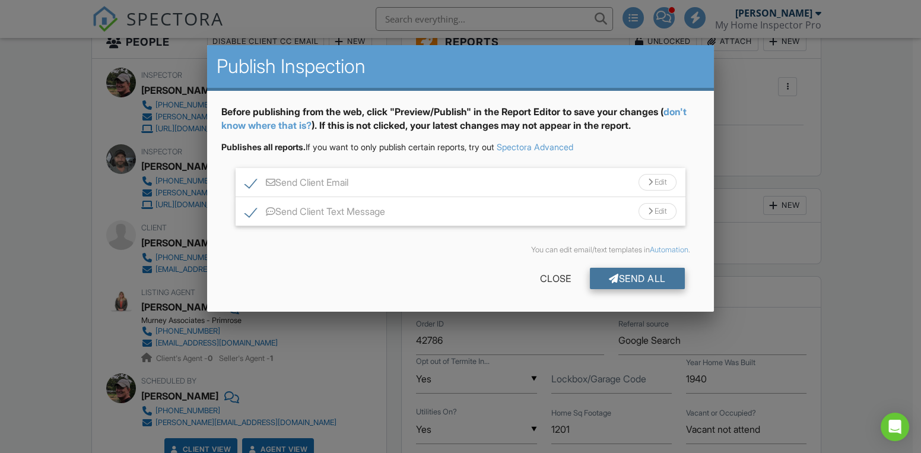
click at [626, 281] on div "Send All" at bounding box center [637, 278] width 95 height 21
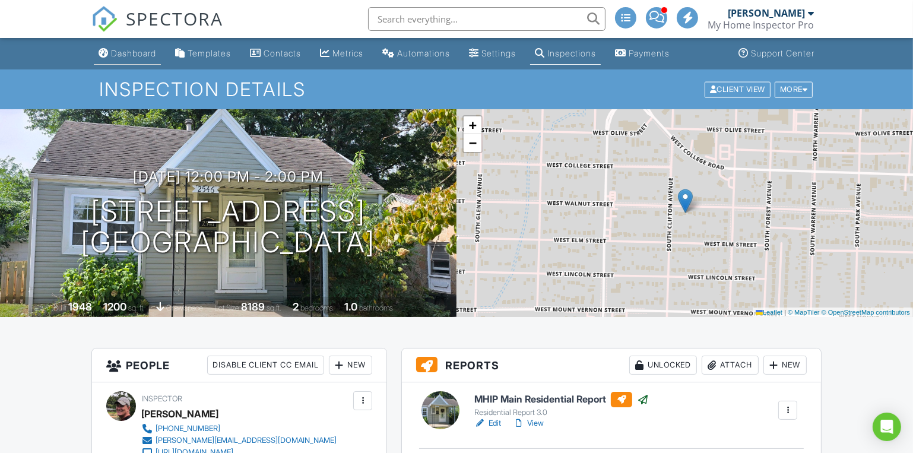
click at [151, 53] on div "Dashboard" at bounding box center [133, 53] width 45 height 10
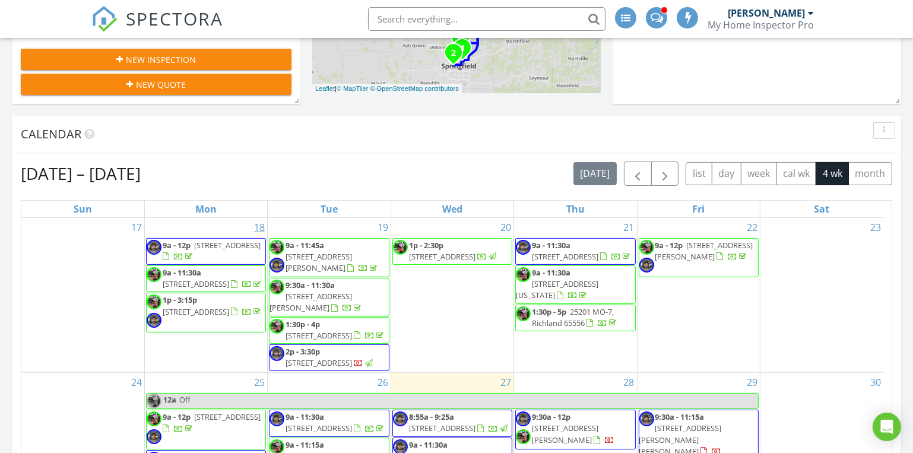
scroll to position [486, 0]
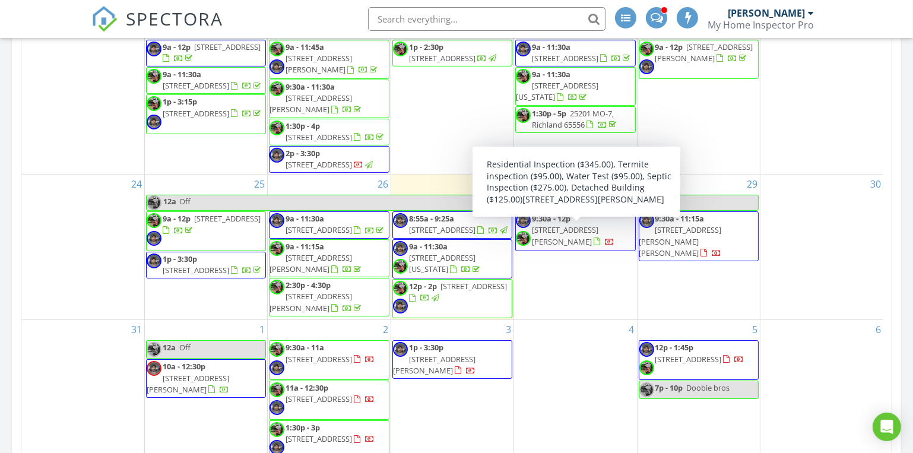
click at [581, 235] on span "1074 Gideon Cave Rd, Marionville 65705" at bounding box center [565, 235] width 66 height 22
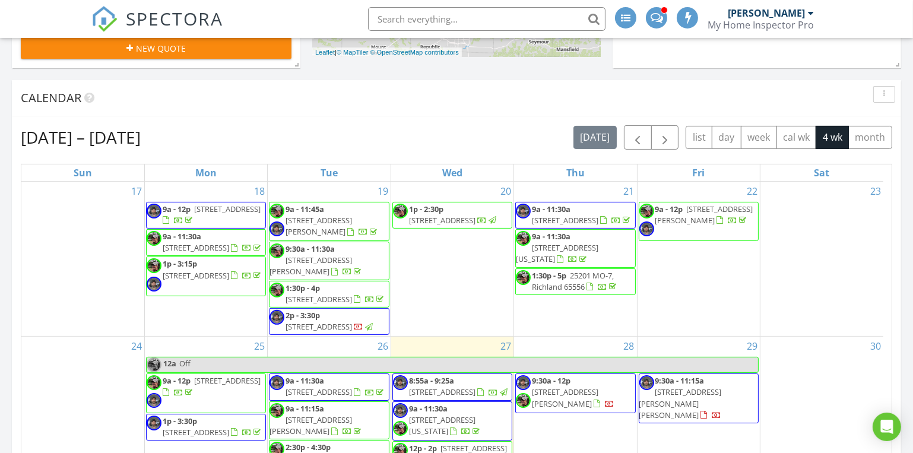
scroll to position [31, 0]
